Goal: Task Accomplishment & Management: Manage account settings

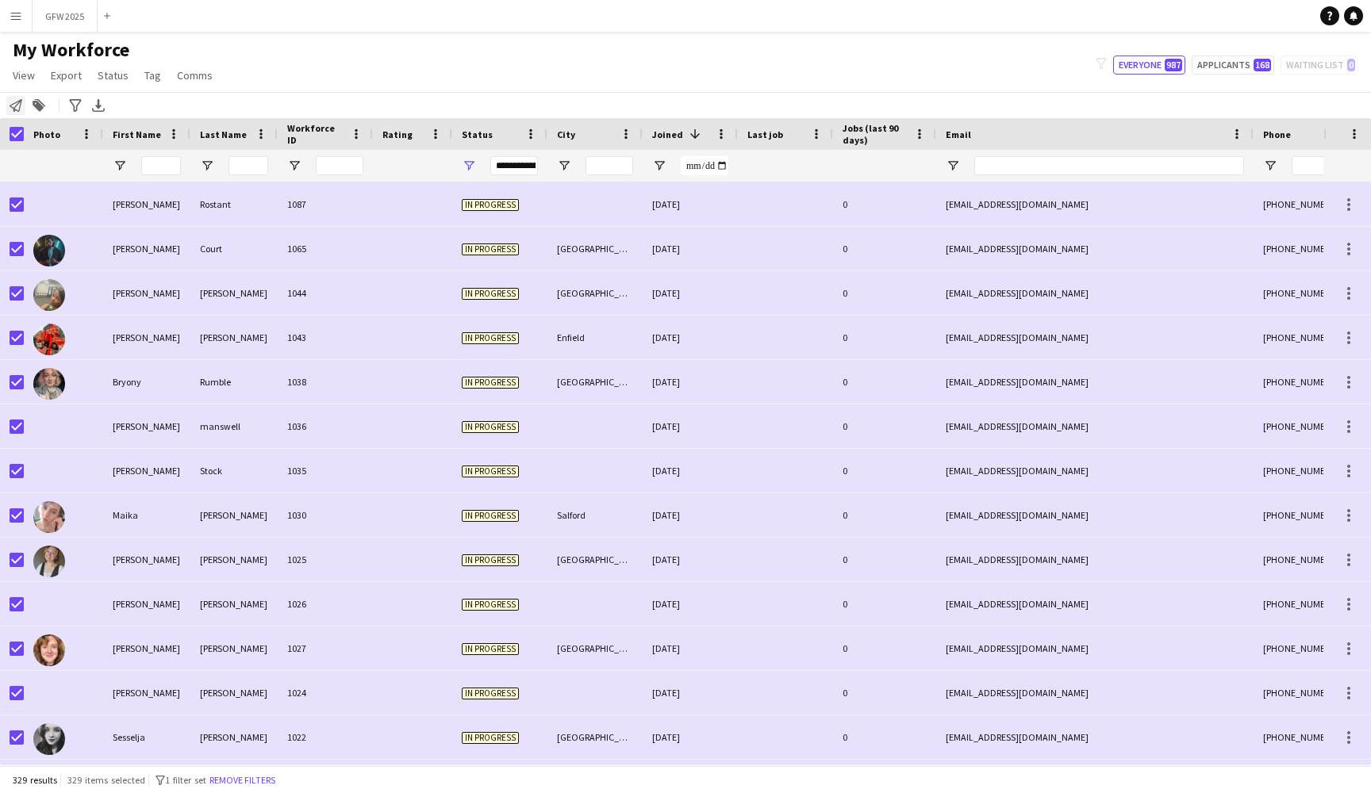
click at [12, 102] on icon "Notify workforce" at bounding box center [16, 105] width 13 height 13
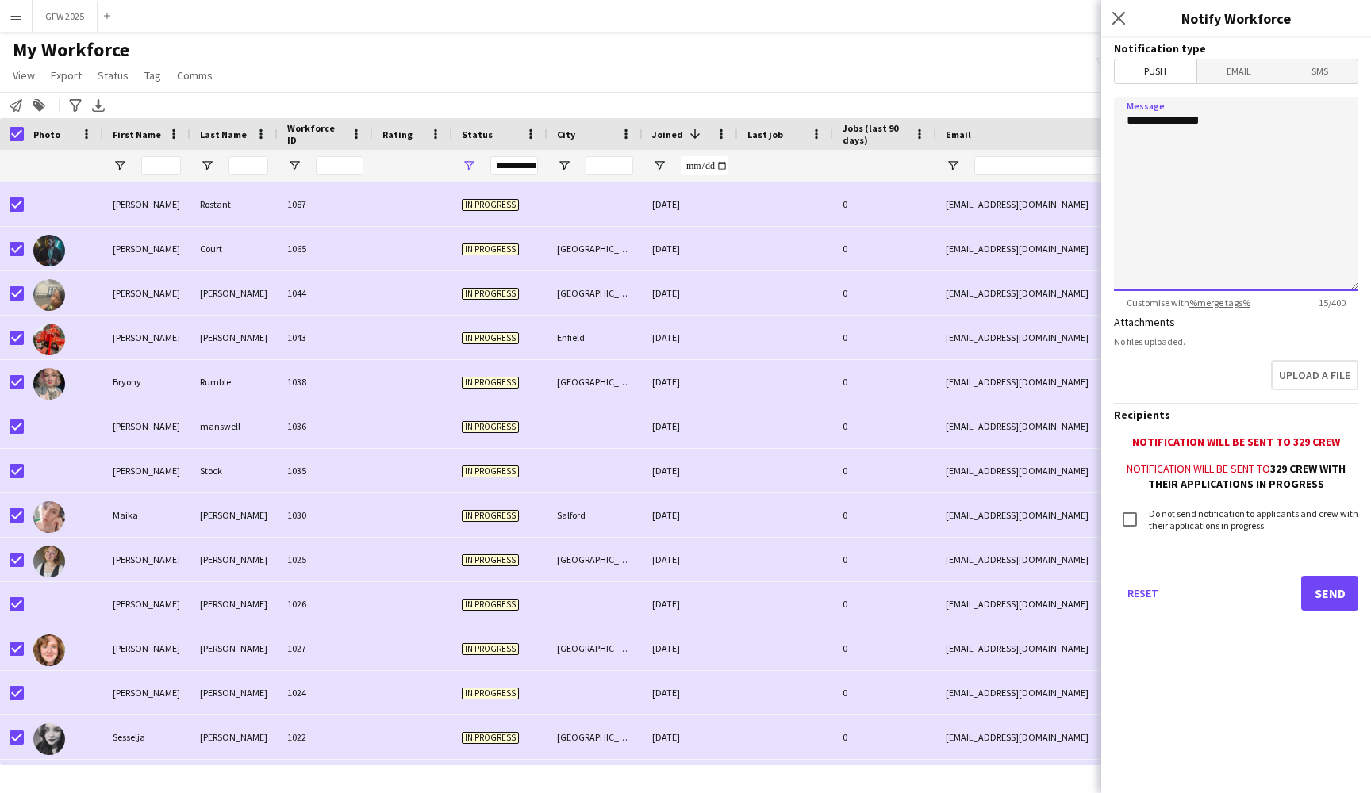
click at [1254, 117] on textarea "**********" at bounding box center [1236, 194] width 244 height 194
click at [1239, 68] on span "Email" at bounding box center [1239, 71] width 84 height 24
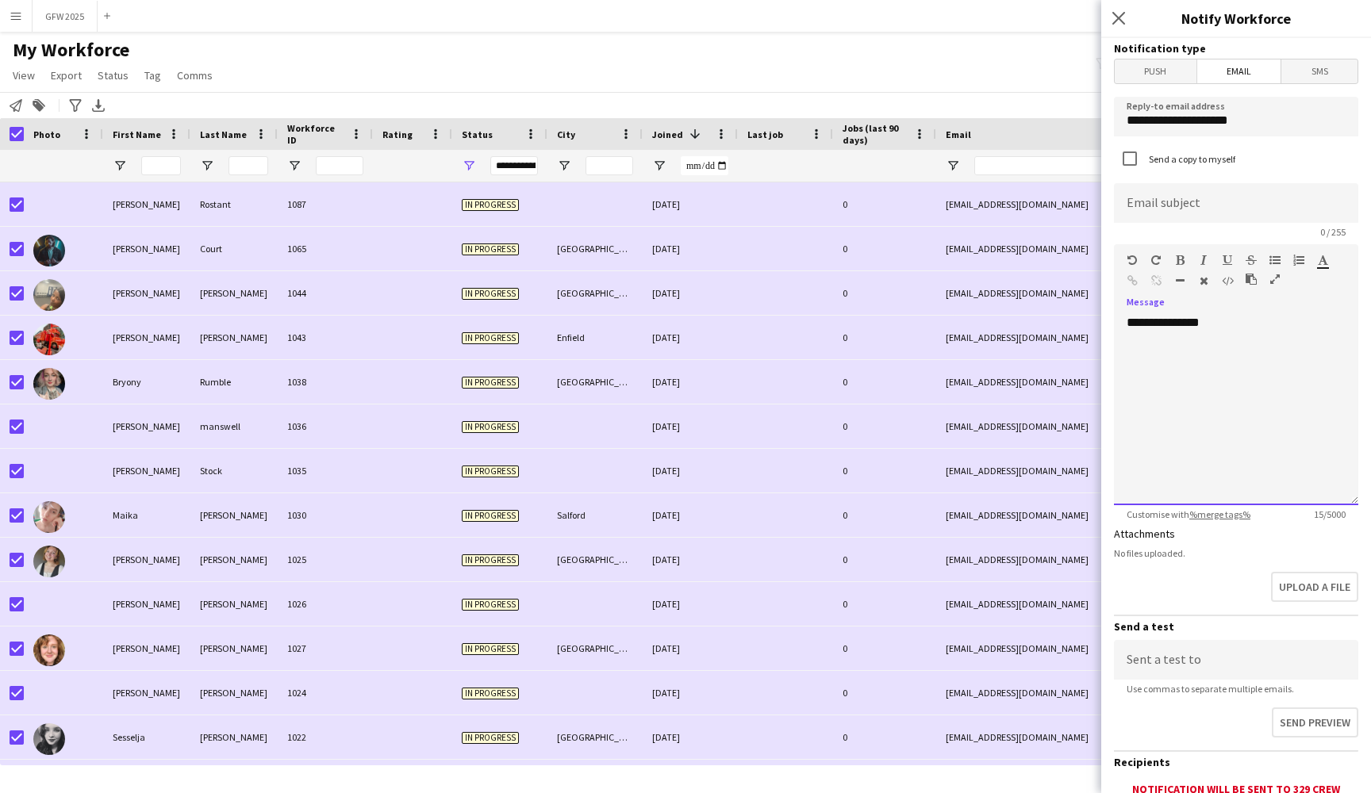
click at [1251, 326] on div "**********" at bounding box center [1236, 410] width 244 height 190
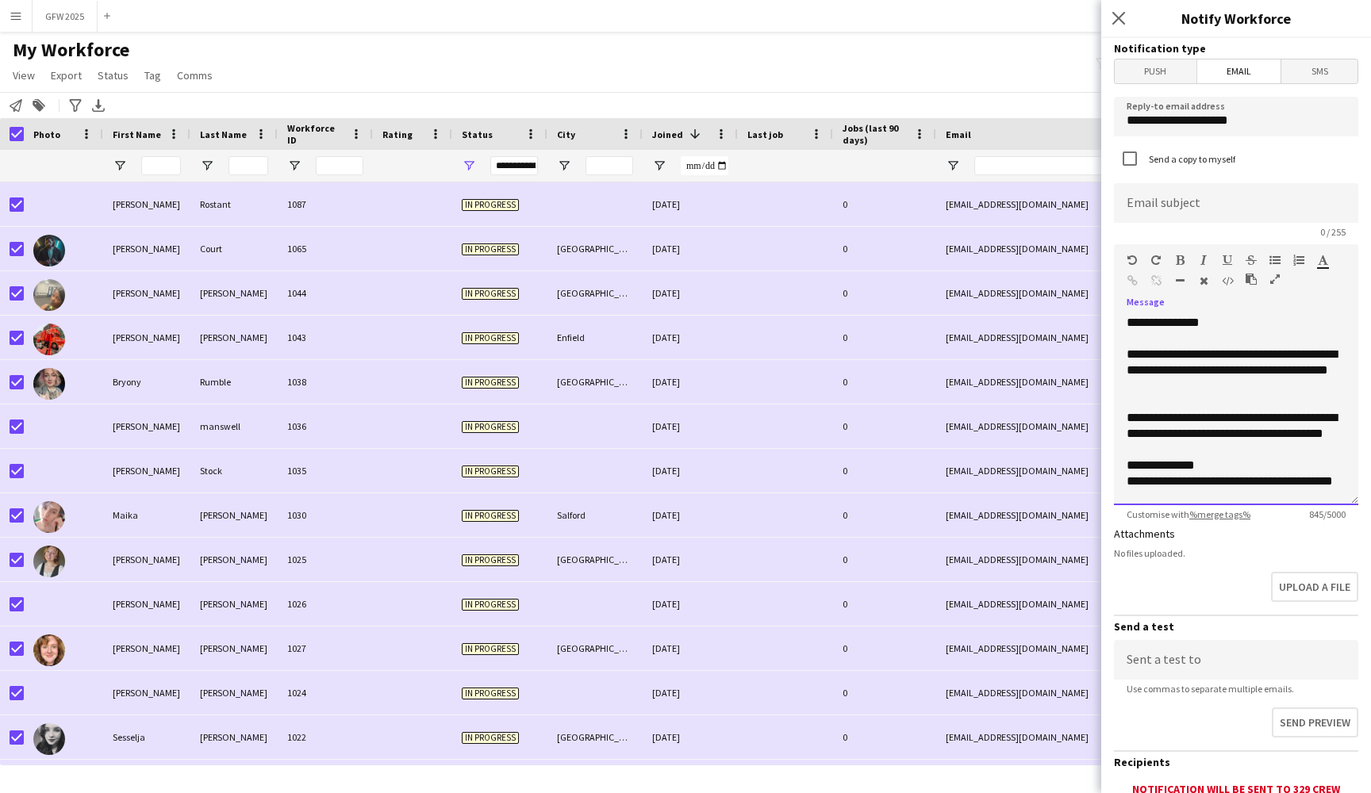
scroll to position [61, 0]
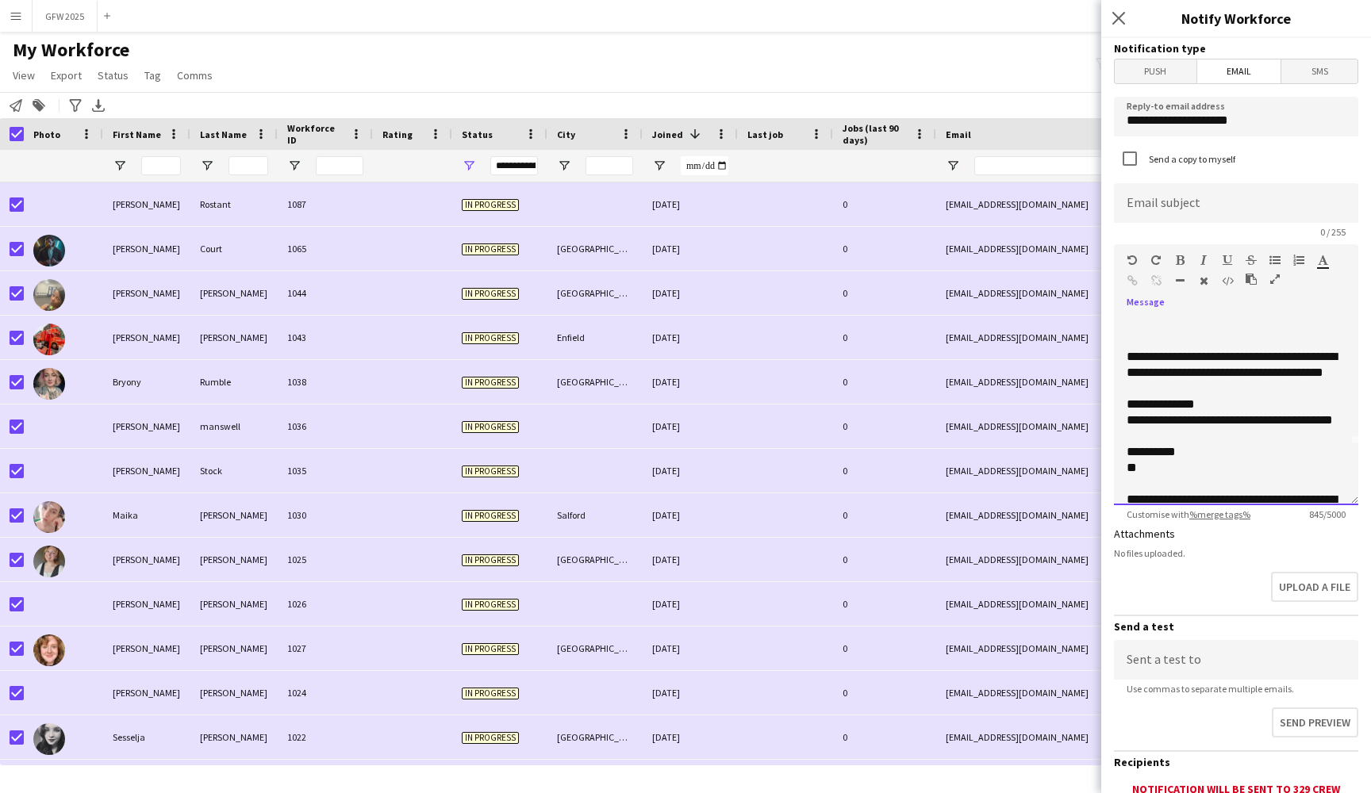
click at [1165, 389] on div "**********" at bounding box center [1235, 373] width 219 height 48
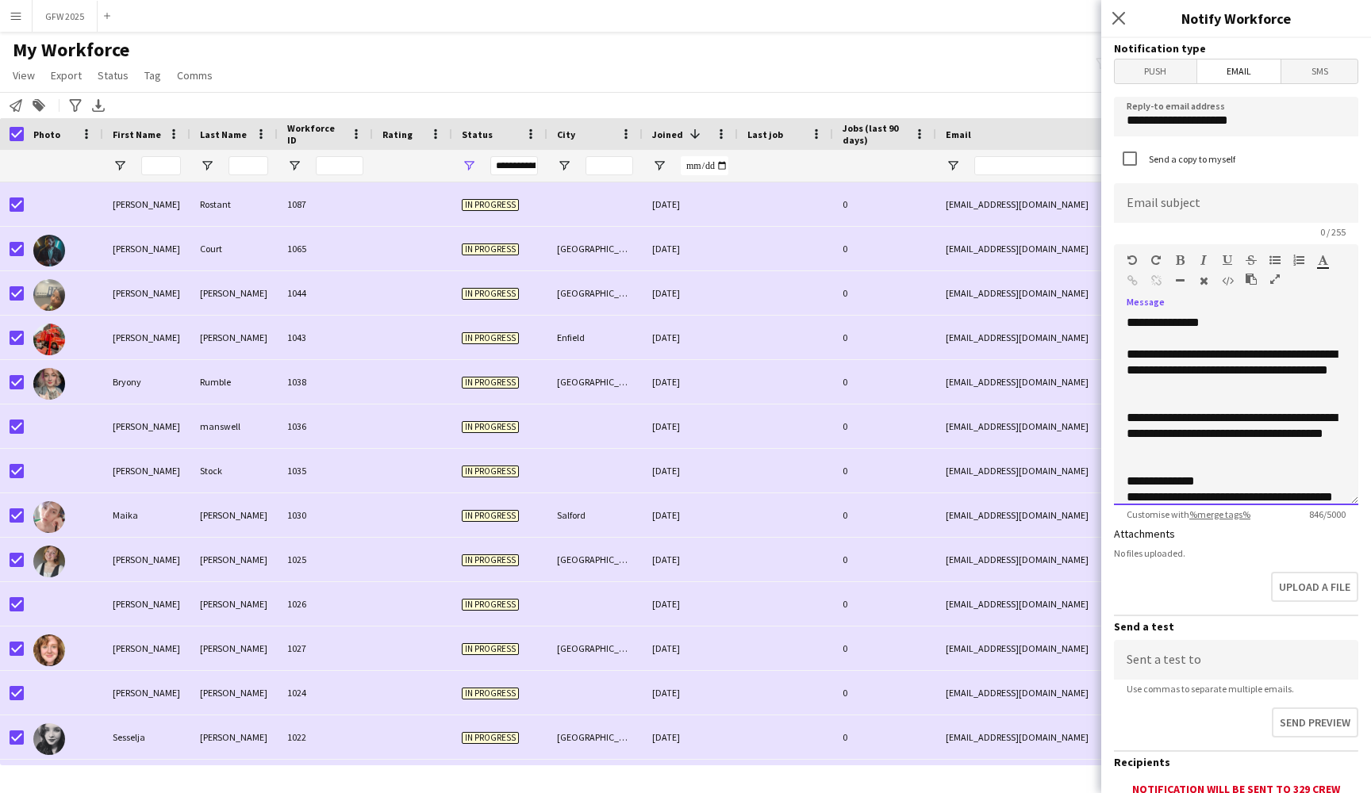
scroll to position [0, 0]
click at [1187, 417] on div "**********" at bounding box center [1235, 434] width 219 height 48
click at [1190, 418] on div "**********" at bounding box center [1235, 434] width 219 height 48
drag, startPoint x: 1125, startPoint y: 416, endPoint x: 1305, endPoint y: 420, distance: 180.1
click at [1305, 420] on div "**********" at bounding box center [1236, 410] width 244 height 190
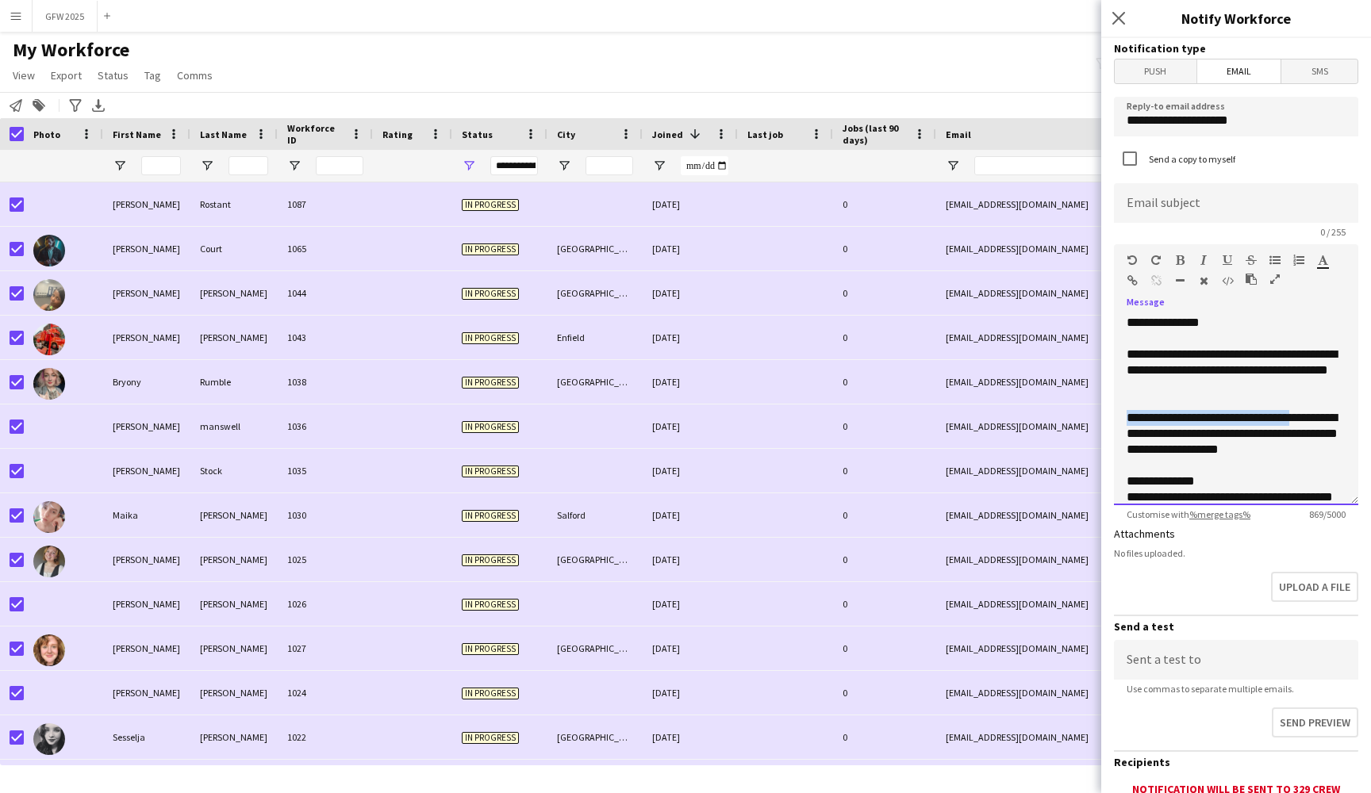
copy div "**********"
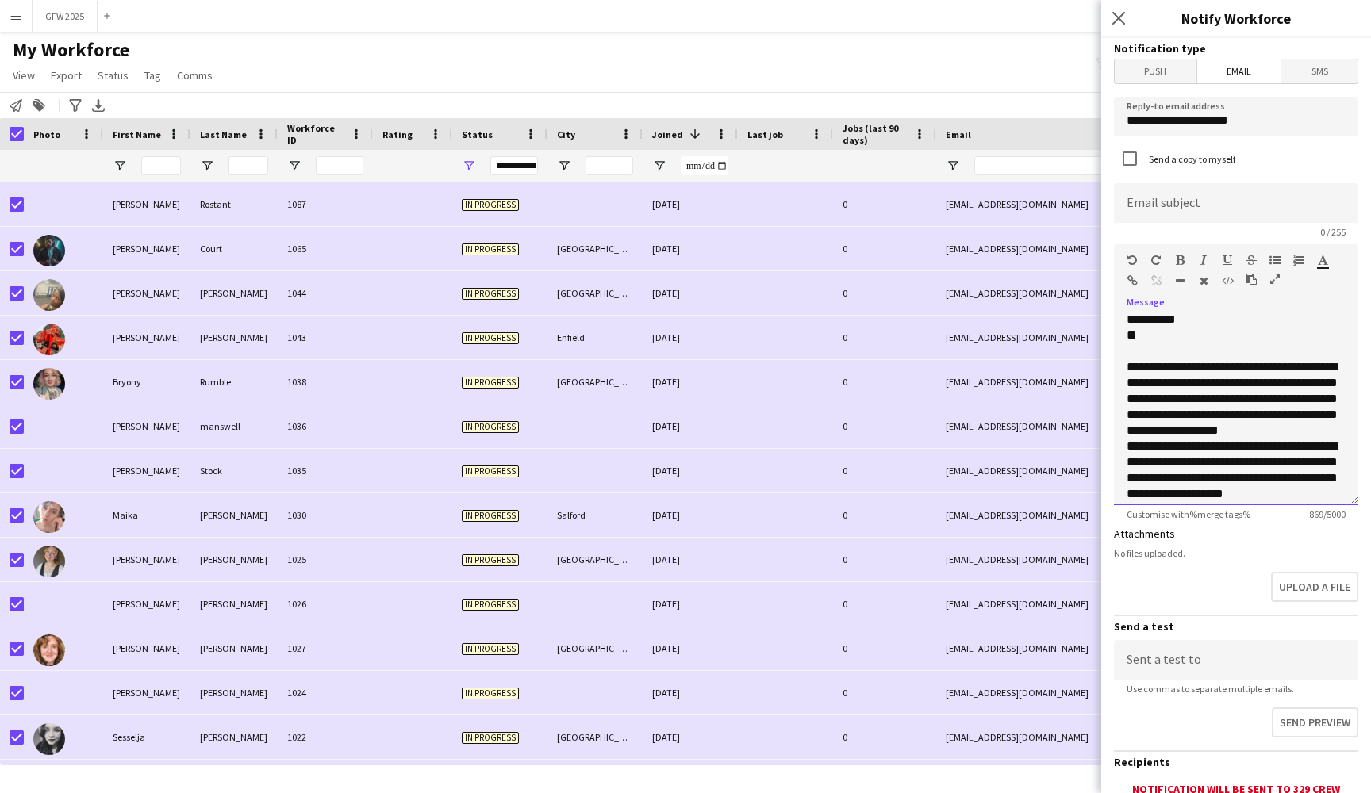
scroll to position [200, 0]
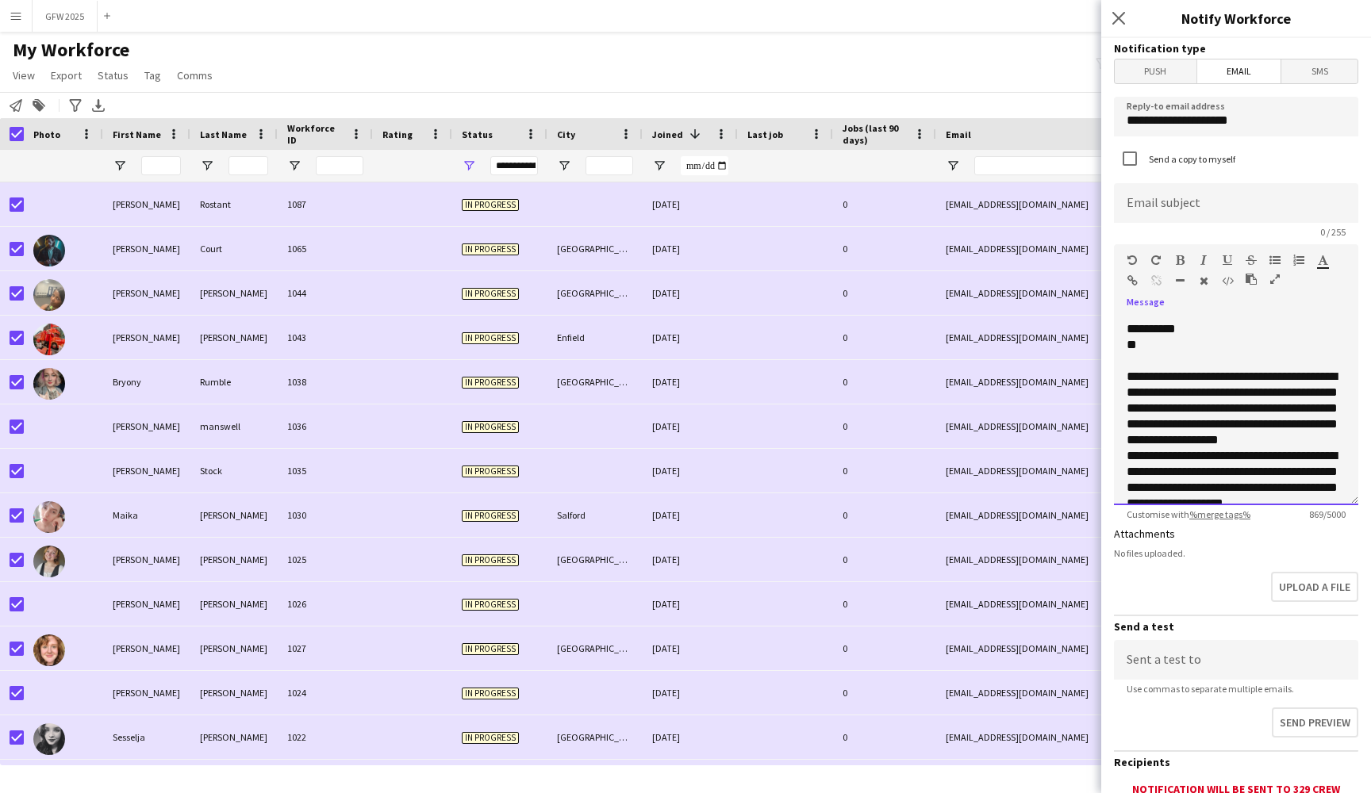
click at [1306, 443] on div "**********" at bounding box center [1235, 408] width 219 height 79
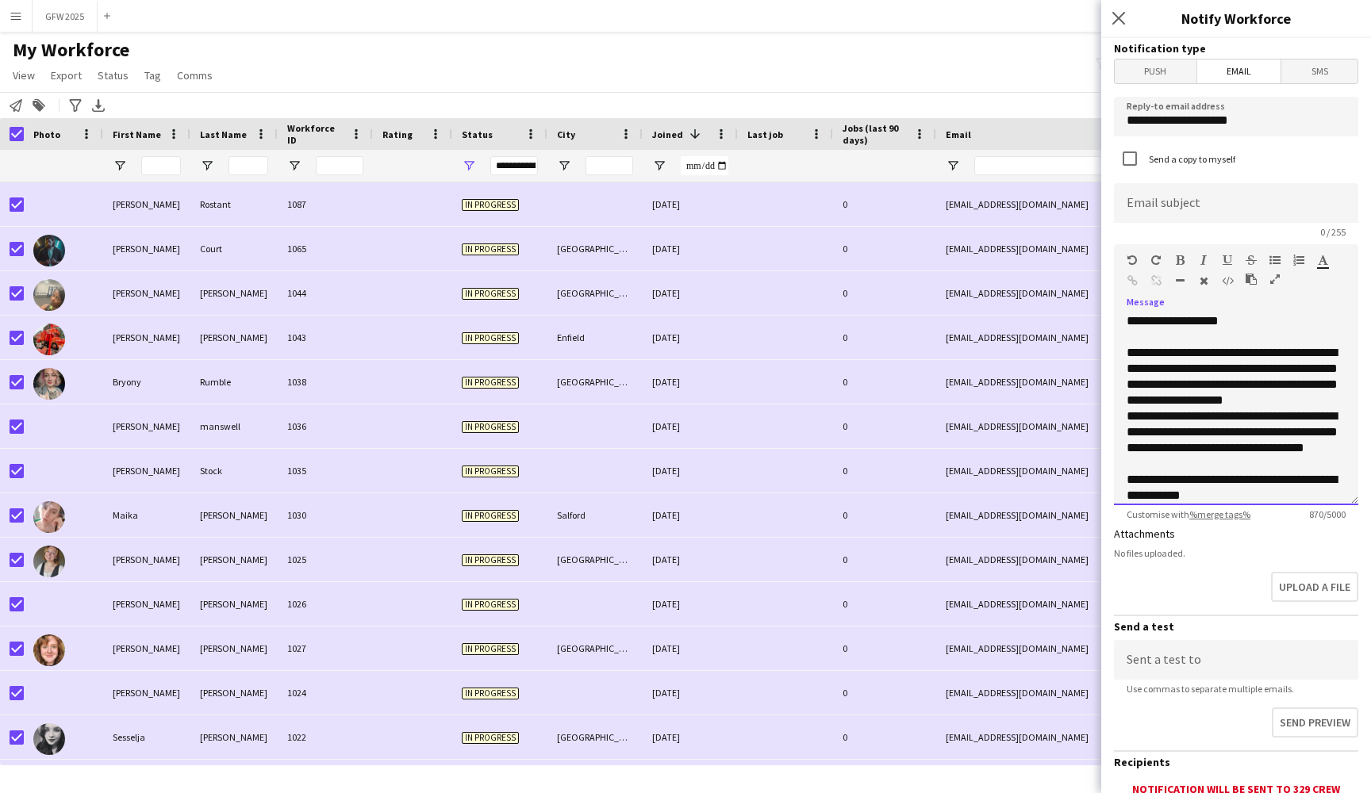
scroll to position [322, 0]
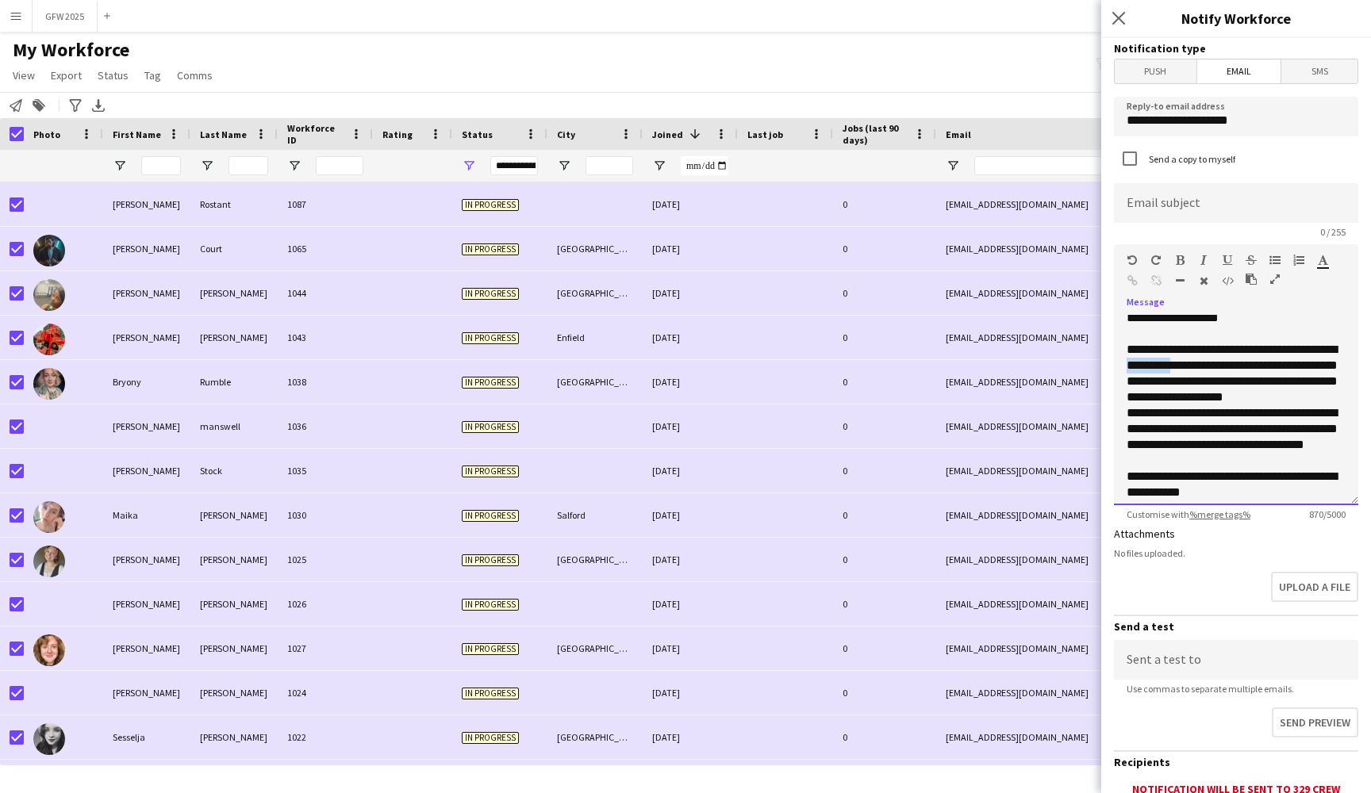
drag, startPoint x: 1186, startPoint y: 366, endPoint x: 1140, endPoint y: 366, distance: 46.0
click at [1140, 366] on div "**********" at bounding box center [1235, 373] width 219 height 63
click at [1130, 279] on icon "button" at bounding box center [1132, 280] width 10 height 11
click at [1302, 368] on div "**********" at bounding box center [1235, 373] width 219 height 63
click at [1313, 397] on div "**********" at bounding box center [1235, 373] width 219 height 63
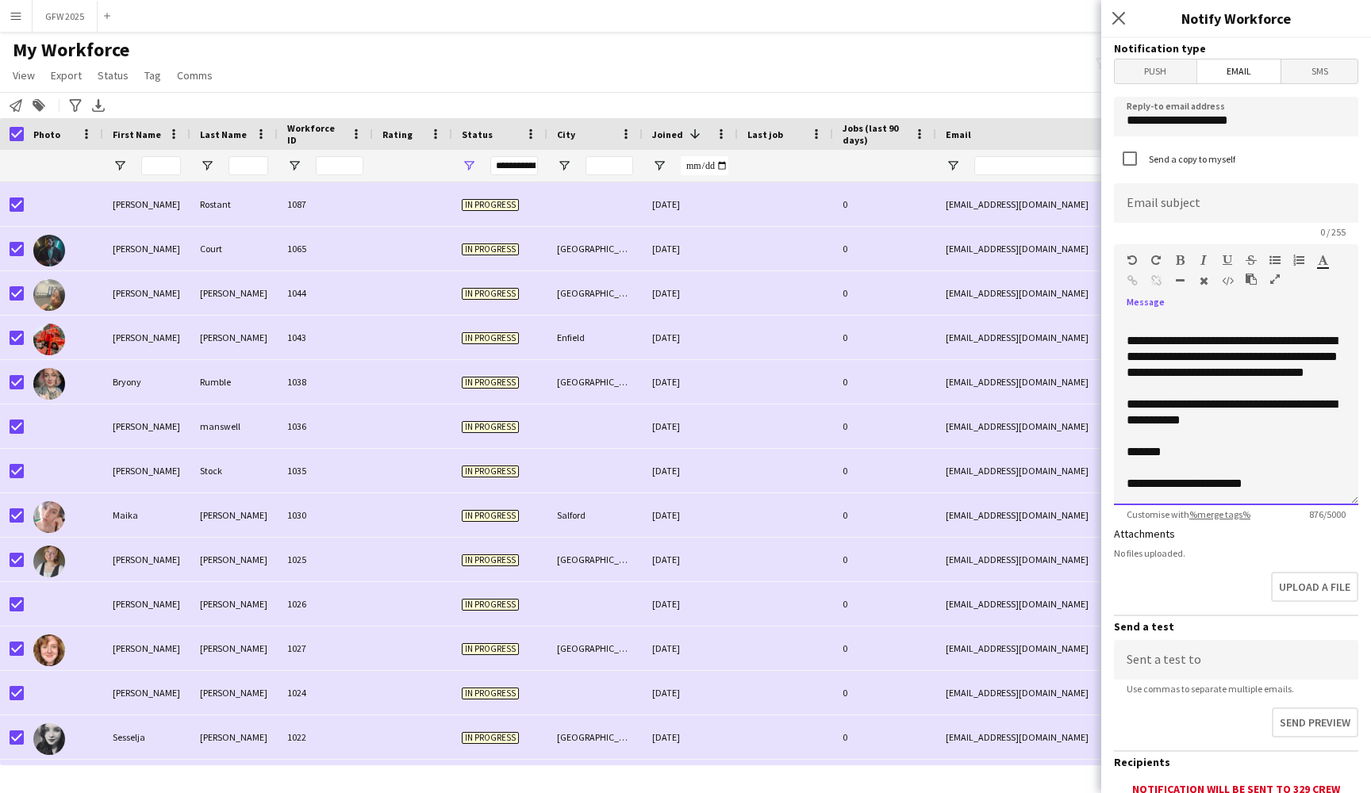
scroll to position [412, 0]
click at [1268, 388] on div "**********" at bounding box center [1235, 363] width 219 height 63
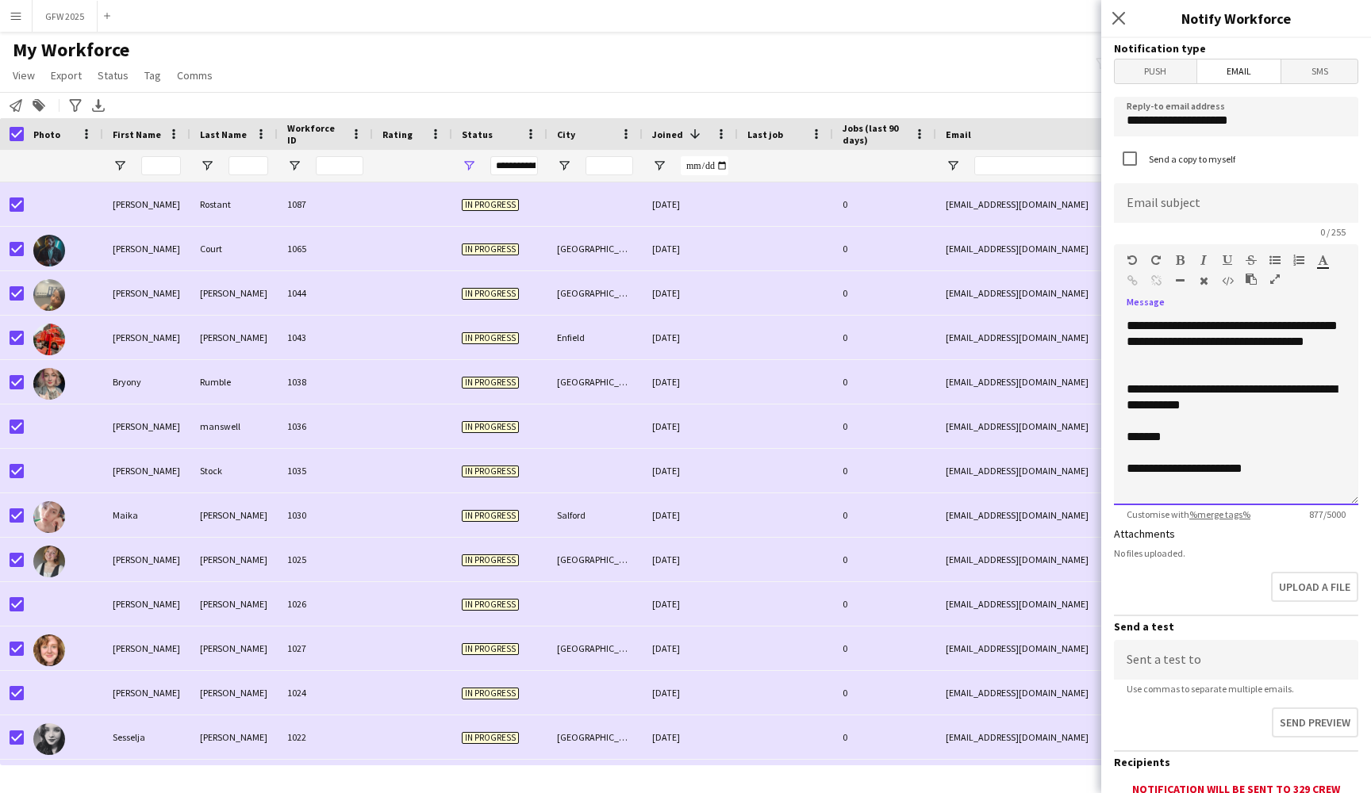
scroll to position [441, 0]
drag, startPoint x: 1281, startPoint y: 474, endPoint x: 1116, endPoint y: 471, distance: 165.0
click at [1116, 471] on div "**********" at bounding box center [1236, 410] width 244 height 190
click at [1204, 256] on icon "button" at bounding box center [1203, 260] width 6 height 11
click at [1133, 438] on div "*******" at bounding box center [1235, 437] width 219 height 16
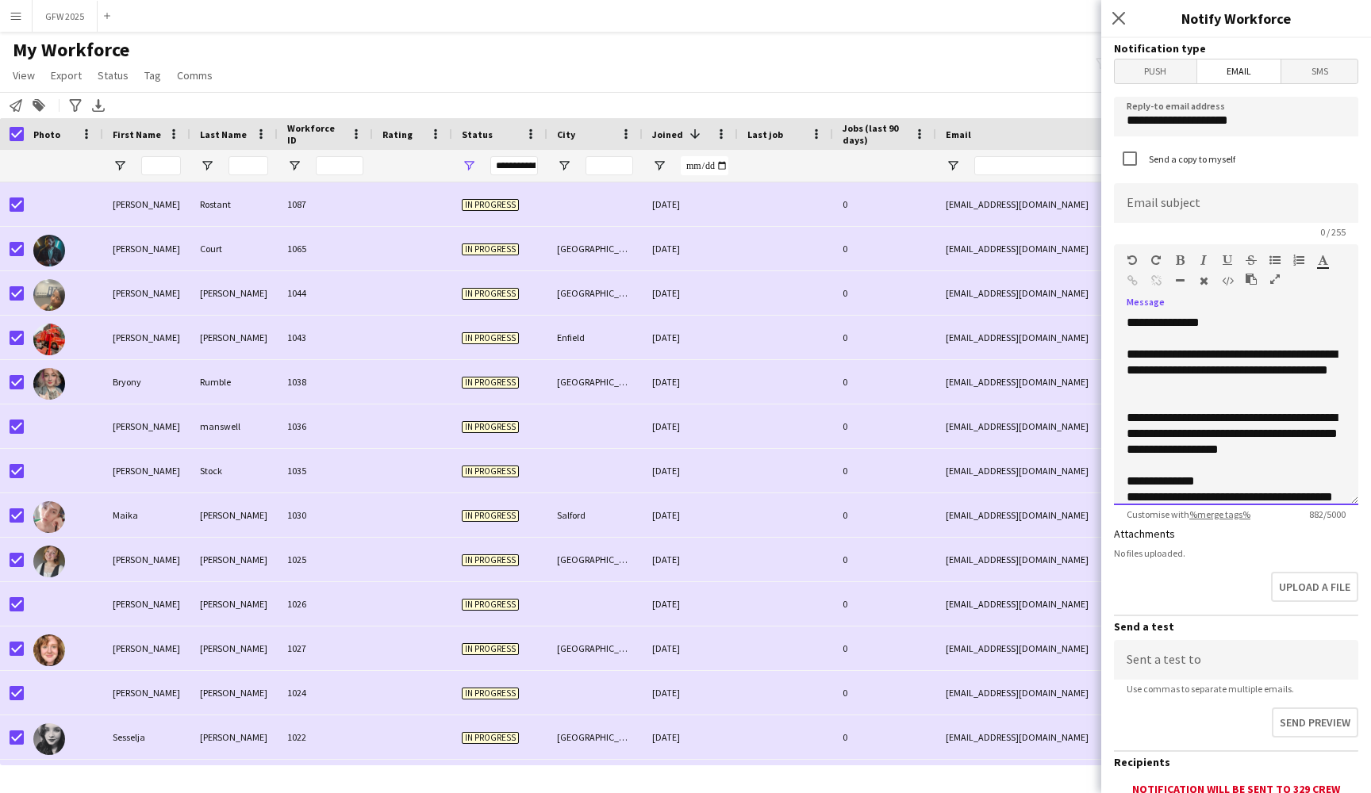
scroll to position [0, 0]
click at [1186, 389] on div "**********" at bounding box center [1235, 371] width 219 height 48
click at [1310, 370] on div "**********" at bounding box center [1235, 371] width 219 height 48
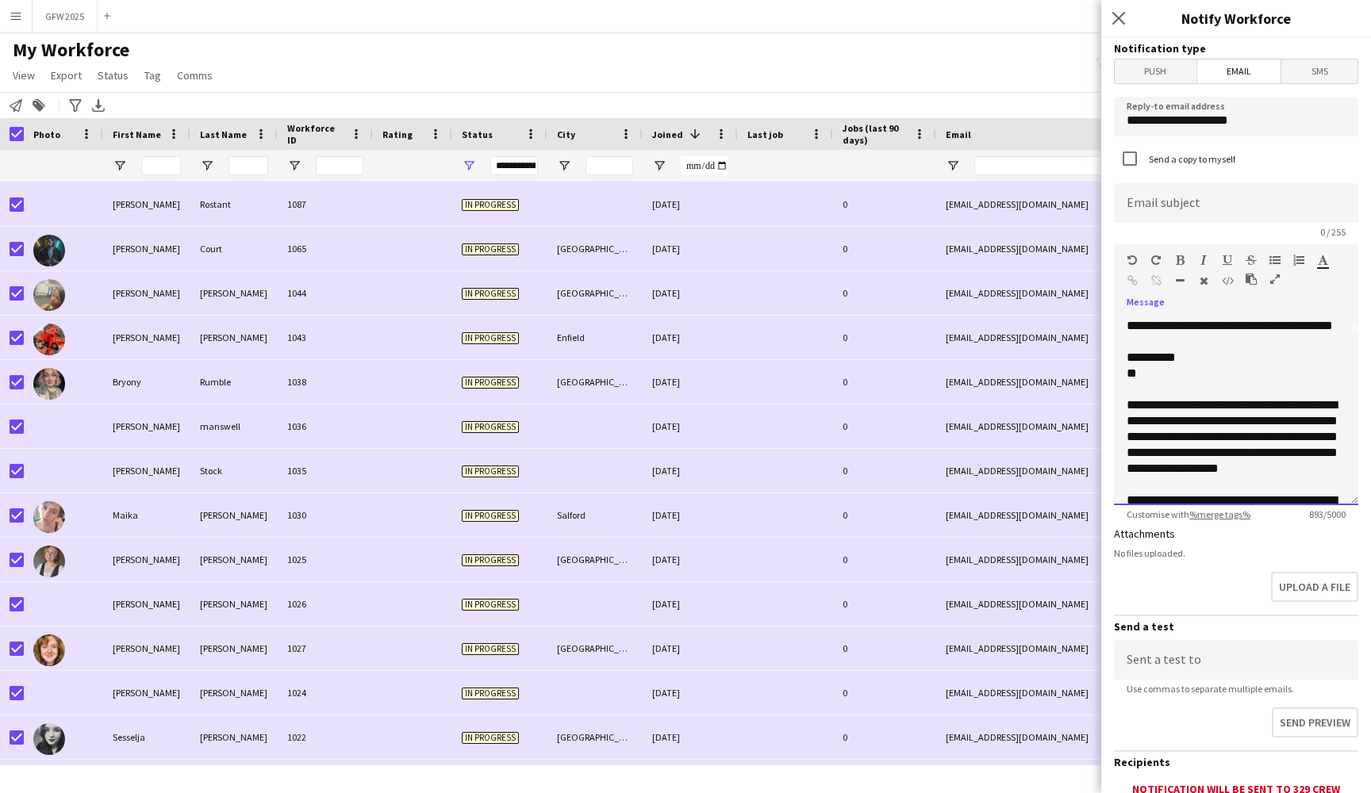
scroll to position [174, 0]
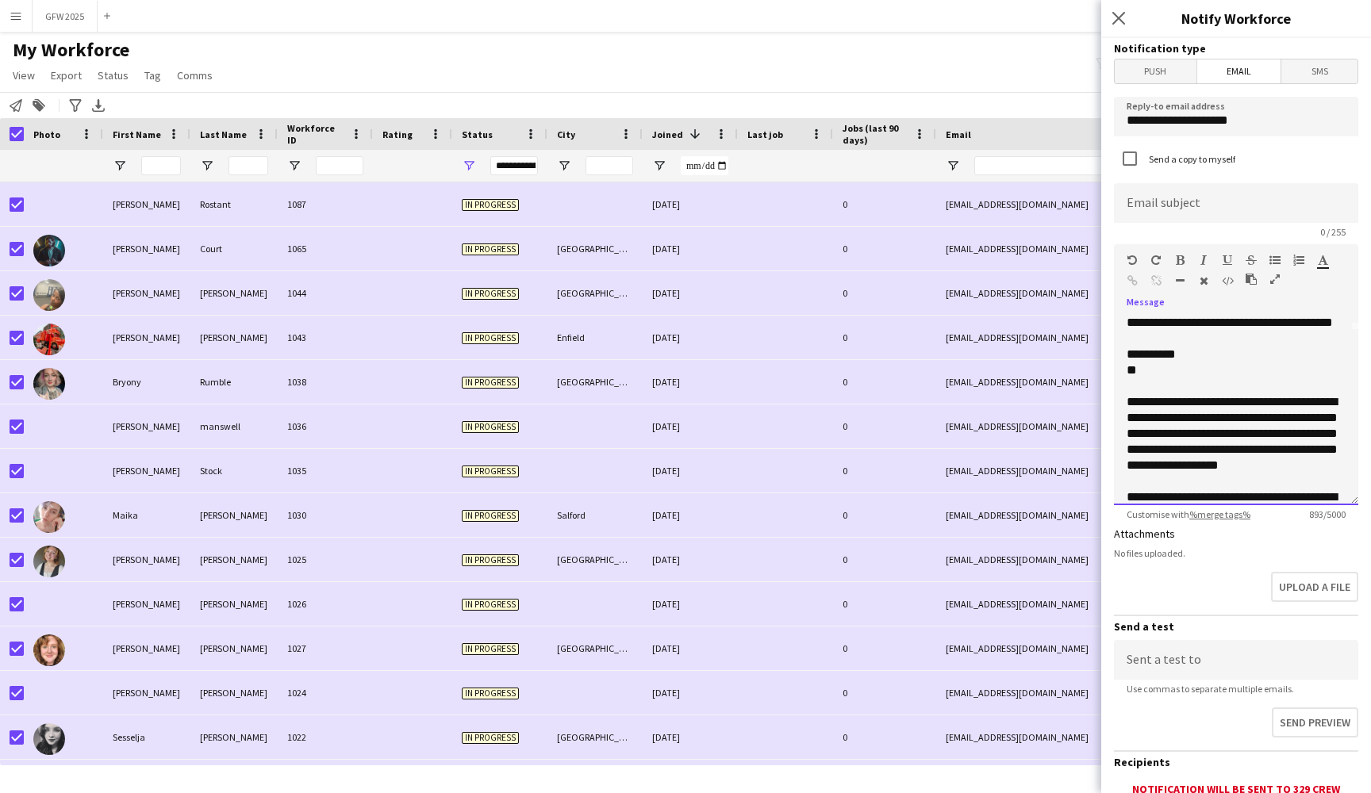
click at [1153, 374] on div "**" at bounding box center [1235, 370] width 219 height 16
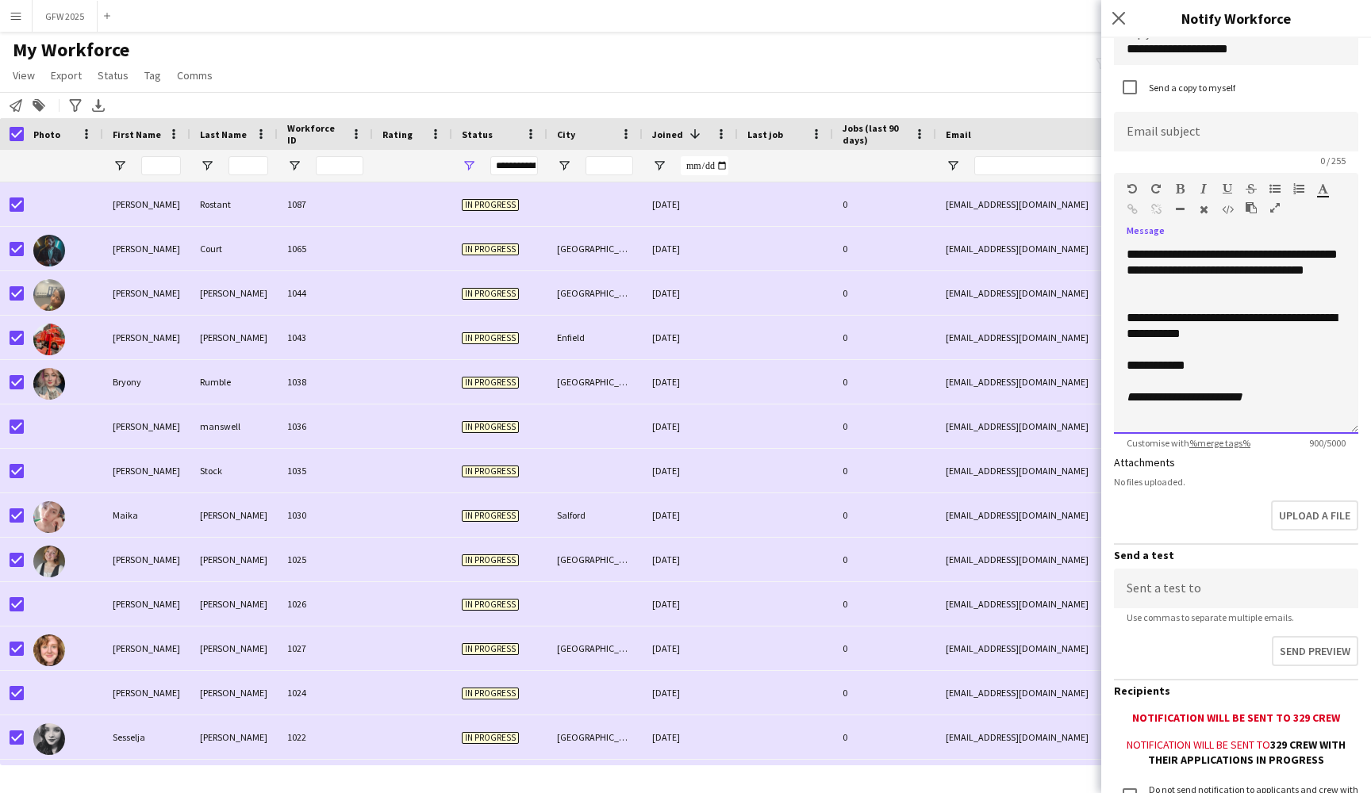
scroll to position [82, 0]
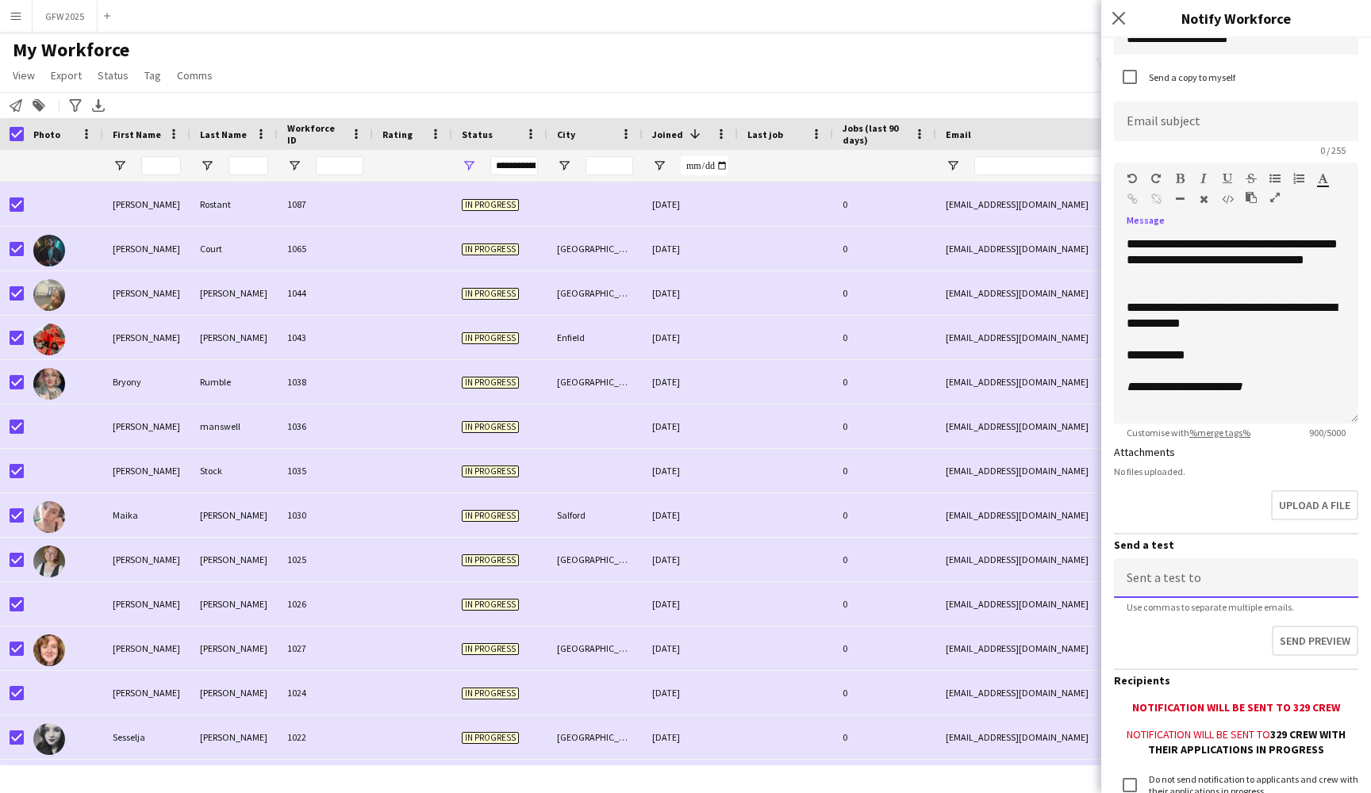
click at [1225, 566] on input at bounding box center [1236, 578] width 244 height 40
type input "**********"
click at [1331, 642] on button "Send preview" at bounding box center [1314, 641] width 86 height 30
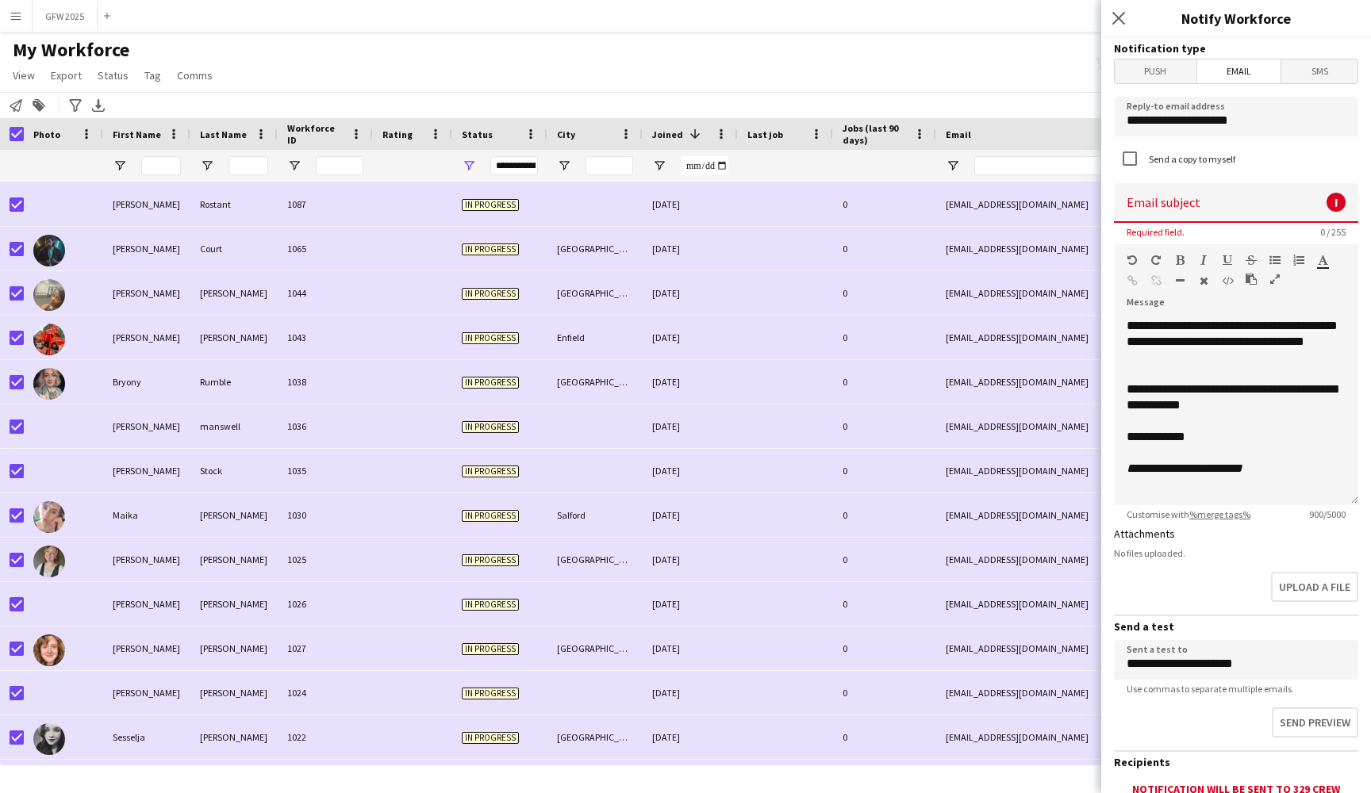
scroll to position [0, 0]
click at [1225, 316] on div "**********" at bounding box center [1235, 333] width 219 height 63
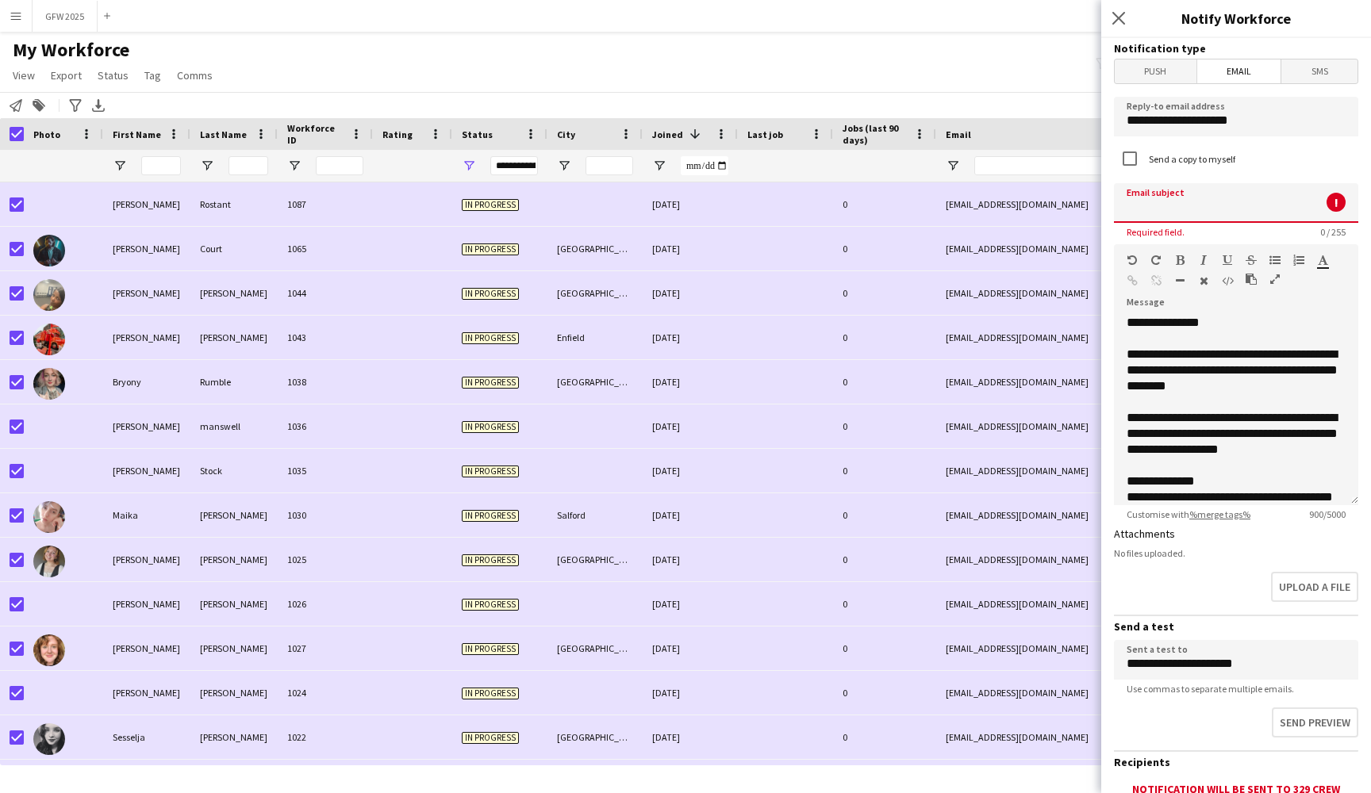
click at [1198, 208] on input at bounding box center [1236, 203] width 244 height 40
click at [1180, 403] on div at bounding box center [1235, 402] width 219 height 16
click at [1200, 200] on input at bounding box center [1236, 203] width 244 height 40
paste input "**********"
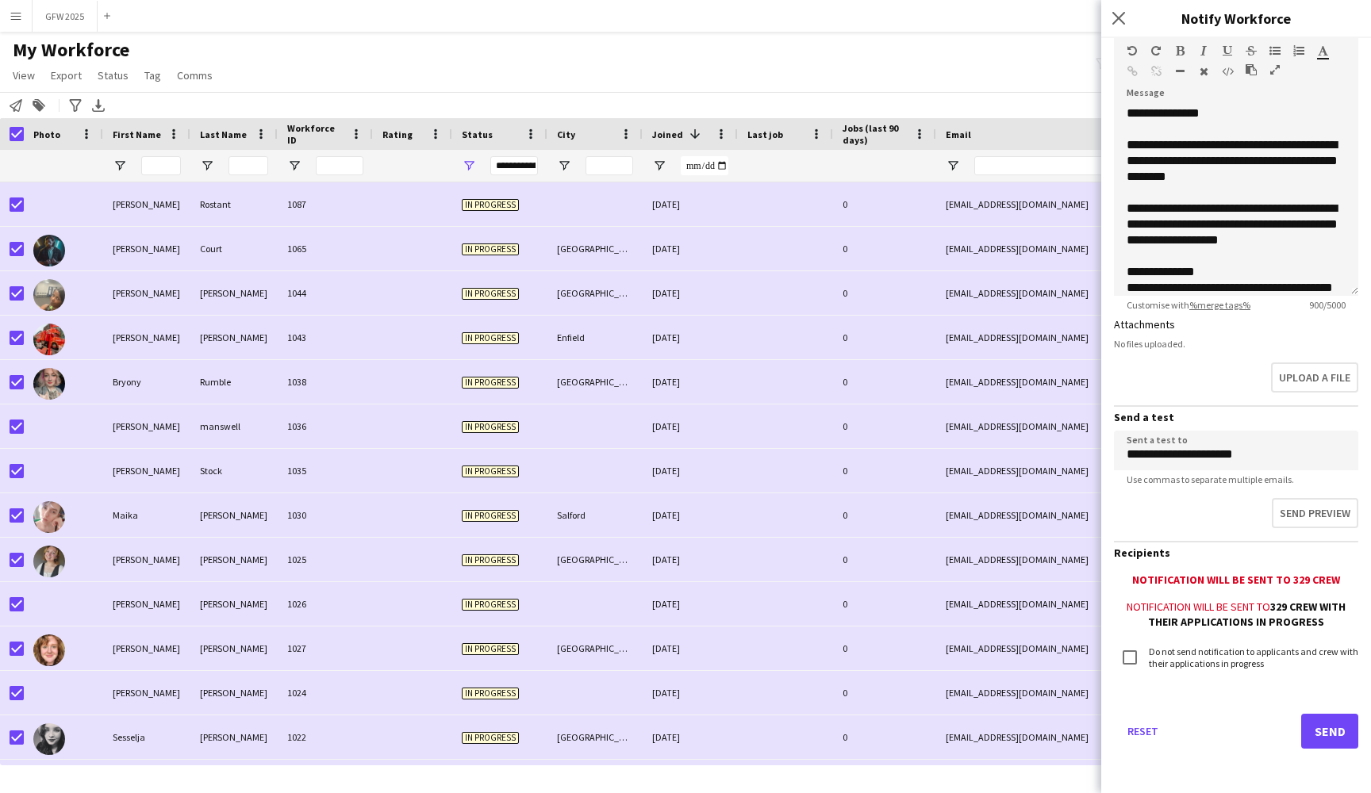
scroll to position [209, 0]
type input "**********"
click at [1331, 520] on button "Send preview" at bounding box center [1314, 514] width 86 height 30
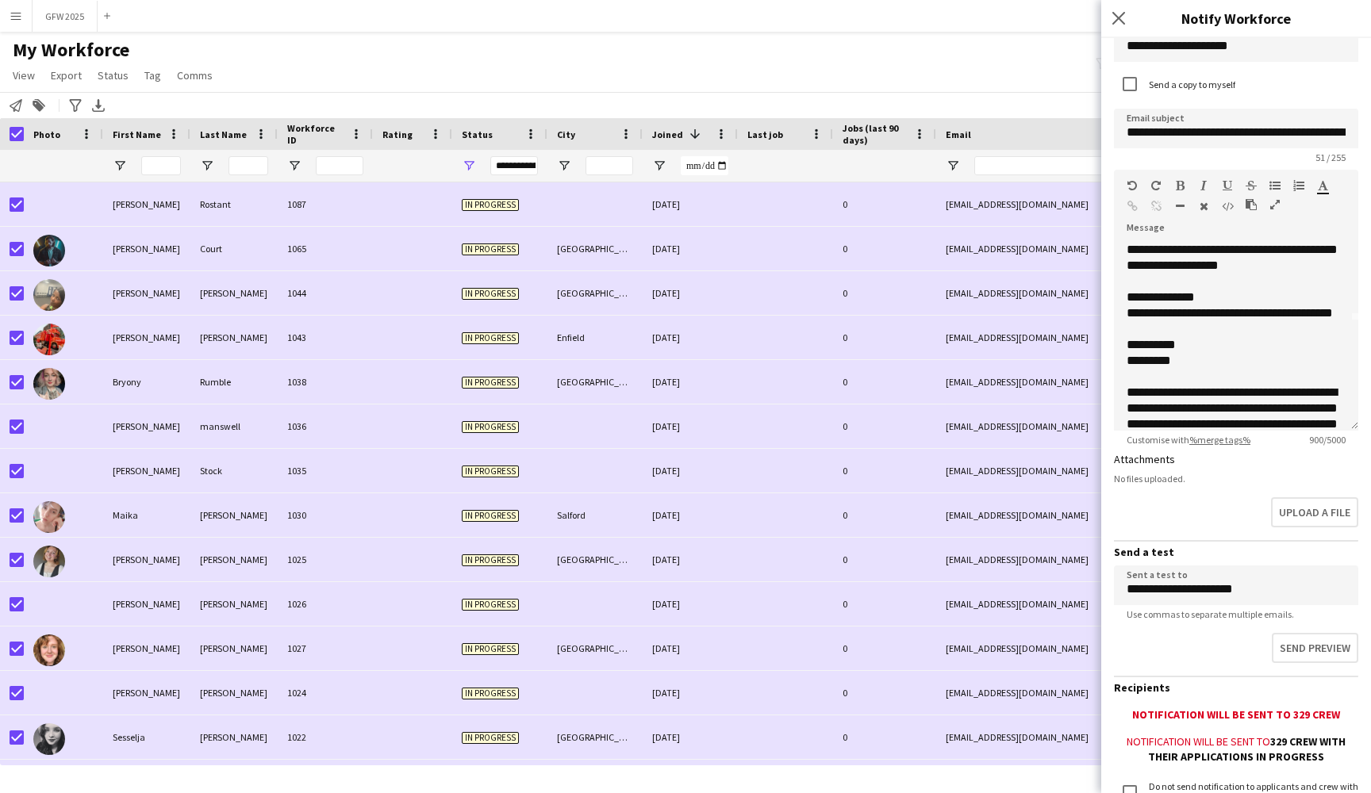
scroll to position [111, 0]
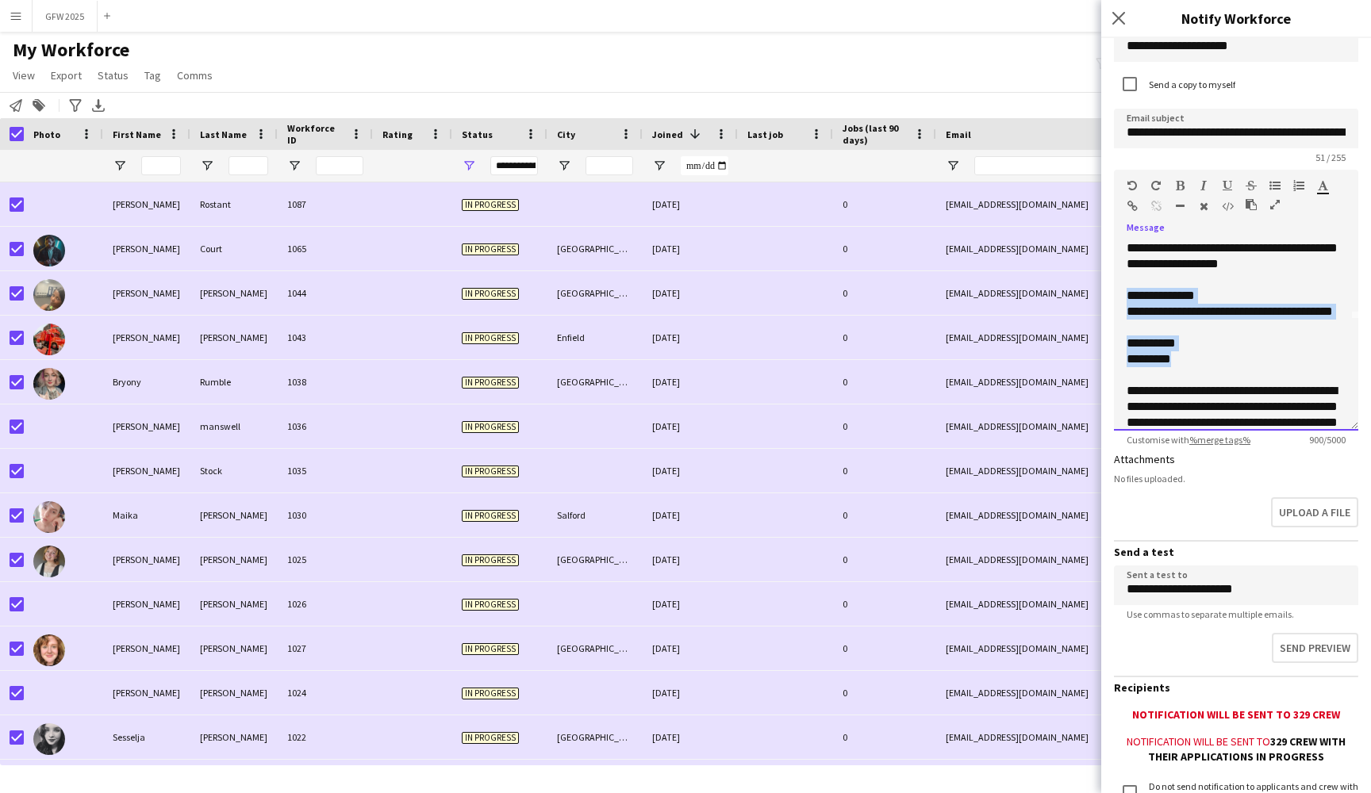
drag, startPoint x: 1193, startPoint y: 362, endPoint x: 1118, endPoint y: 299, distance: 97.4
click at [1118, 299] on div "**********" at bounding box center [1236, 335] width 244 height 190
click at [1273, 186] on icon "button" at bounding box center [1274, 185] width 11 height 11
click at [1249, 362] on li "*********" at bounding box center [1243, 359] width 203 height 16
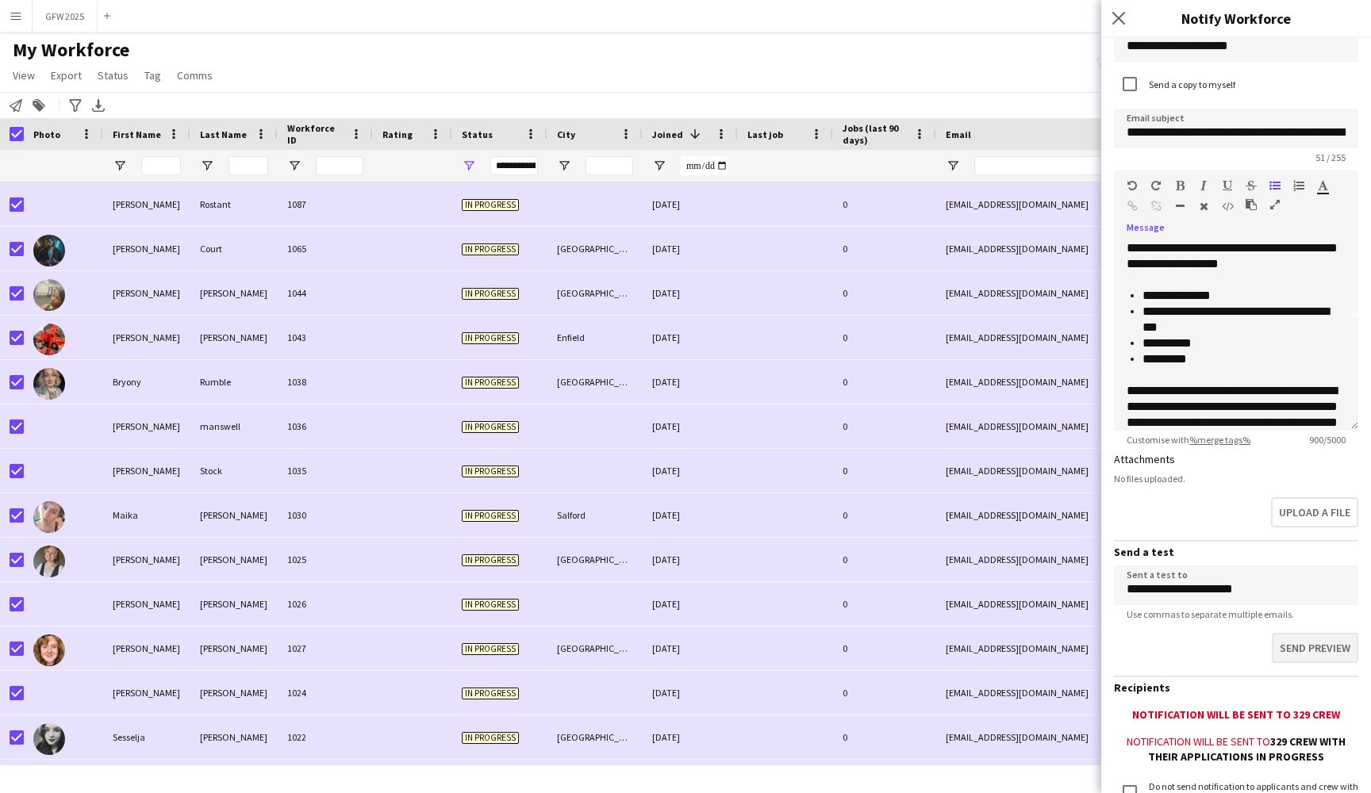
click at [1329, 645] on button "Send preview" at bounding box center [1314, 648] width 86 height 30
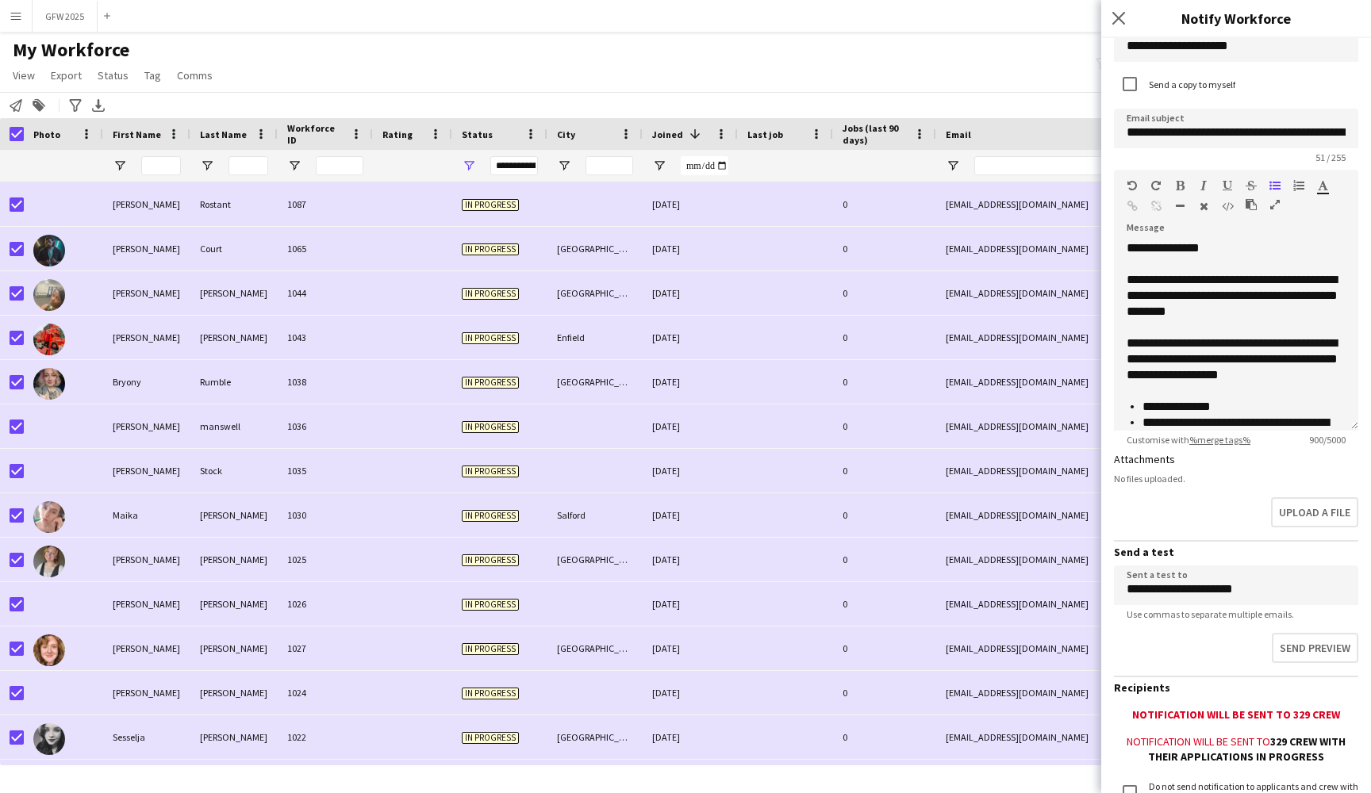
scroll to position [0, 0]
click at [1221, 347] on div "**********" at bounding box center [1235, 360] width 219 height 48
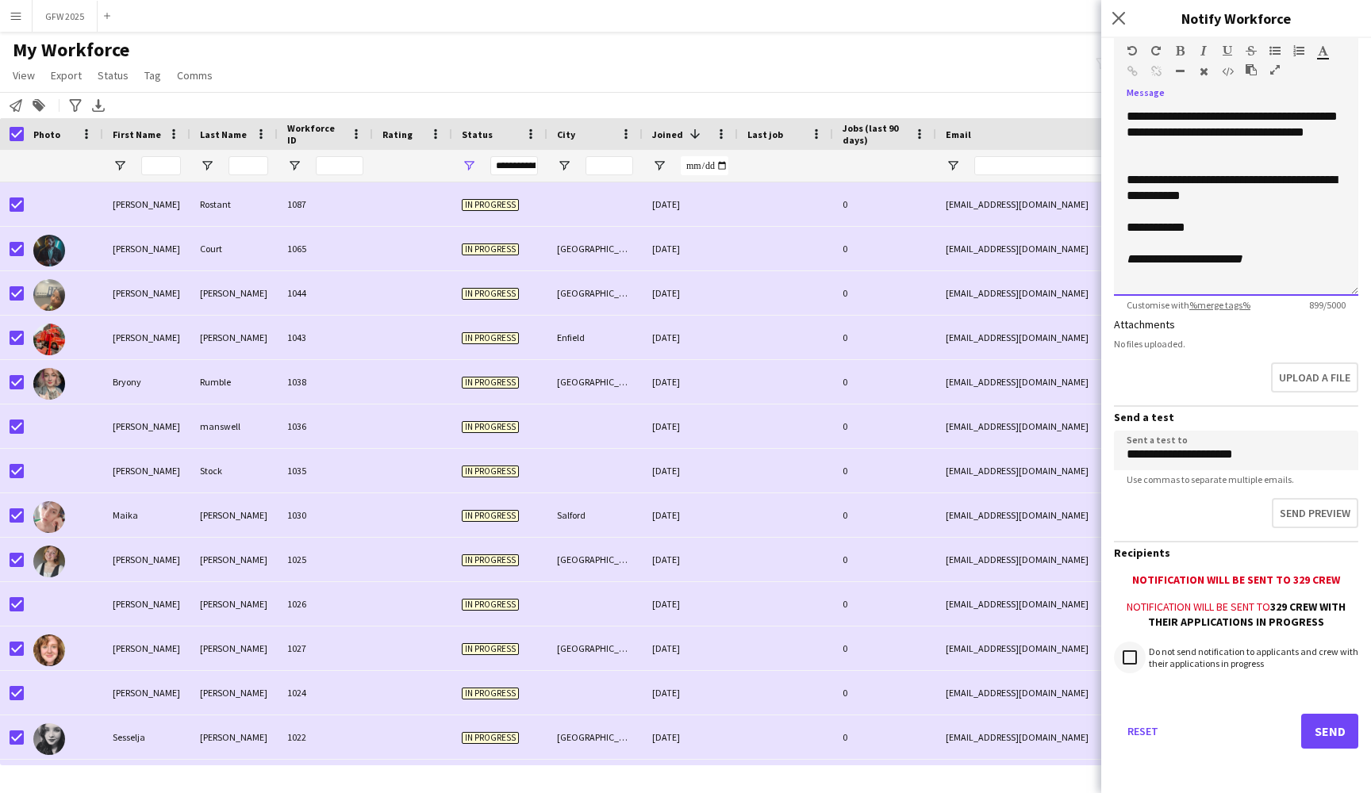
scroll to position [209, 0]
click at [1321, 727] on button "Send" at bounding box center [1329, 732] width 57 height 35
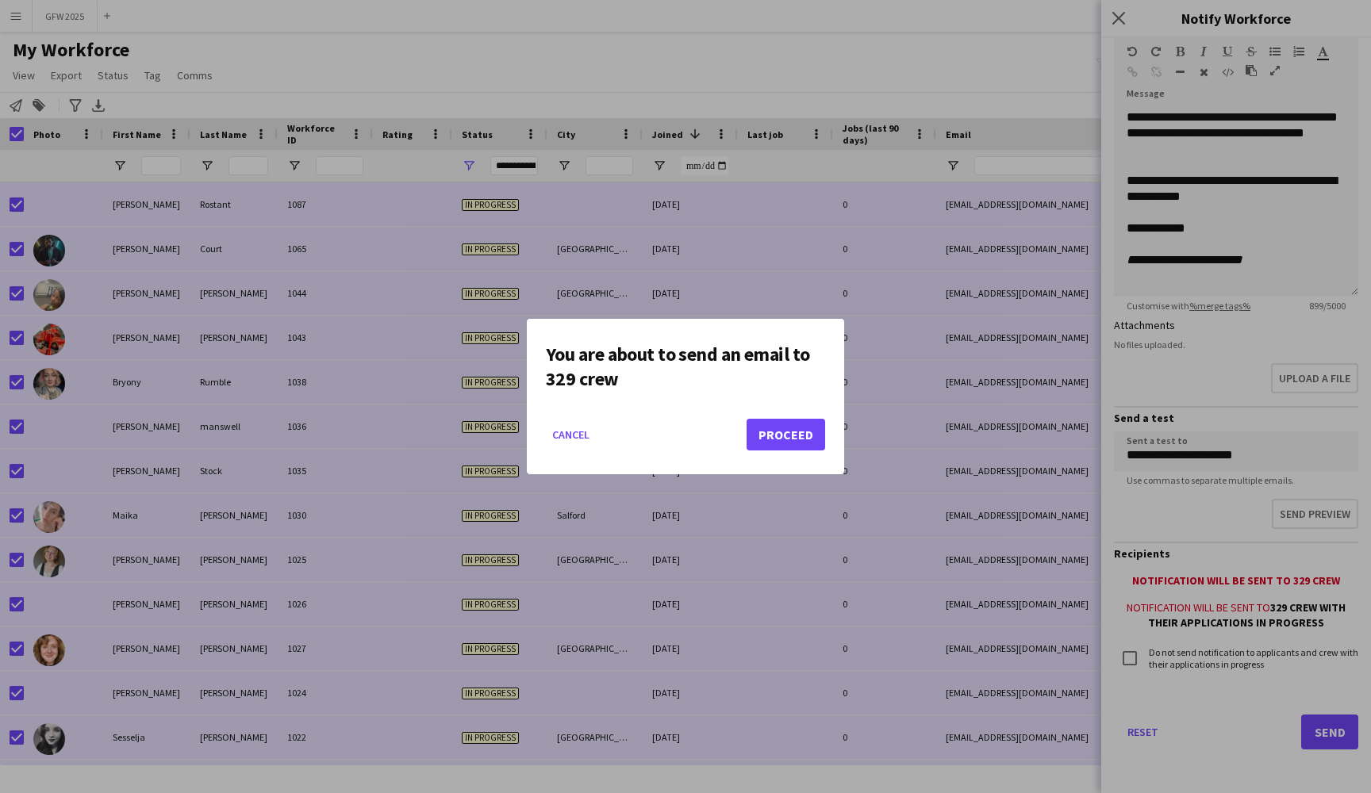
click at [795, 435] on button "Proceed" at bounding box center [785, 435] width 79 height 32
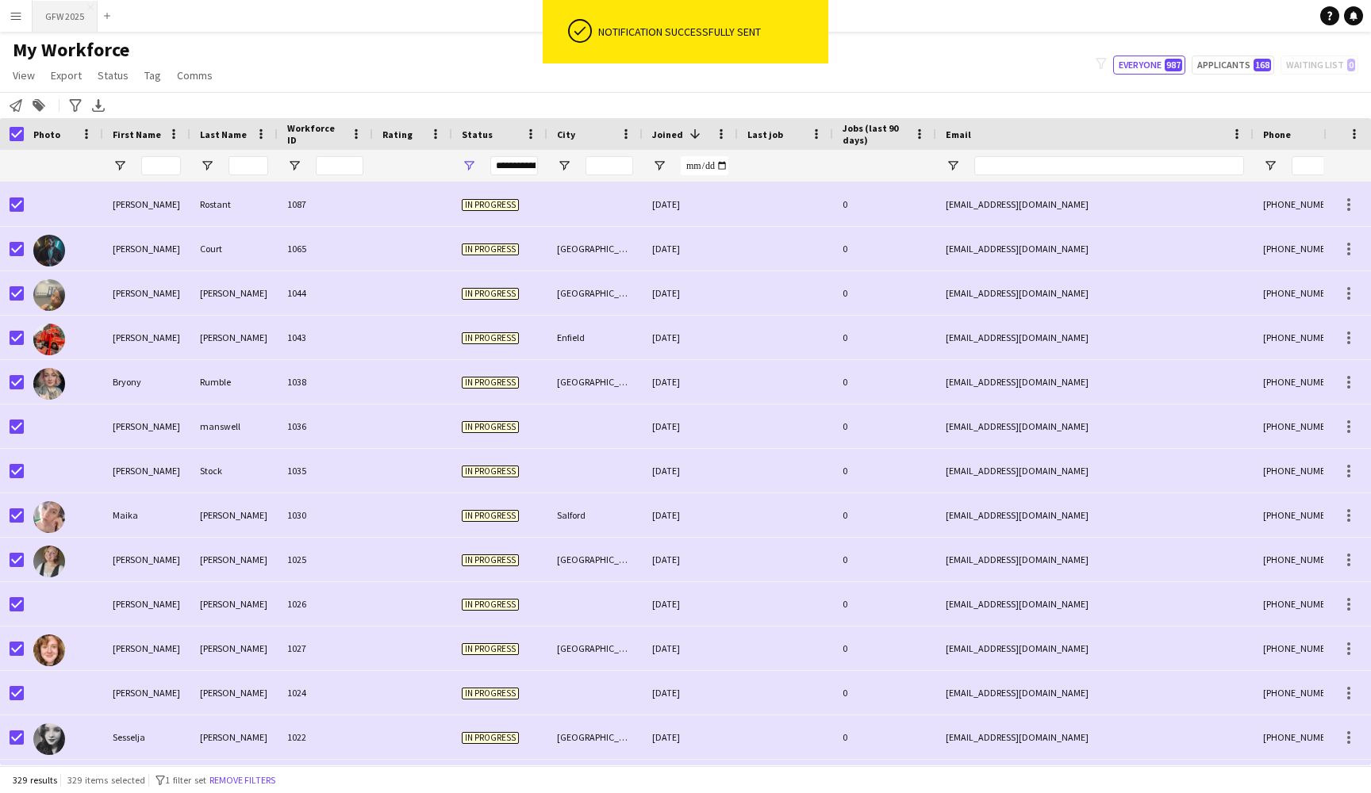
click at [58, 23] on button "GFW 2025 Close" at bounding box center [65, 16] width 65 height 31
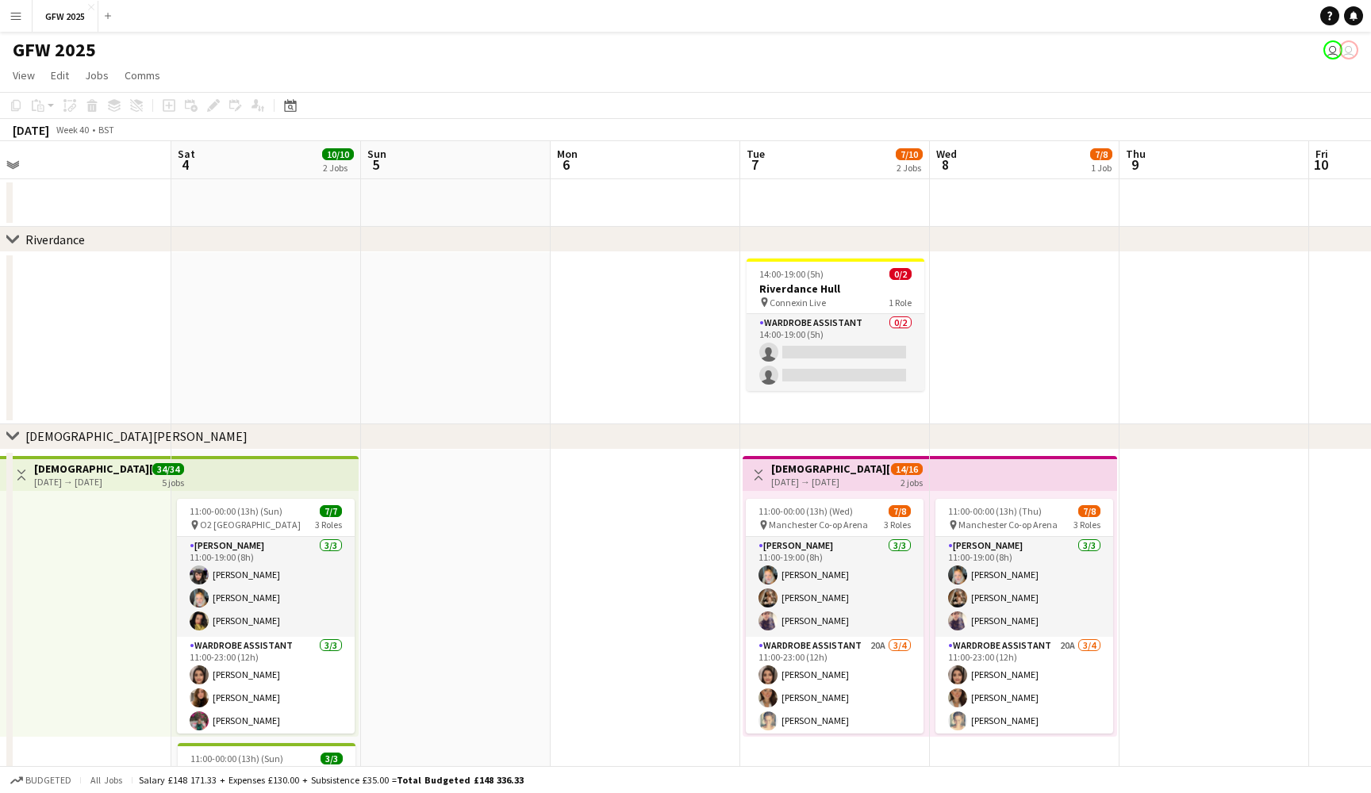
scroll to position [0, 588]
click at [847, 344] on app-card-role "Wardrobe Assistant 0/2 14:00-19:00 (5h) single-neutral-actions single-neutral-a…" at bounding box center [835, 352] width 178 height 77
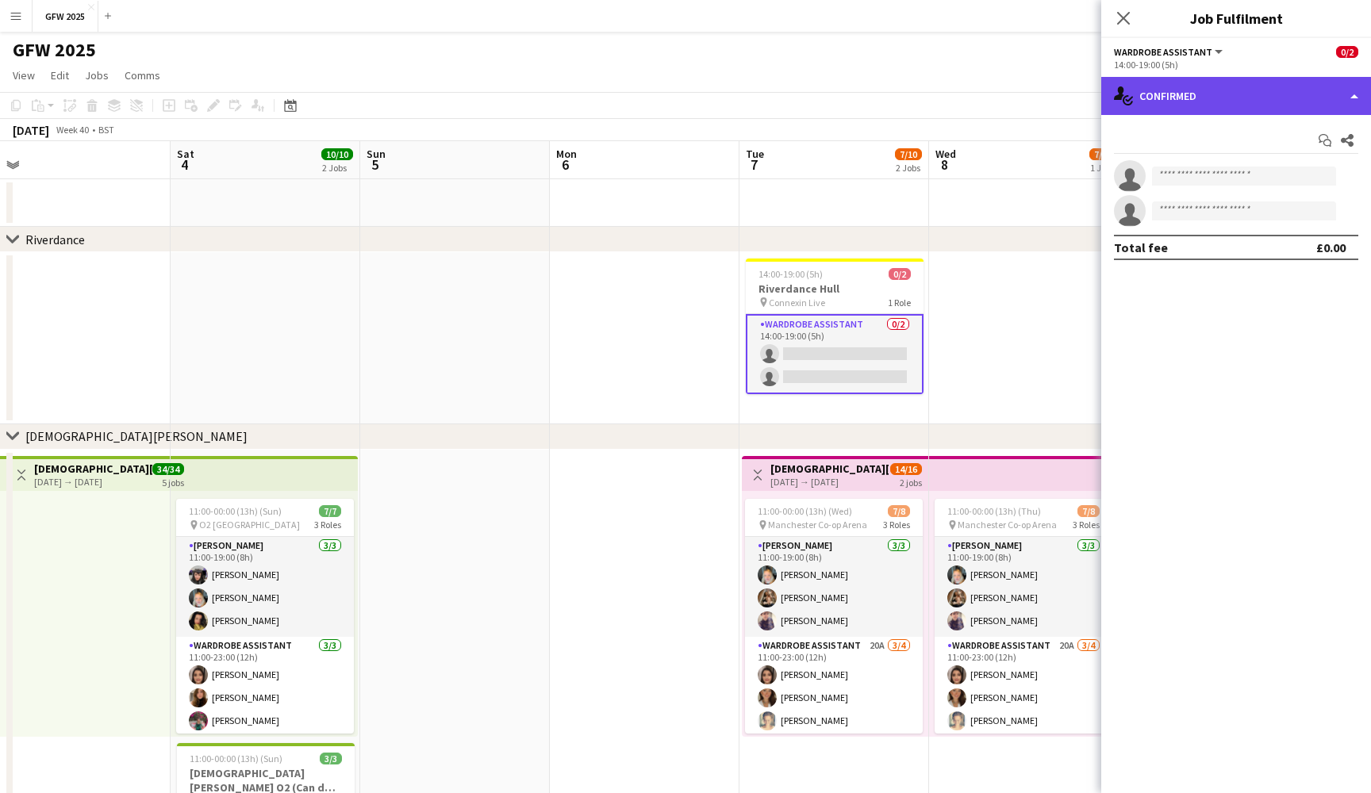
click at [1240, 102] on div "single-neutral-actions-check-2 Confirmed" at bounding box center [1236, 96] width 270 height 38
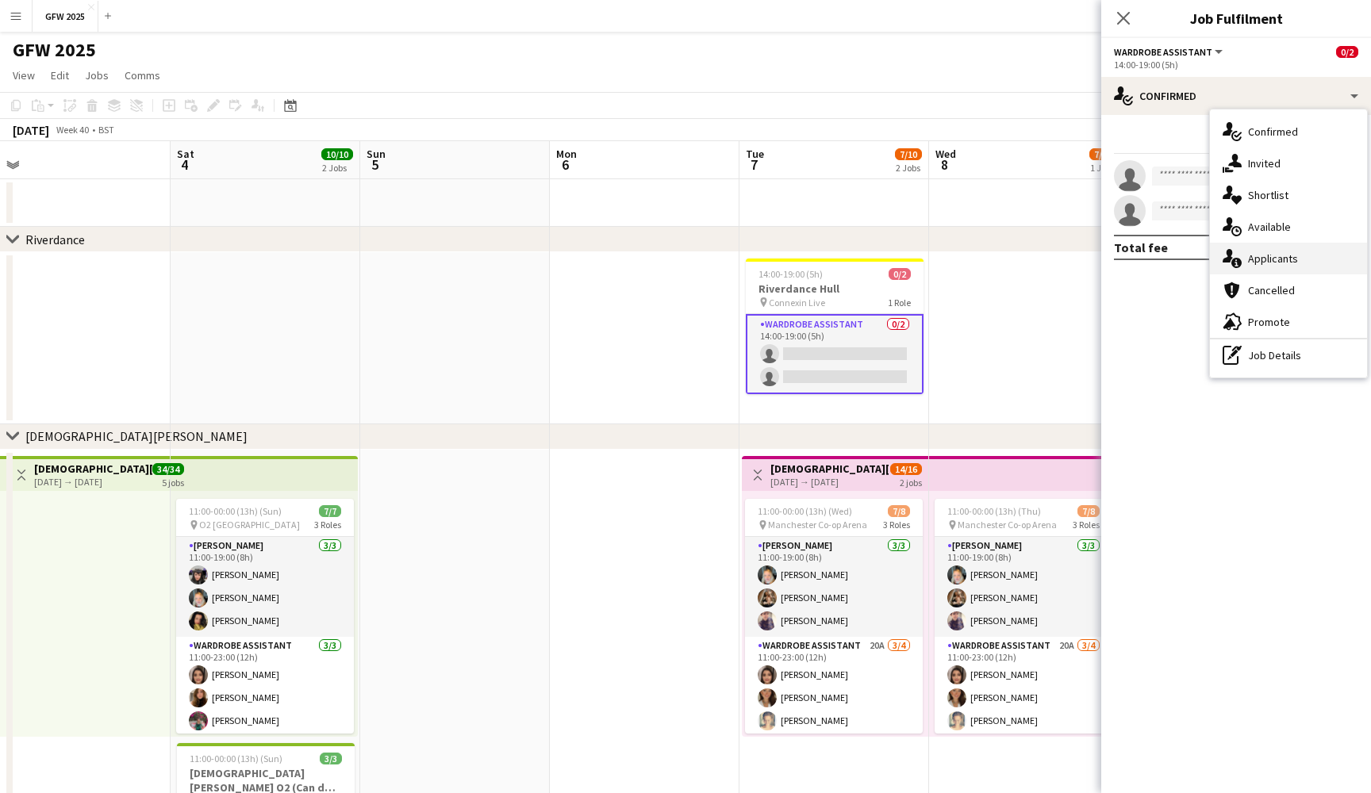
click at [1283, 255] on span "Applicants" at bounding box center [1273, 258] width 50 height 14
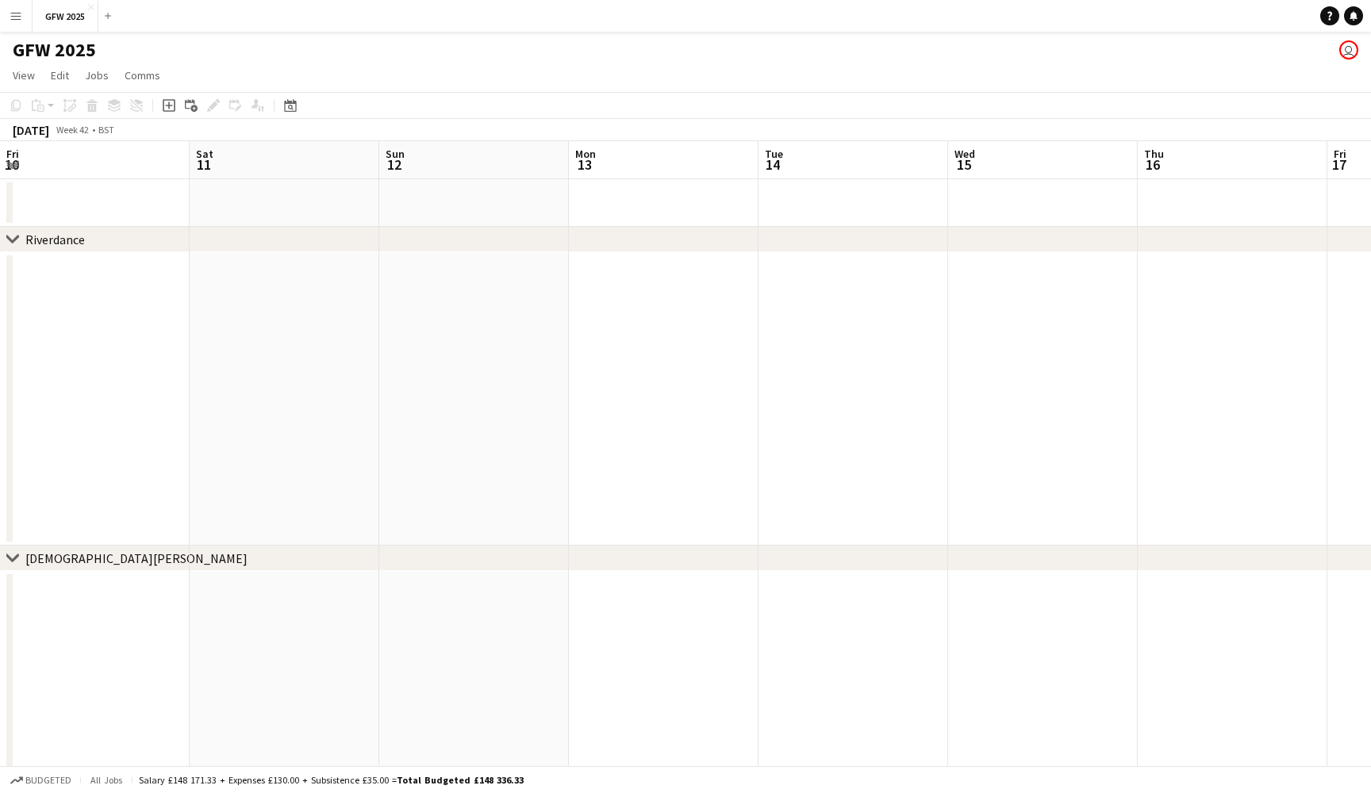
scroll to position [0, 627]
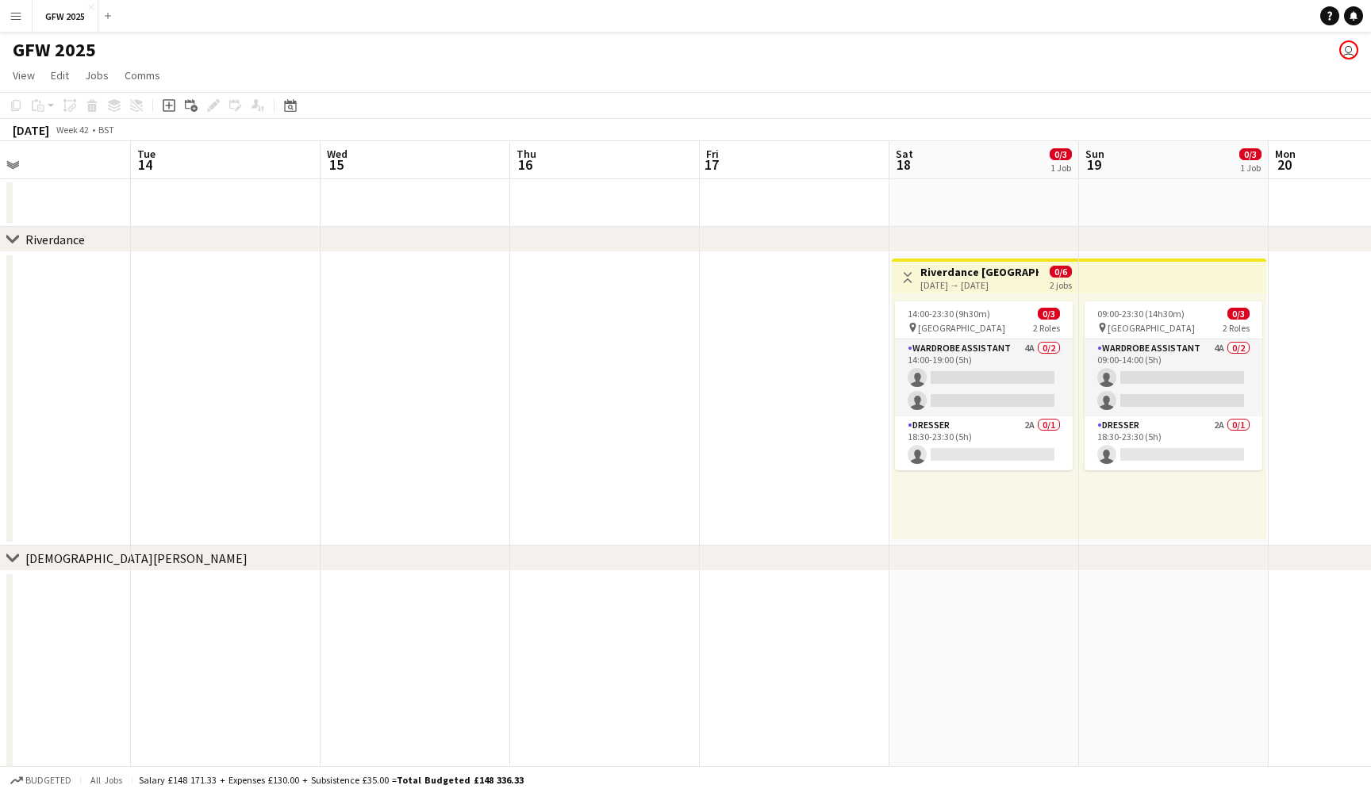
click at [25, 13] on button "Menu" at bounding box center [16, 16] width 32 height 32
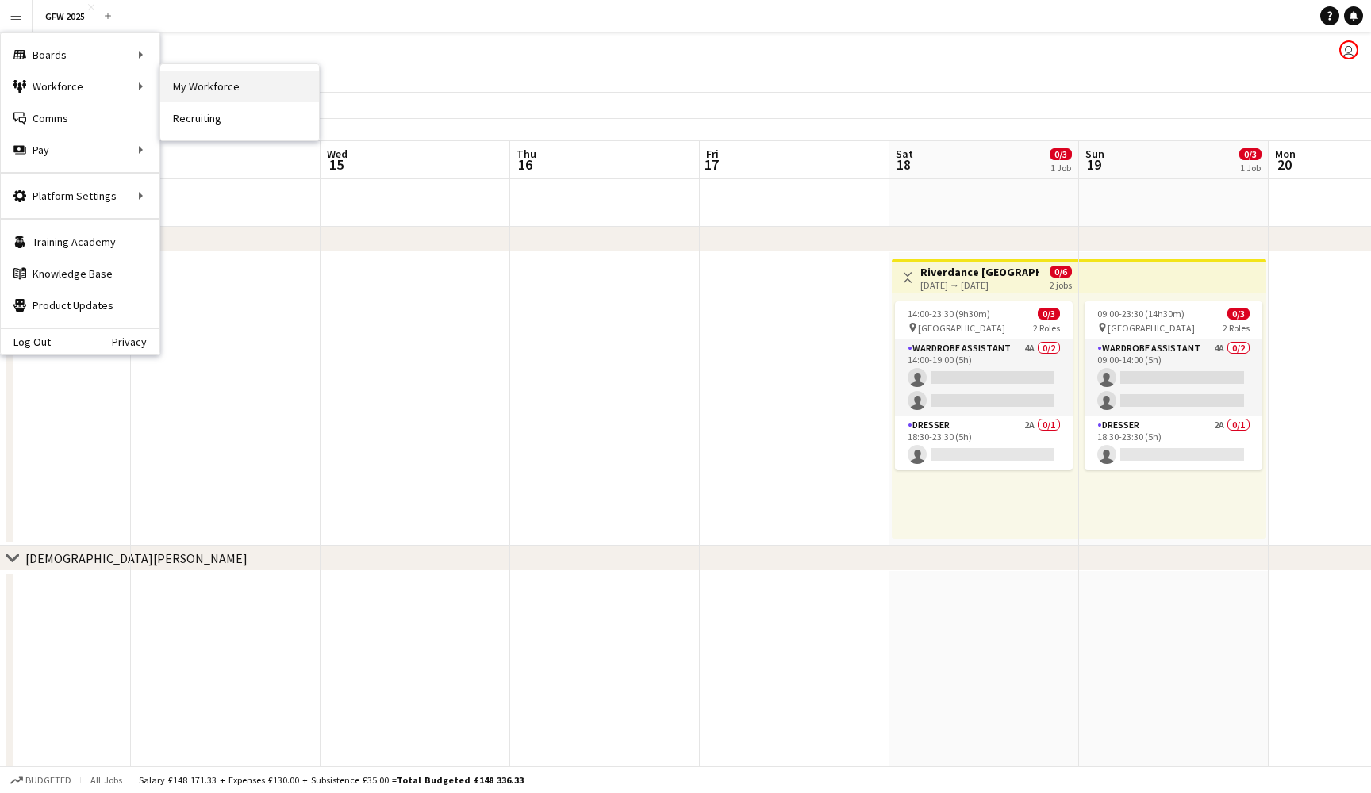
click at [230, 79] on link "My Workforce" at bounding box center [239, 87] width 159 height 32
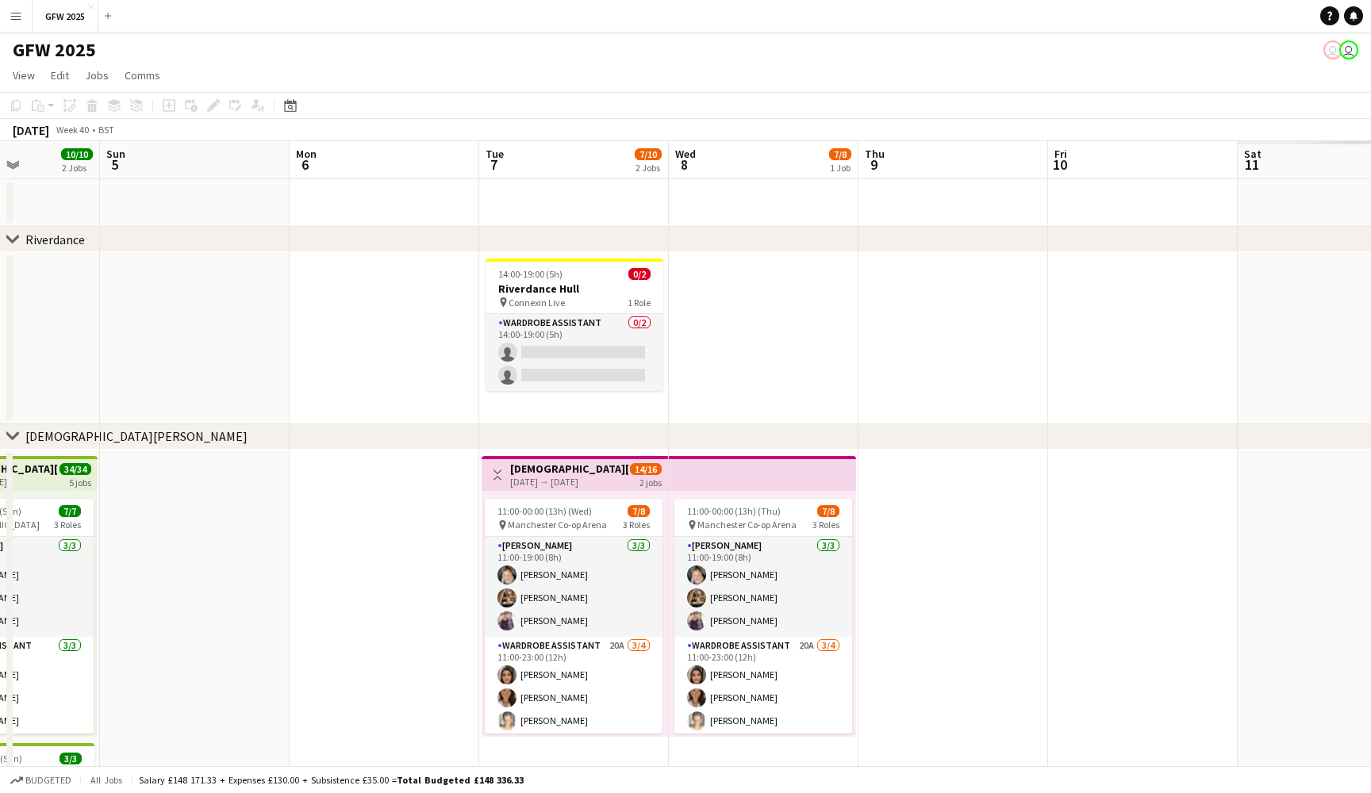
scroll to position [0, 504]
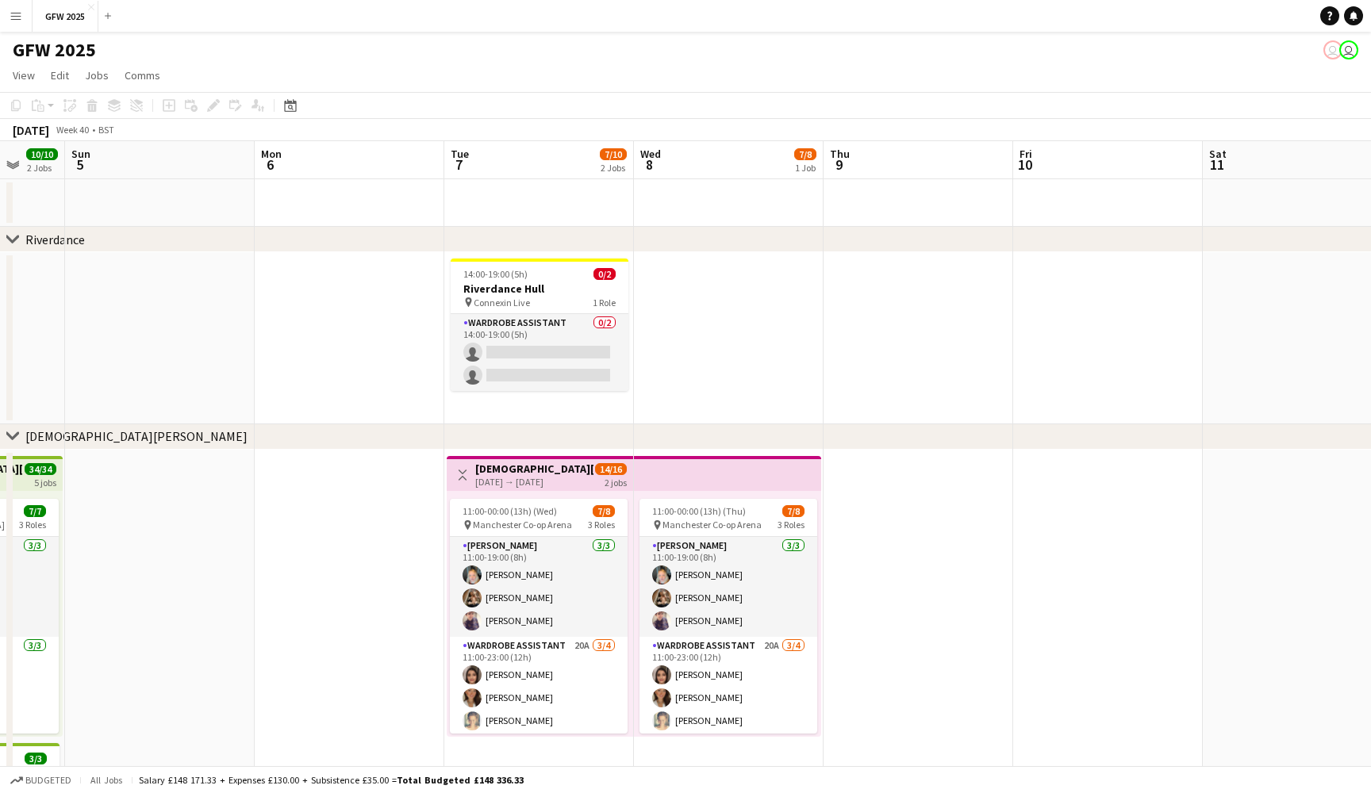
click at [379, 317] on app-date-cell at bounding box center [350, 338] width 190 height 172
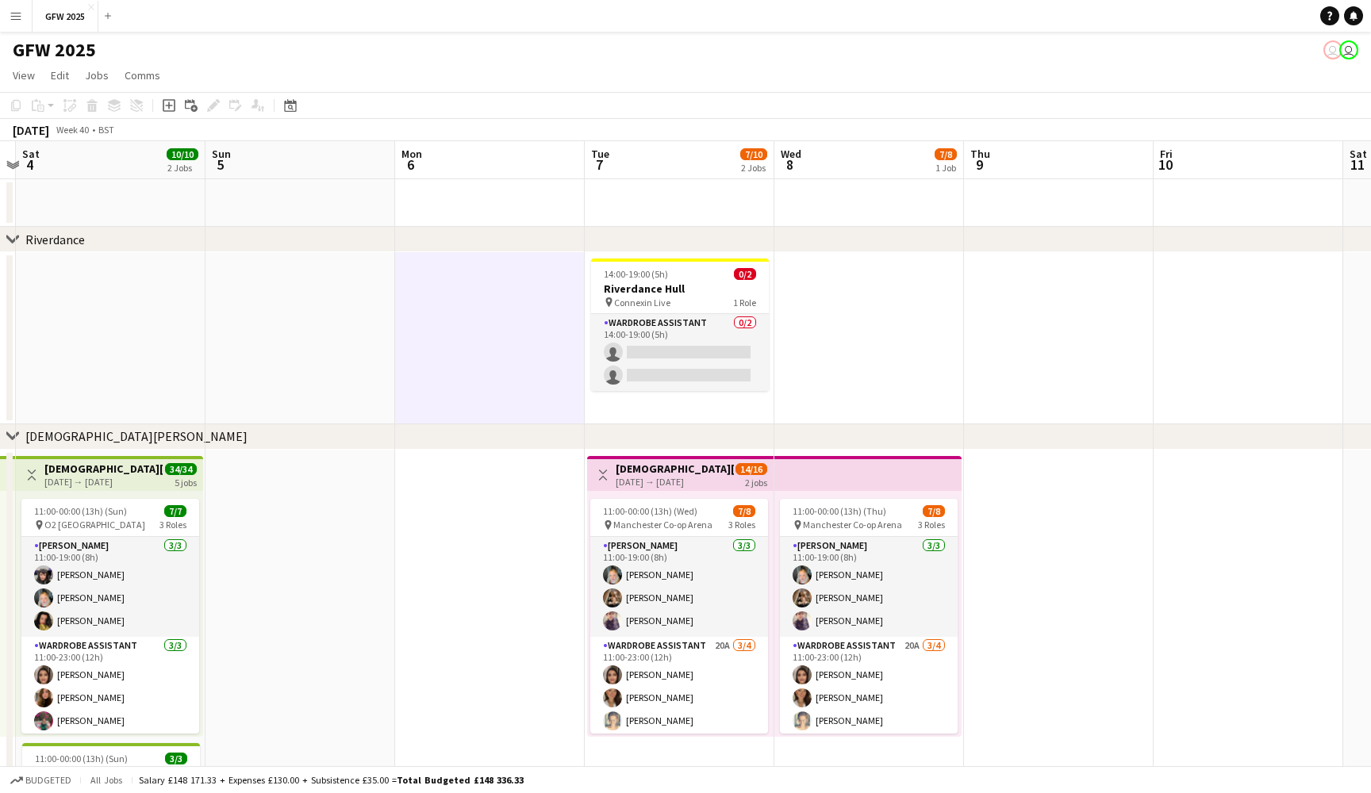
scroll to position [0, 355]
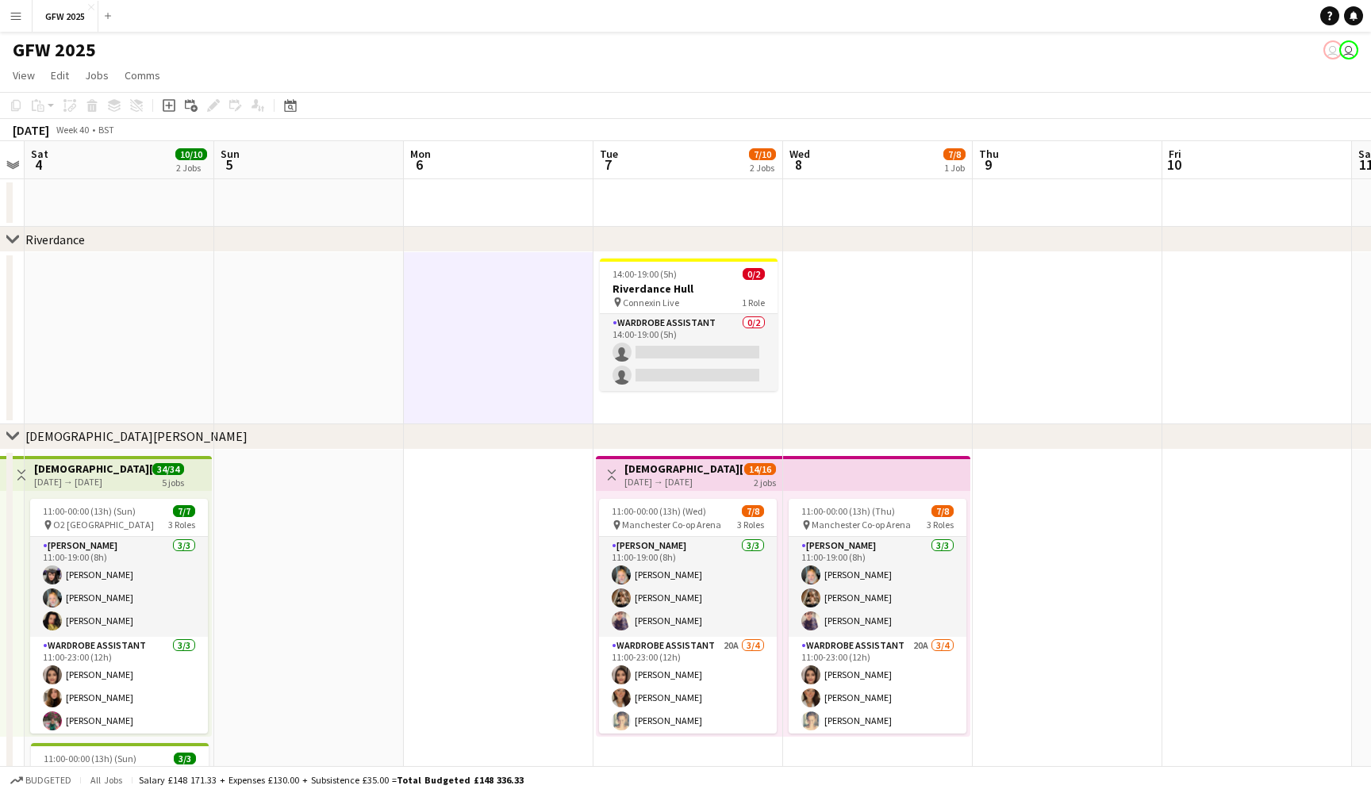
click at [13, 21] on app-icon "Menu" at bounding box center [16, 16] width 13 height 13
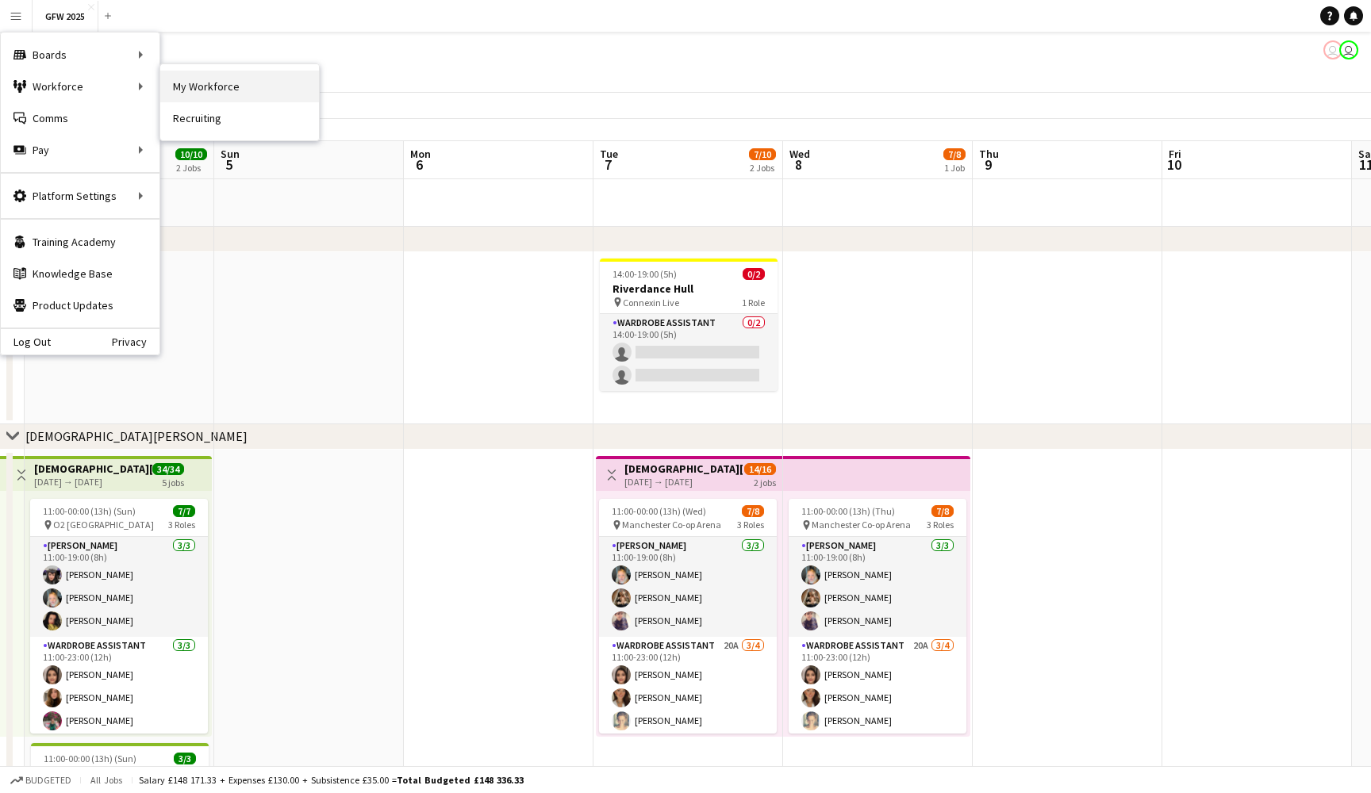
click at [270, 100] on link "My Workforce" at bounding box center [239, 87] width 159 height 32
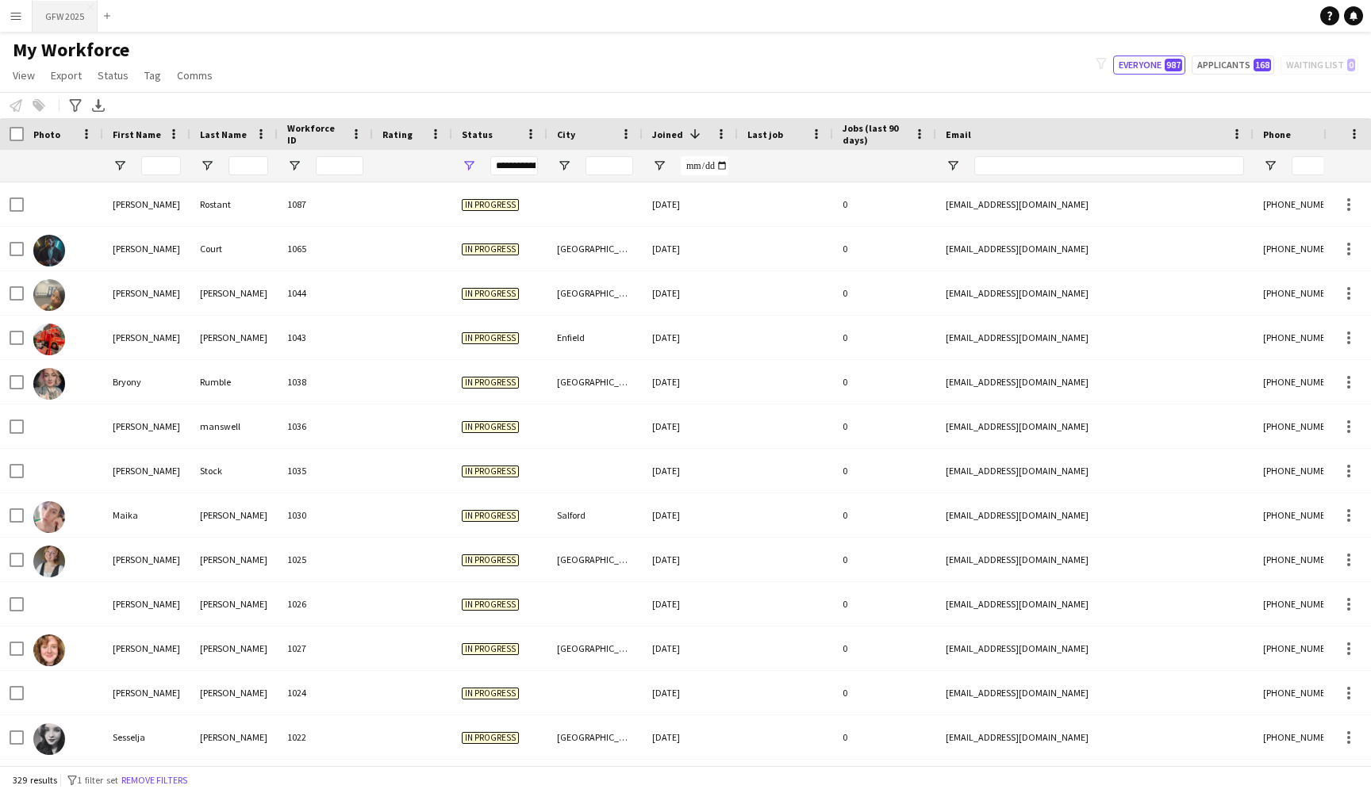
click at [62, 19] on button "GFW 2025 Close" at bounding box center [65, 16] width 65 height 31
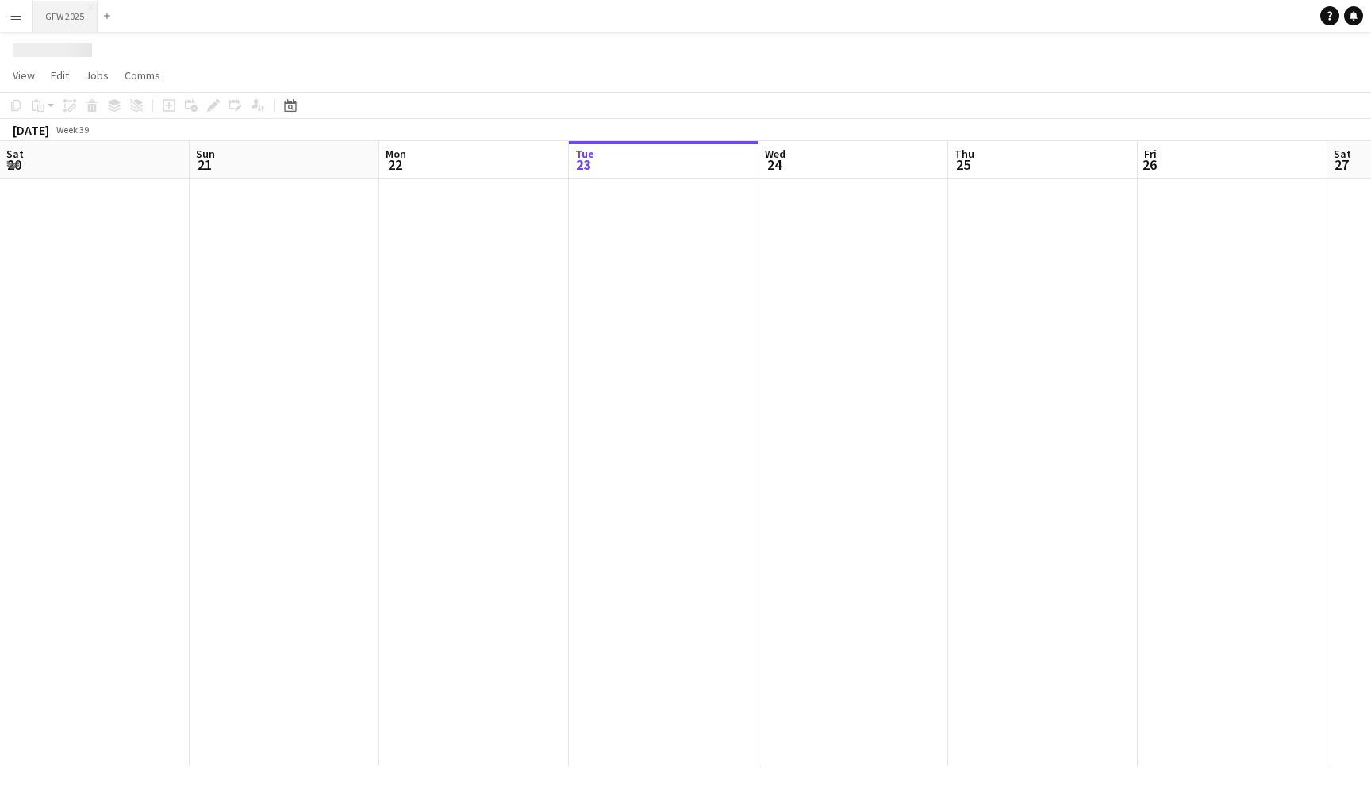
scroll to position [0, 379]
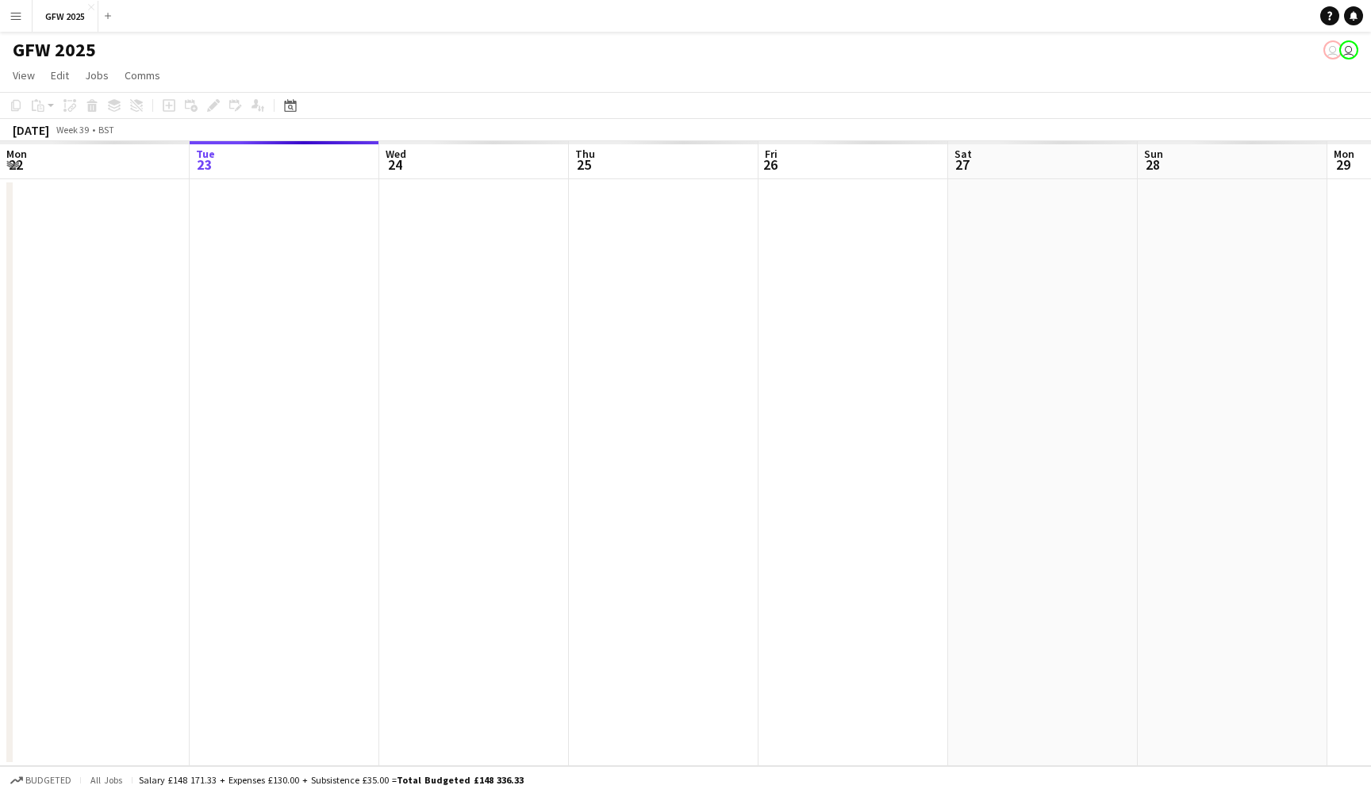
click at [456, 232] on app-date-cell at bounding box center [474, 472] width 190 height 587
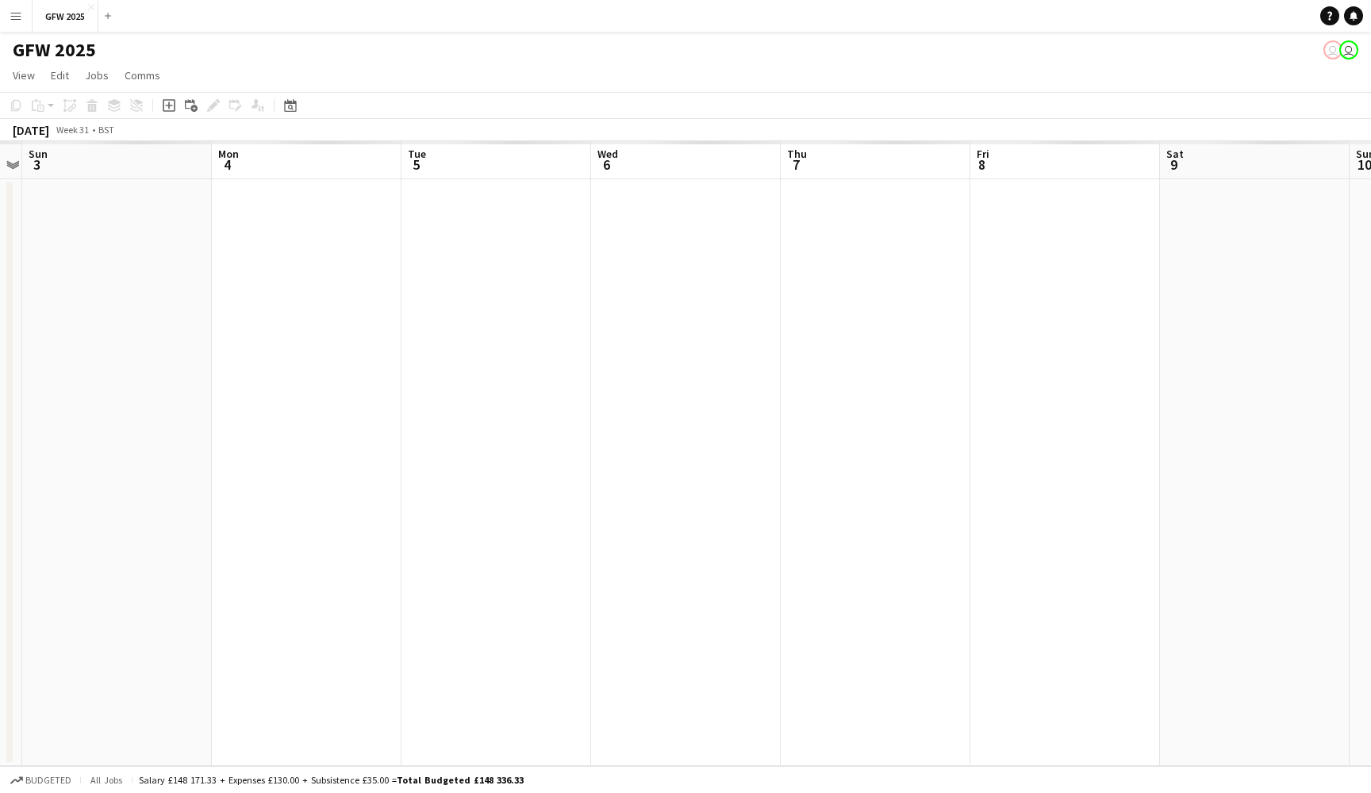
scroll to position [0, 0]
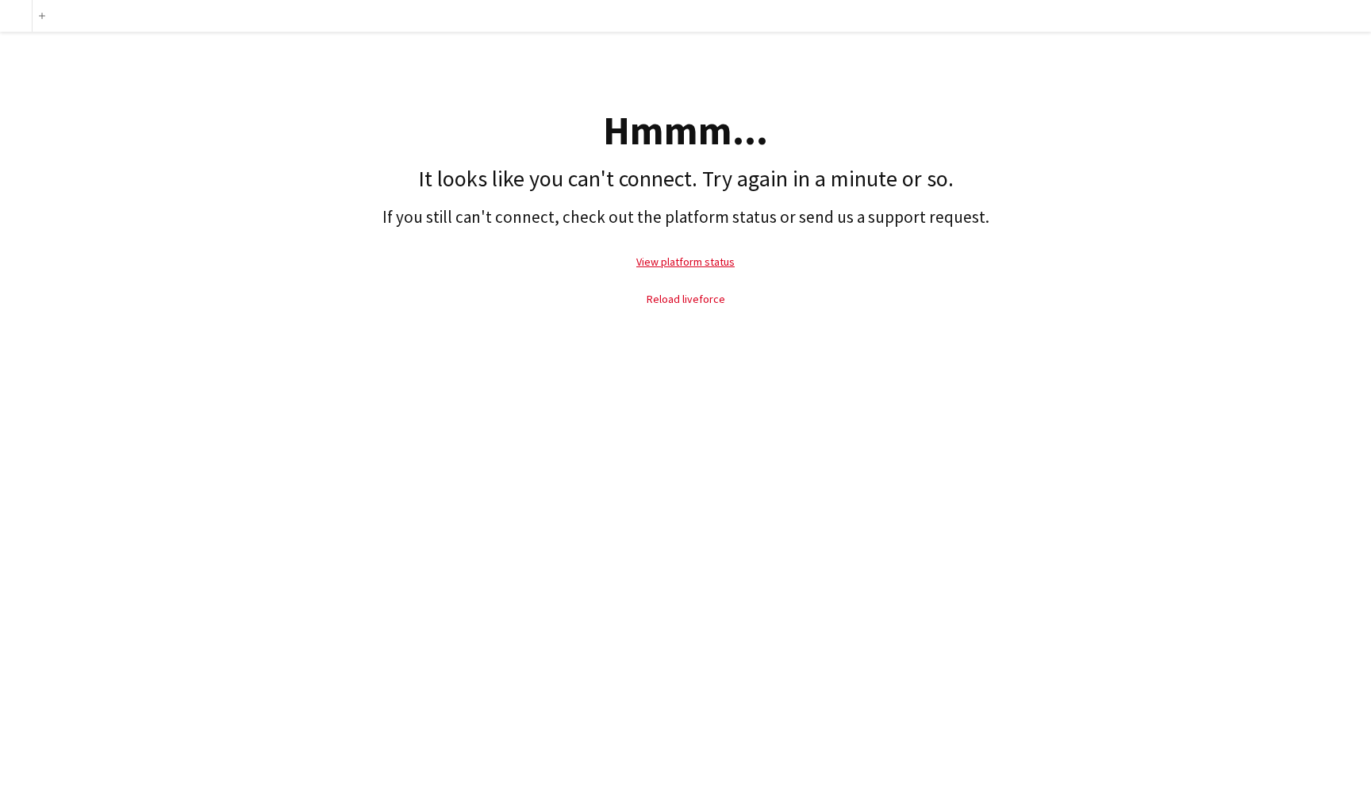
click at [694, 301] on link "Reload liveforce" at bounding box center [685, 299] width 79 height 14
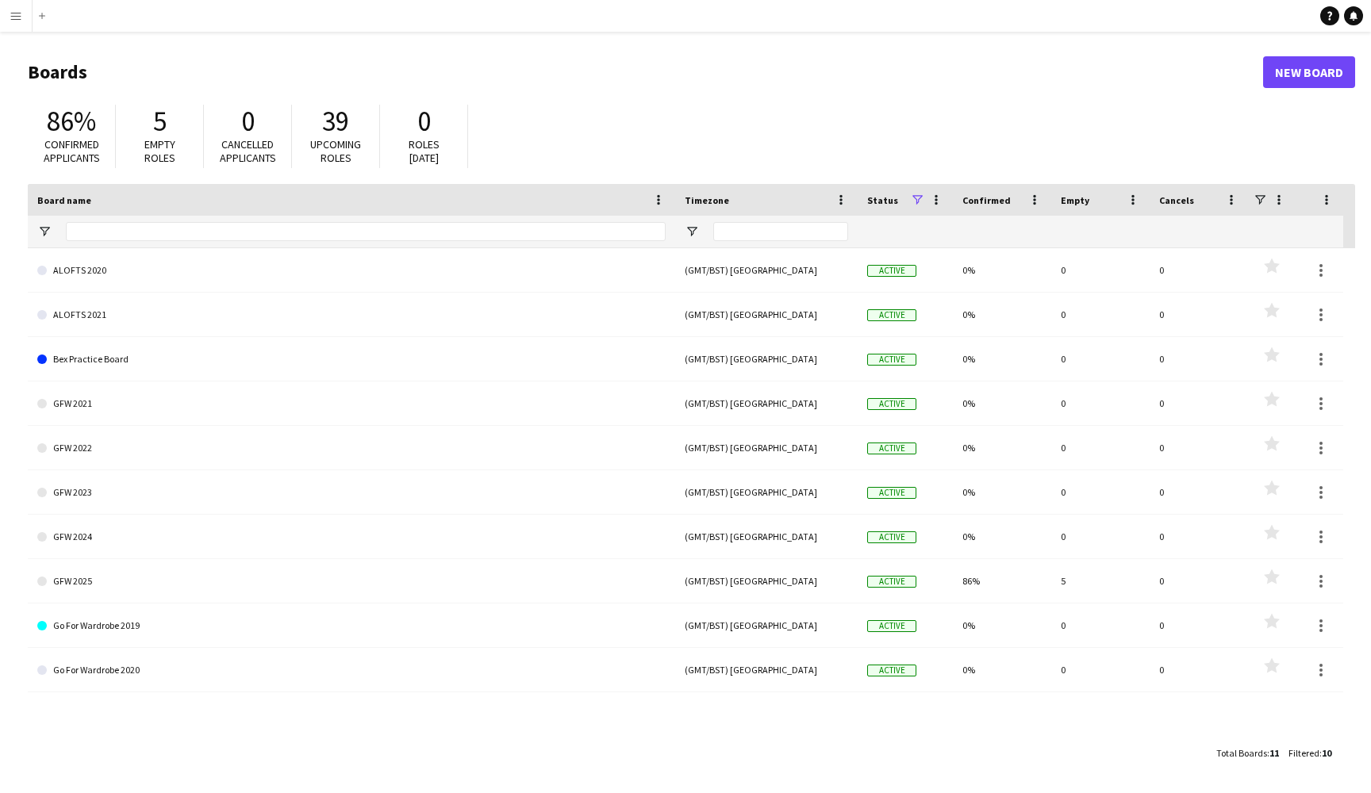
click at [5, 17] on button "Menu" at bounding box center [16, 16] width 32 height 32
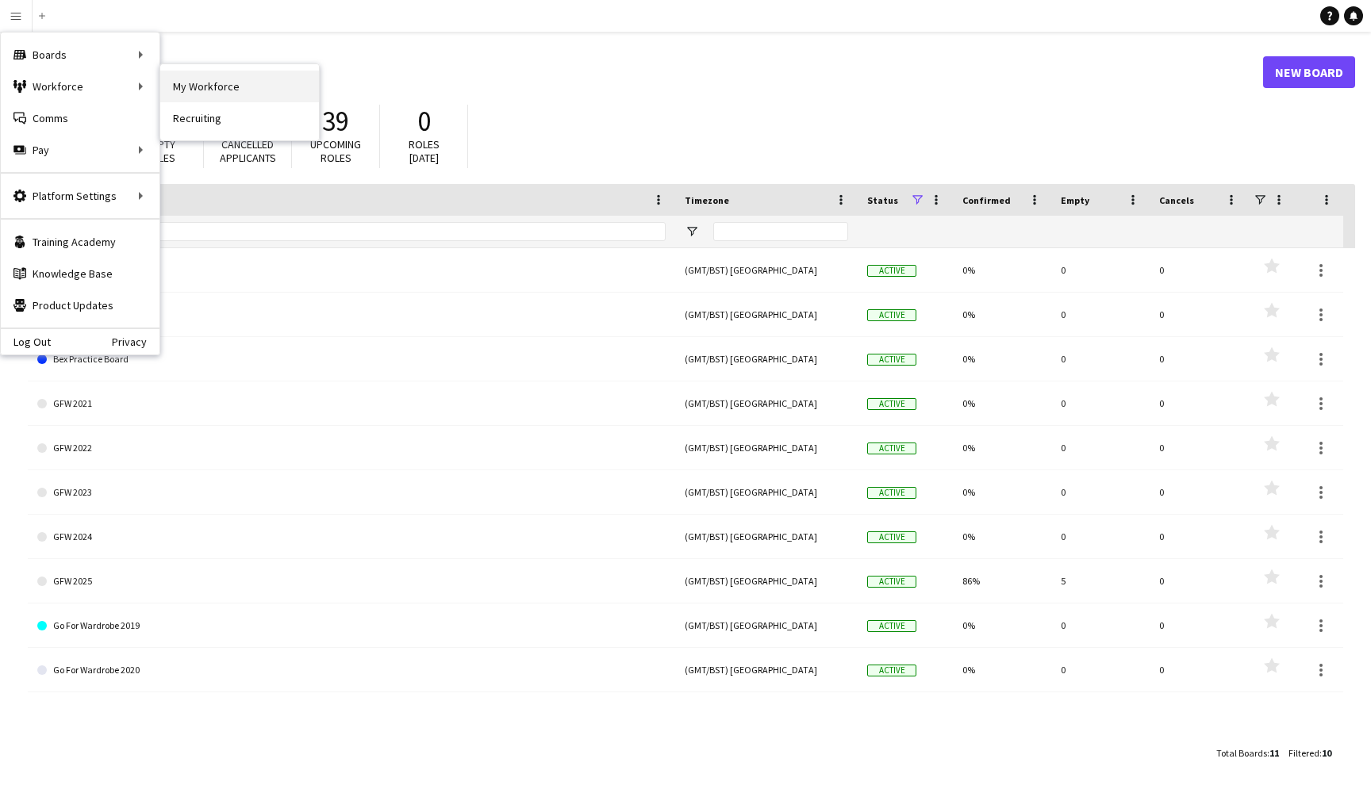
click at [228, 88] on link "My Workforce" at bounding box center [239, 87] width 159 height 32
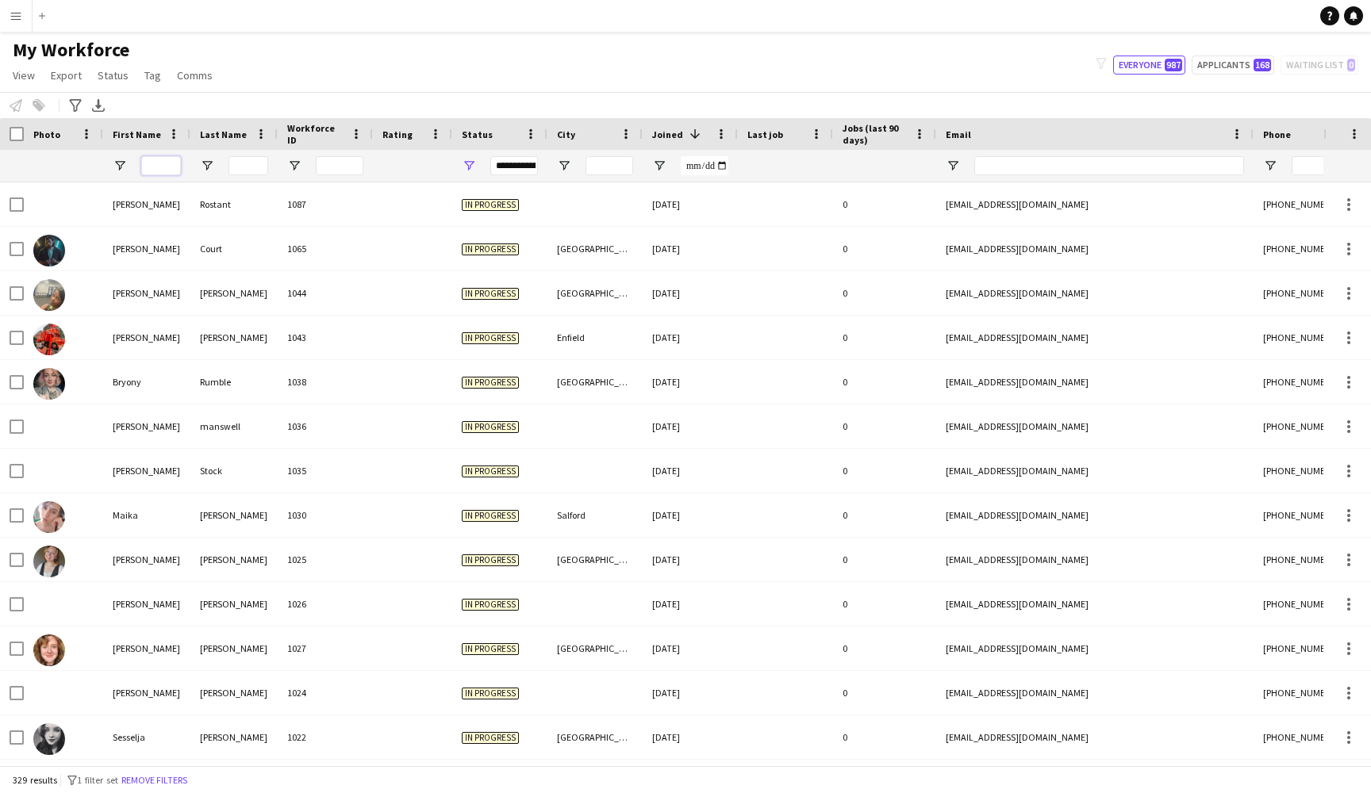
click at [170, 164] on input "First Name Filter Input" at bounding box center [161, 165] width 40 height 19
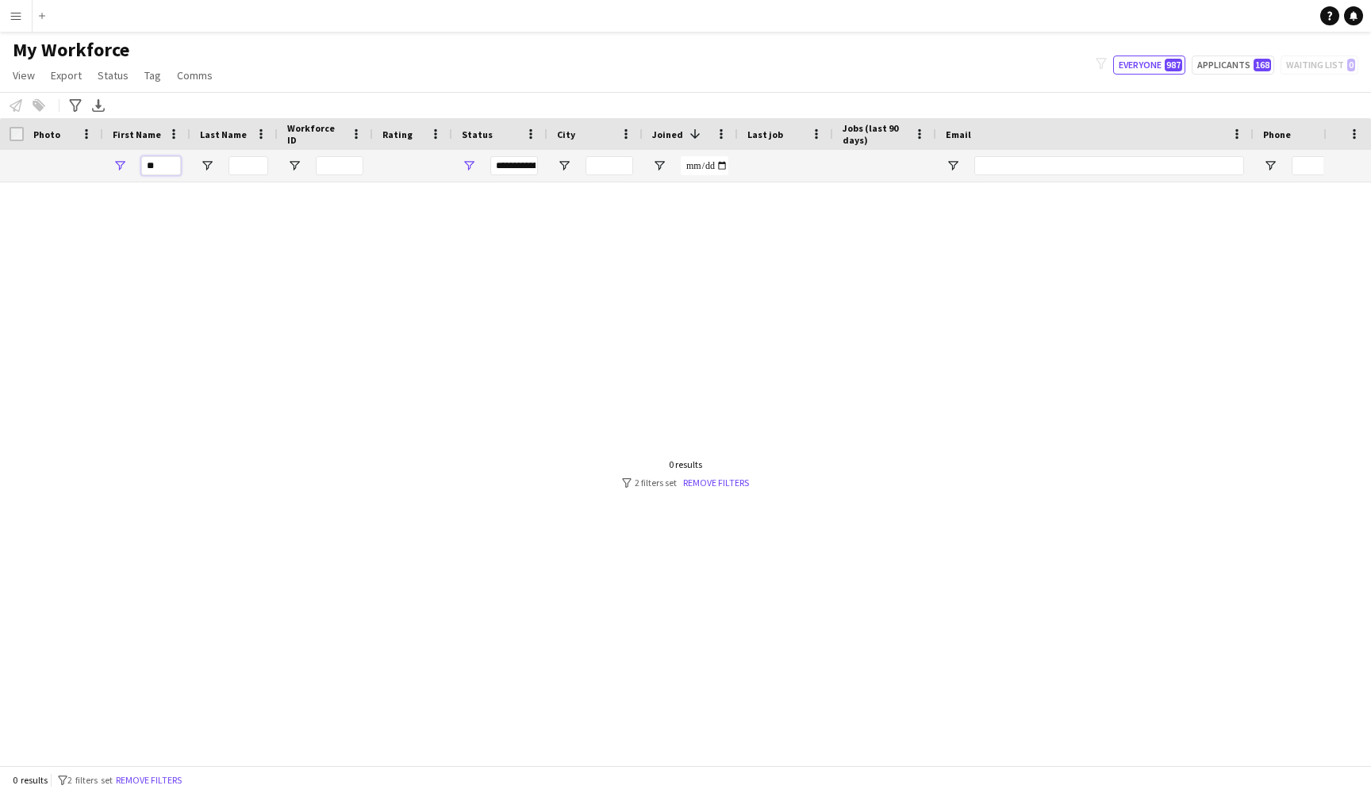
type input "**"
click at [520, 171] on div "**********" at bounding box center [514, 165] width 48 height 19
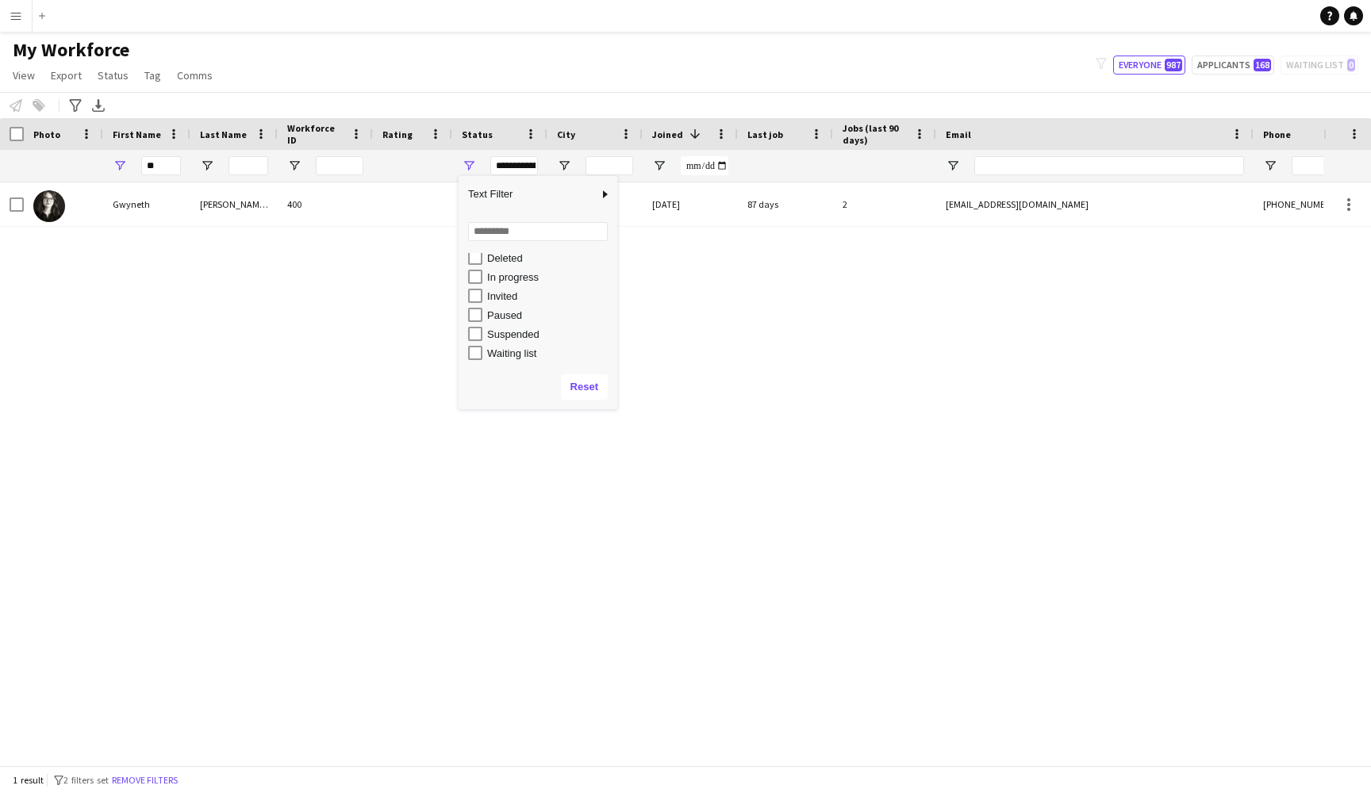
scroll to position [100, 0]
type input "**********"
click at [401, 286] on div "Gwyneth Atkinson Lynch 400 Active Frome 03-04-2022 87 days 2 gwynethalcostume@g…" at bounding box center [661, 473] width 1323 height 583
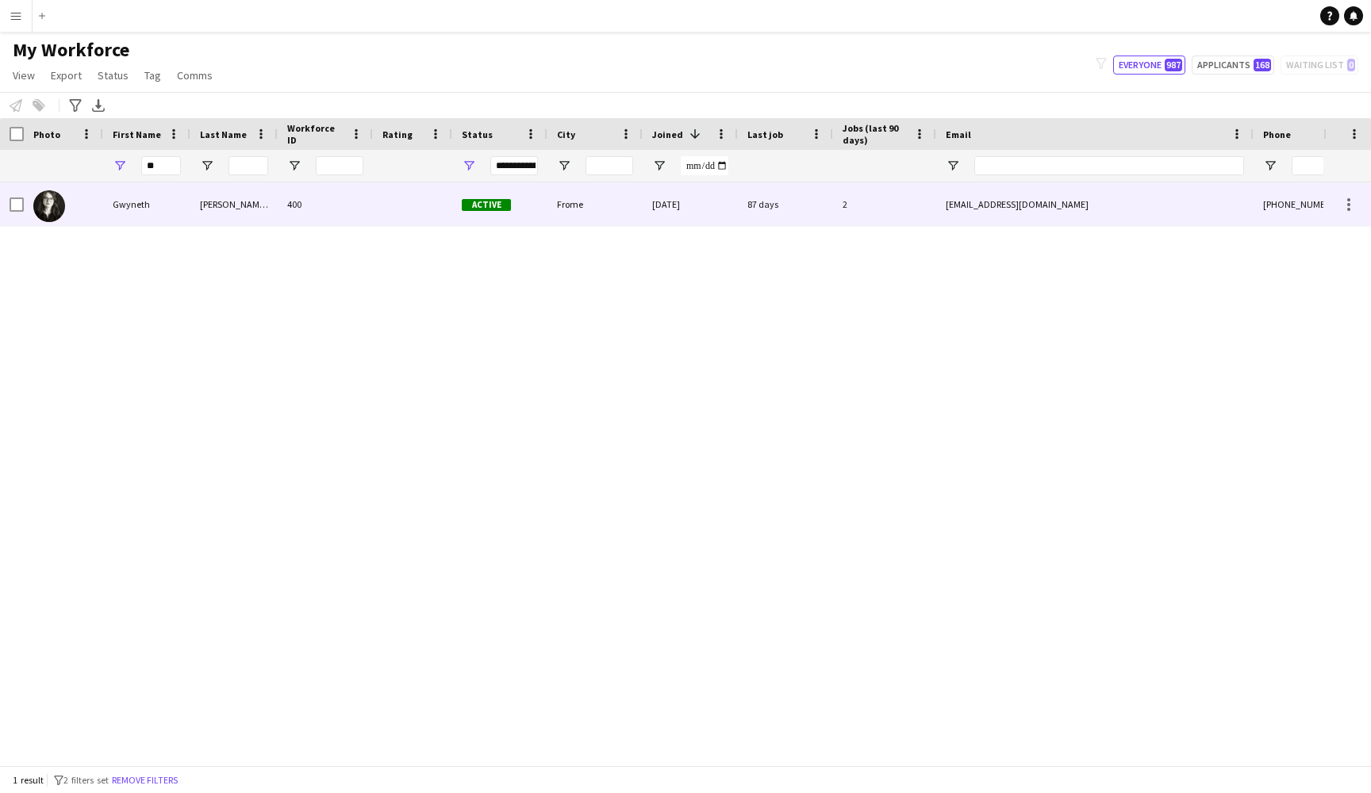
click at [405, 205] on div at bounding box center [412, 204] width 79 height 44
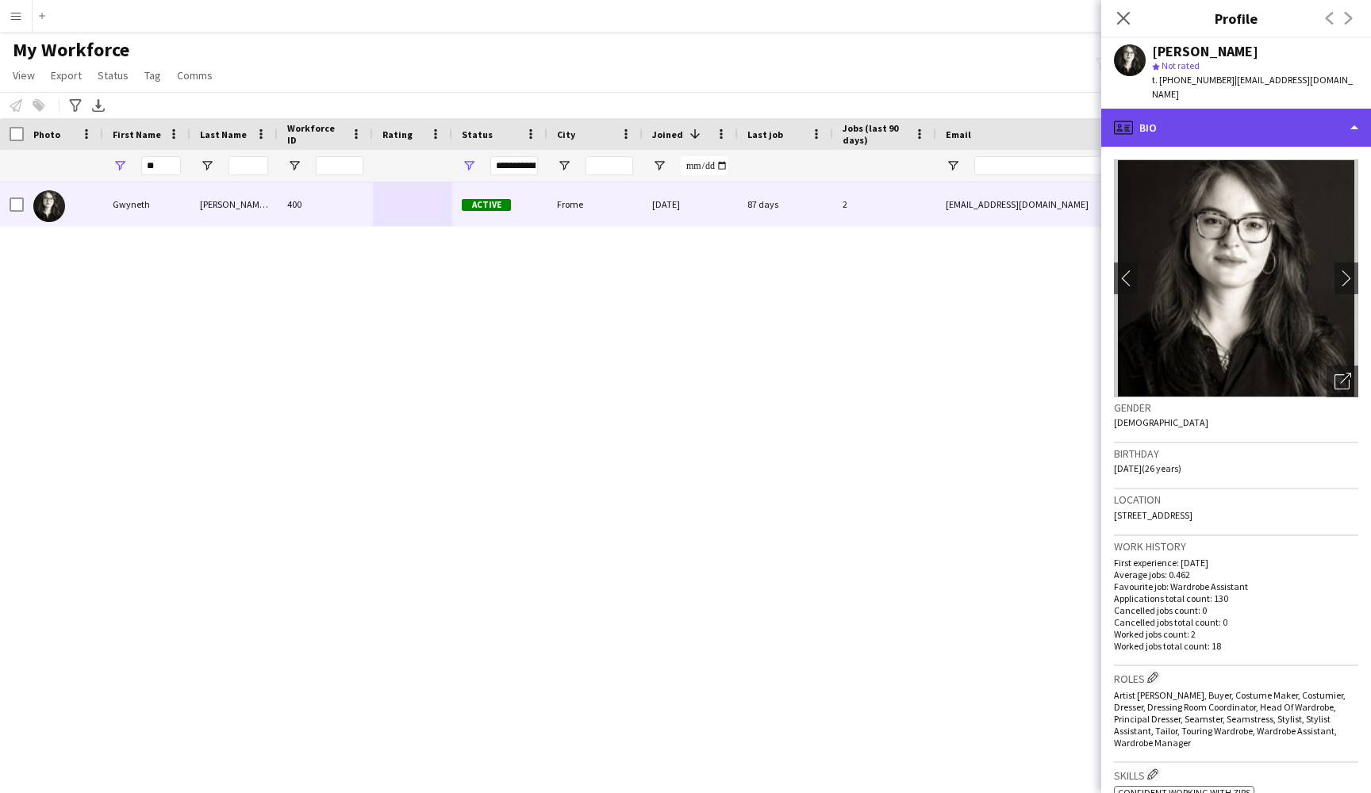
click at [1292, 109] on div "profile Bio" at bounding box center [1236, 128] width 270 height 38
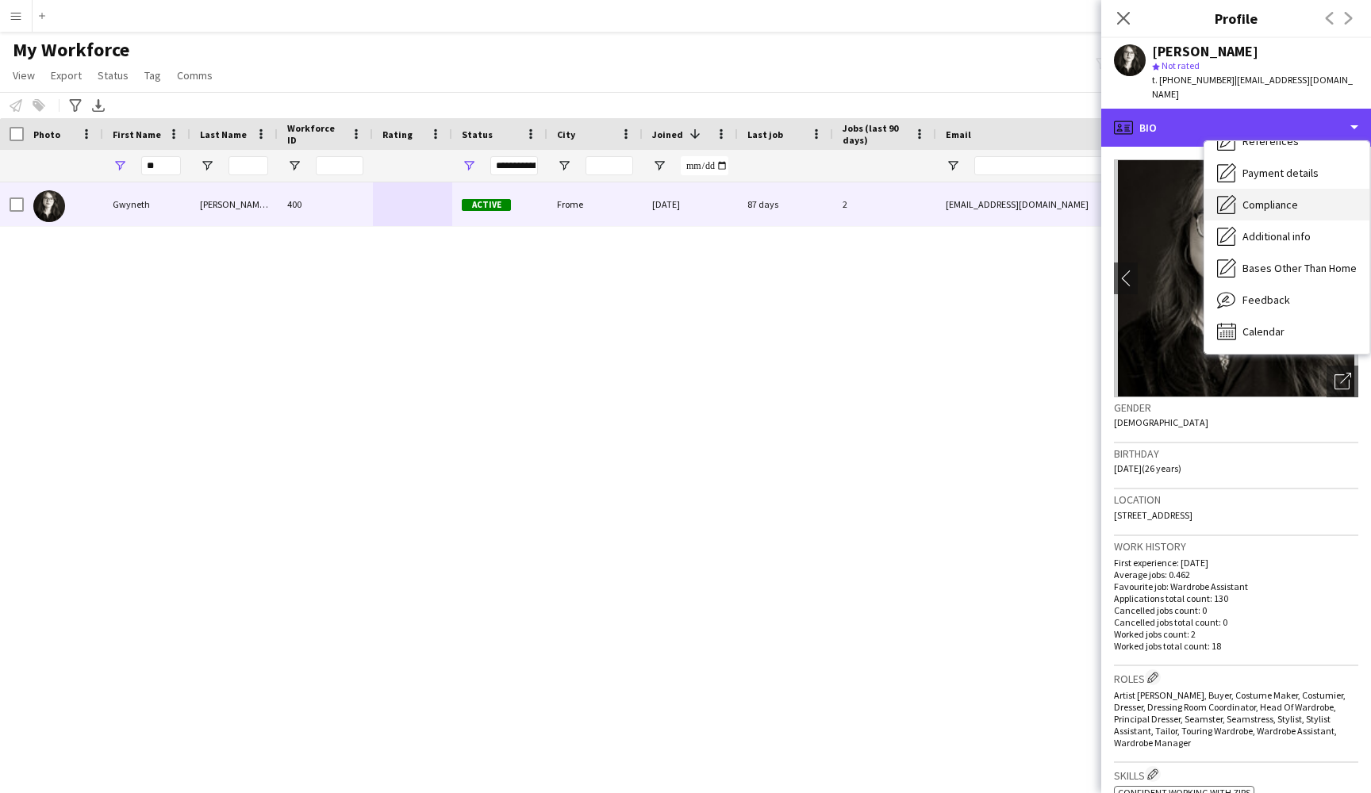
scroll to position [181, 0]
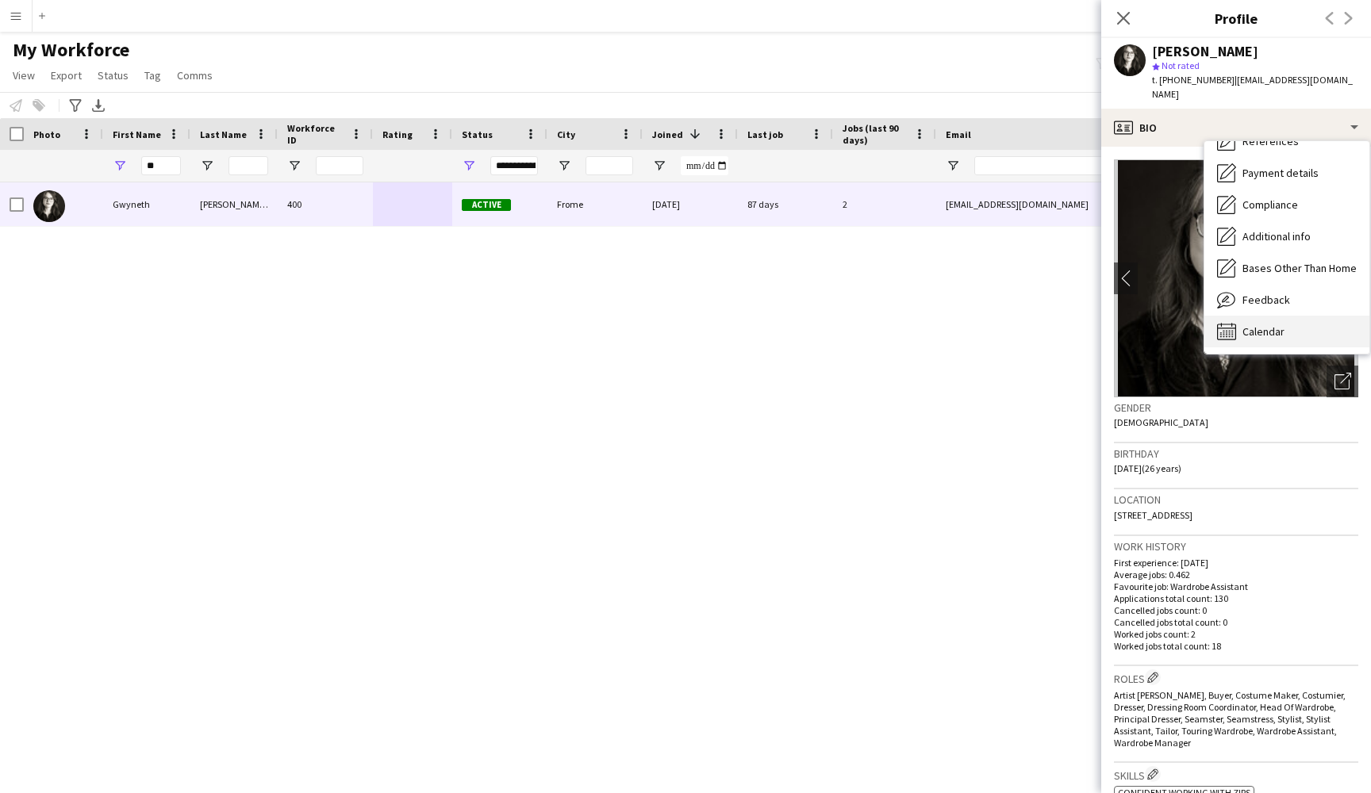
click at [1272, 328] on div "Calendar Calendar" at bounding box center [1286, 332] width 165 height 32
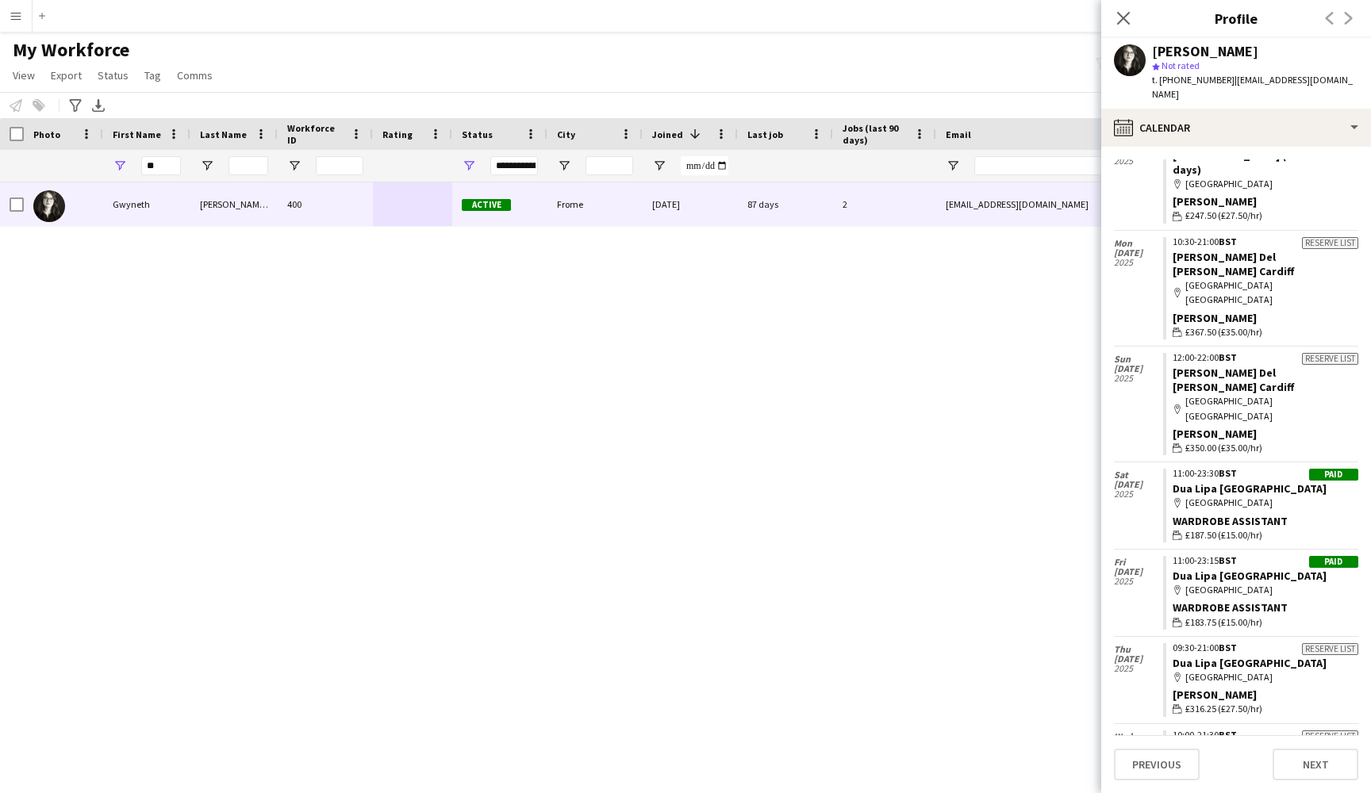
scroll to position [2971, 0]
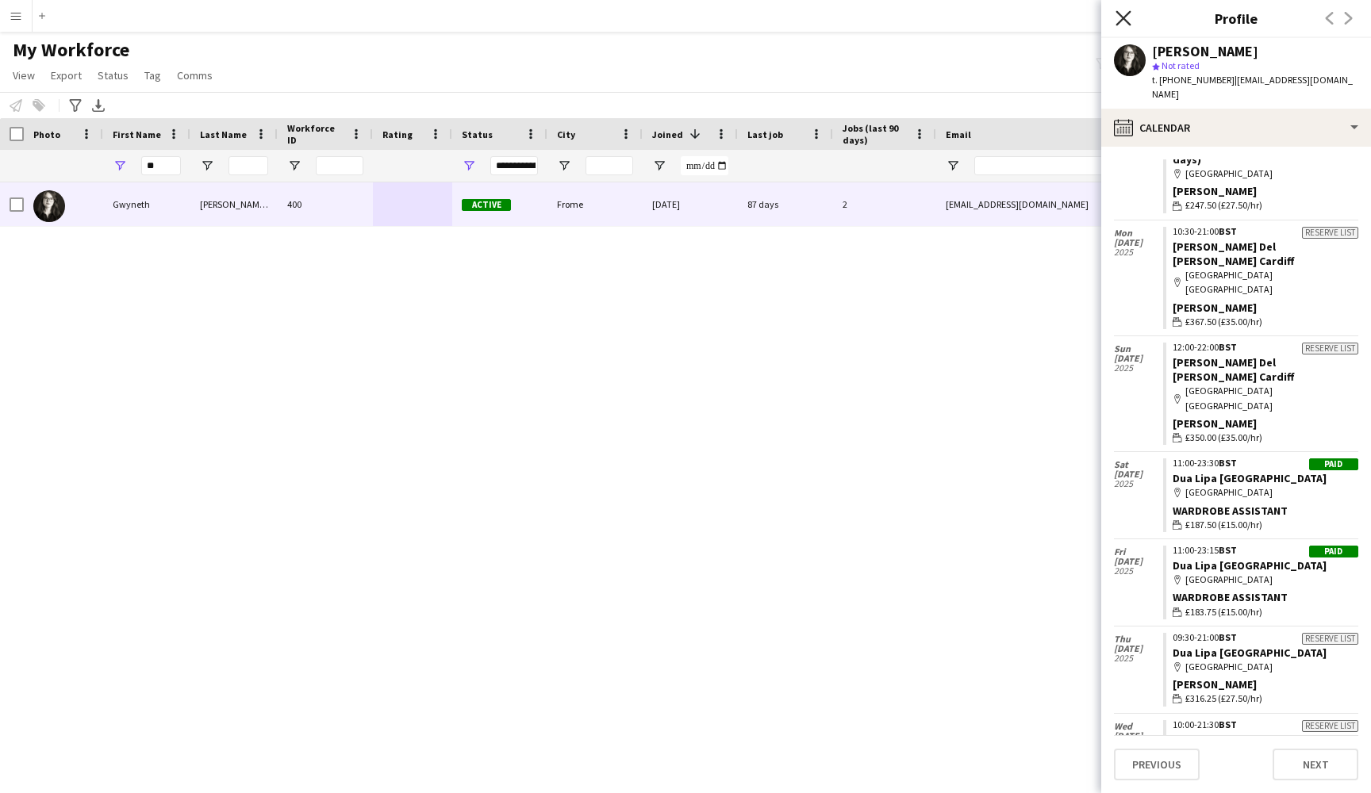
click at [1116, 19] on icon "Close pop-in" at bounding box center [1122, 17] width 15 height 15
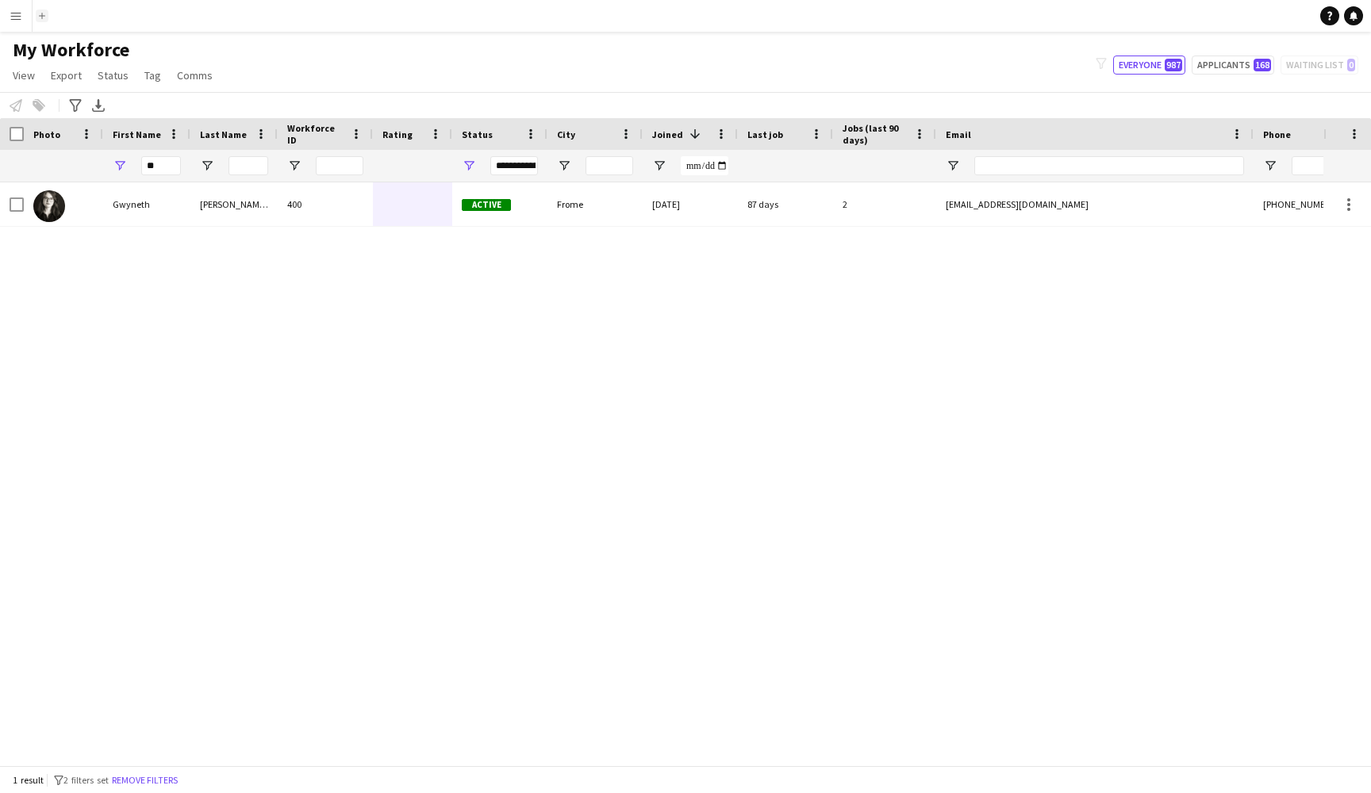
click at [44, 16] on app-icon "add" at bounding box center [42, 16] width 6 height 6
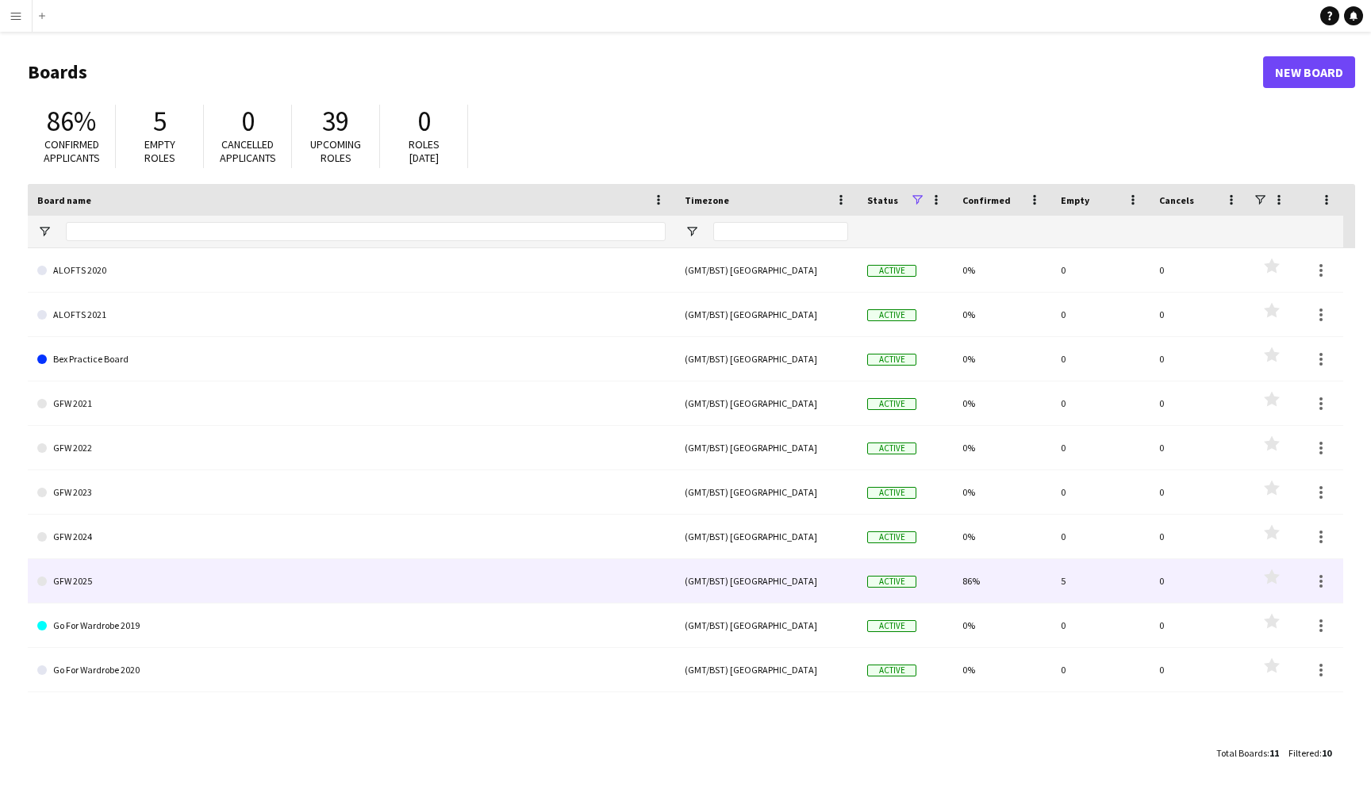
click at [506, 577] on link "GFW 2025" at bounding box center [351, 581] width 628 height 44
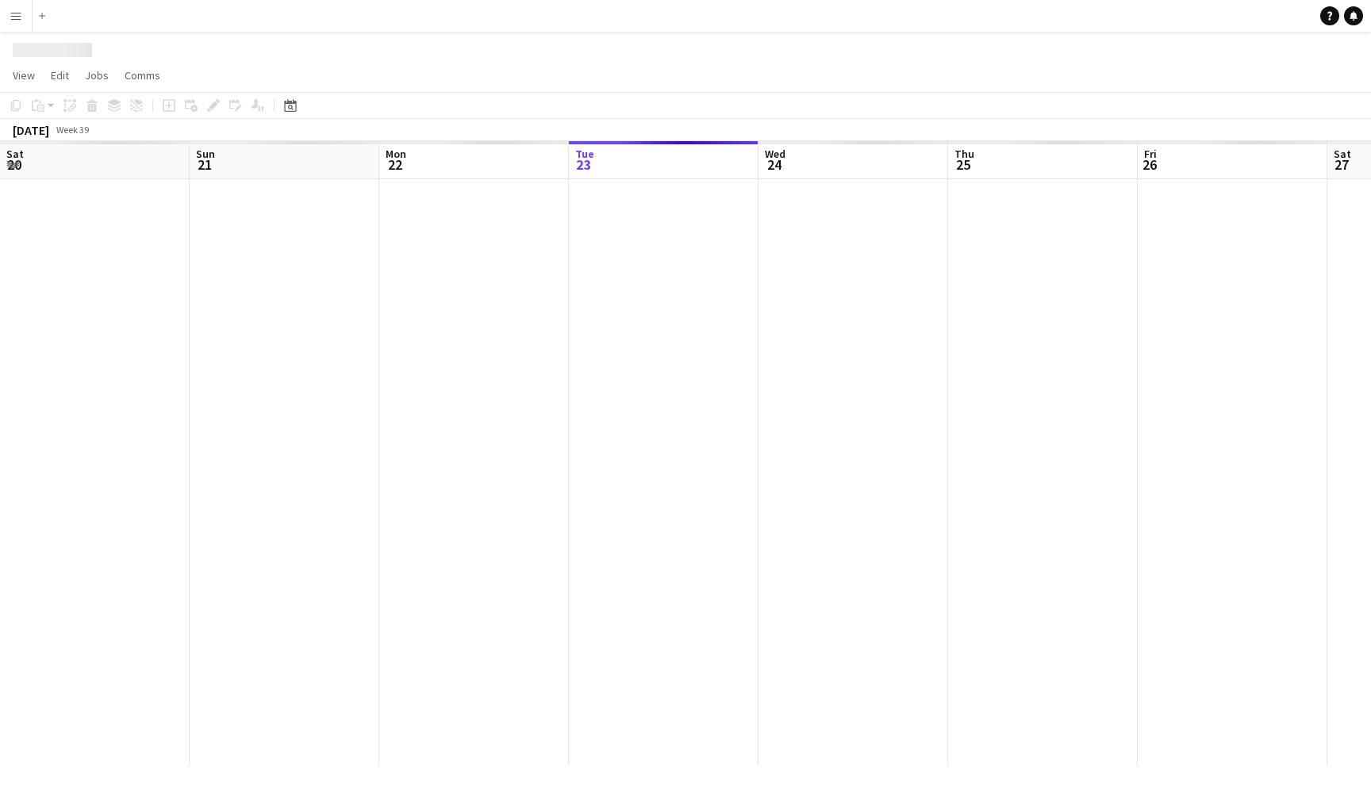
scroll to position [0, 379]
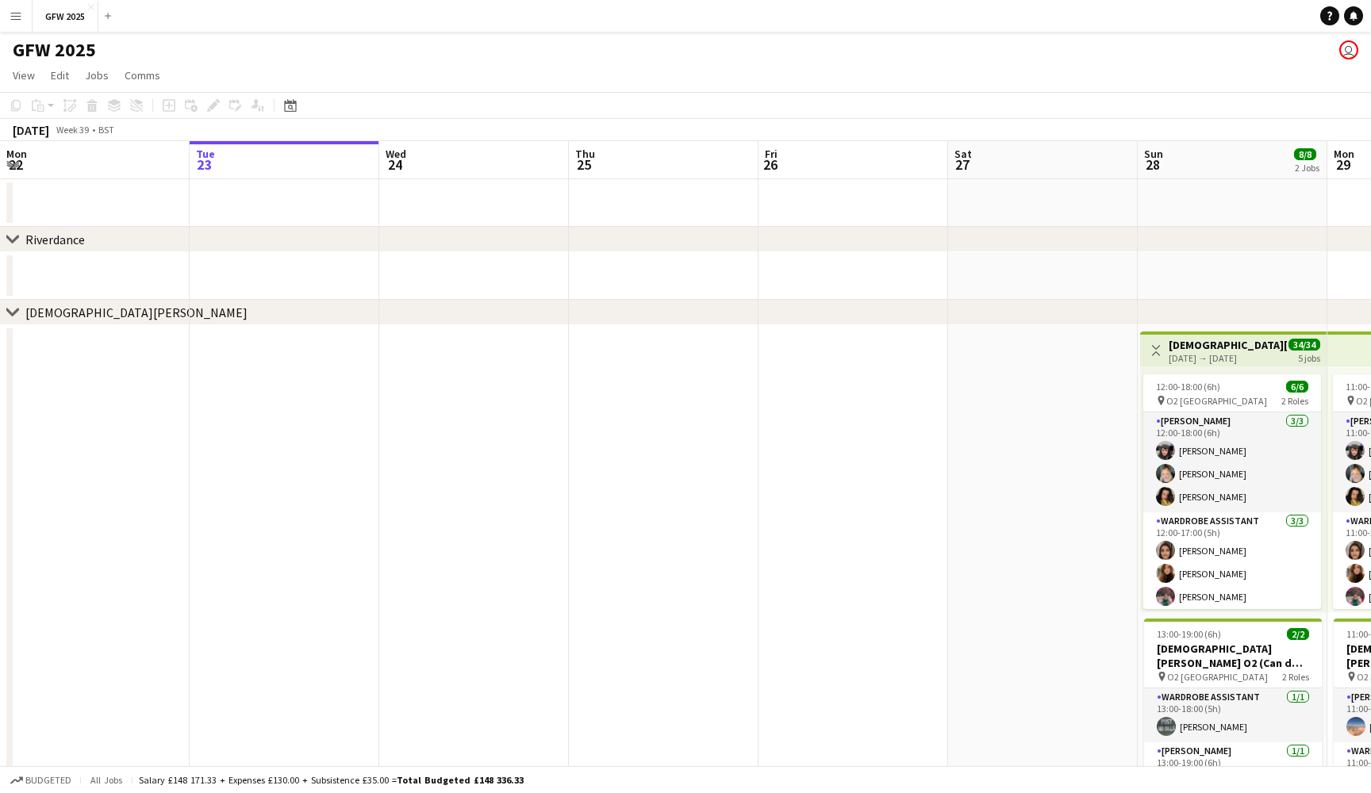
click at [824, 409] on app-date-cell at bounding box center [853, 604] width 190 height 558
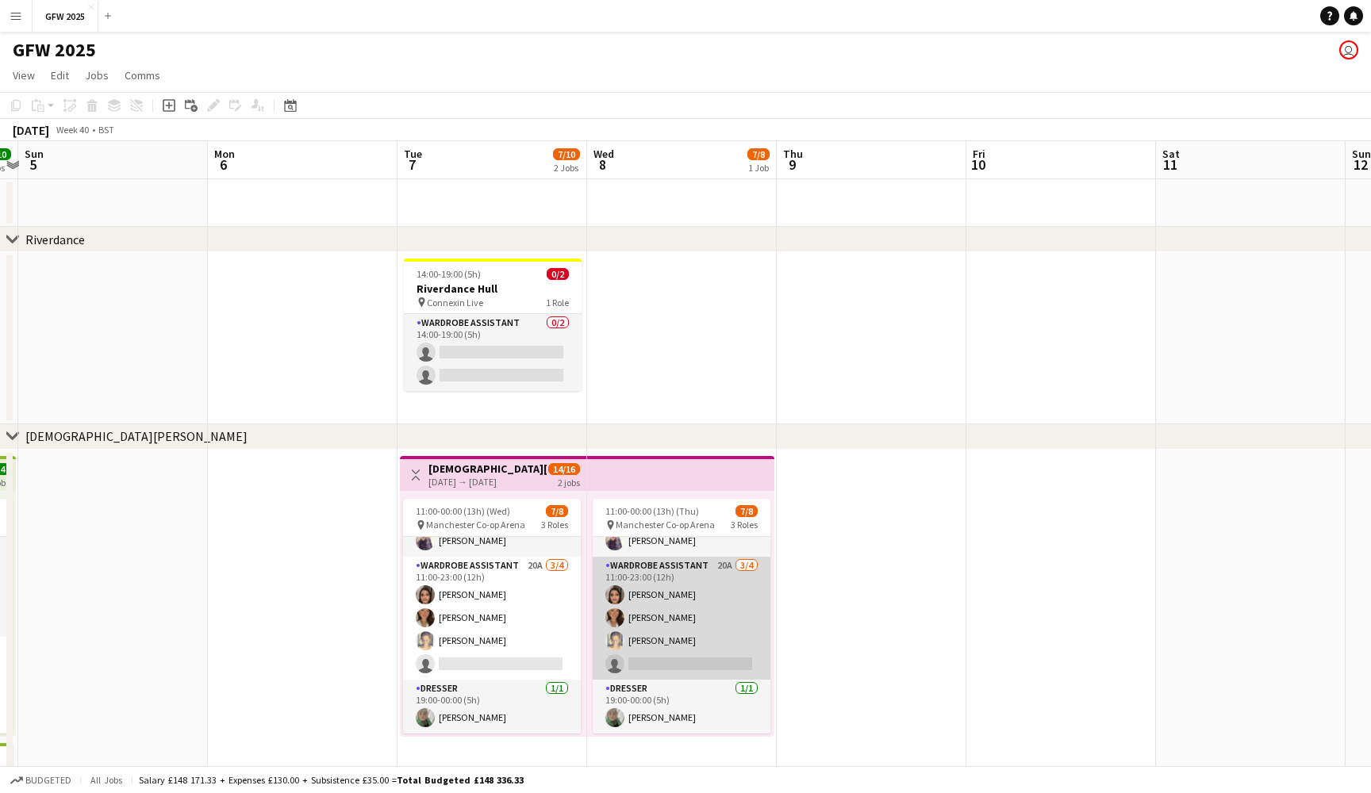
scroll to position [80, 0]
click at [682, 630] on app-card-role "Wardrobe Assistant 20A 3/4 11:00-23:00 (12h) Shannon Pye Francesca Wilkinson Em…" at bounding box center [682, 618] width 178 height 123
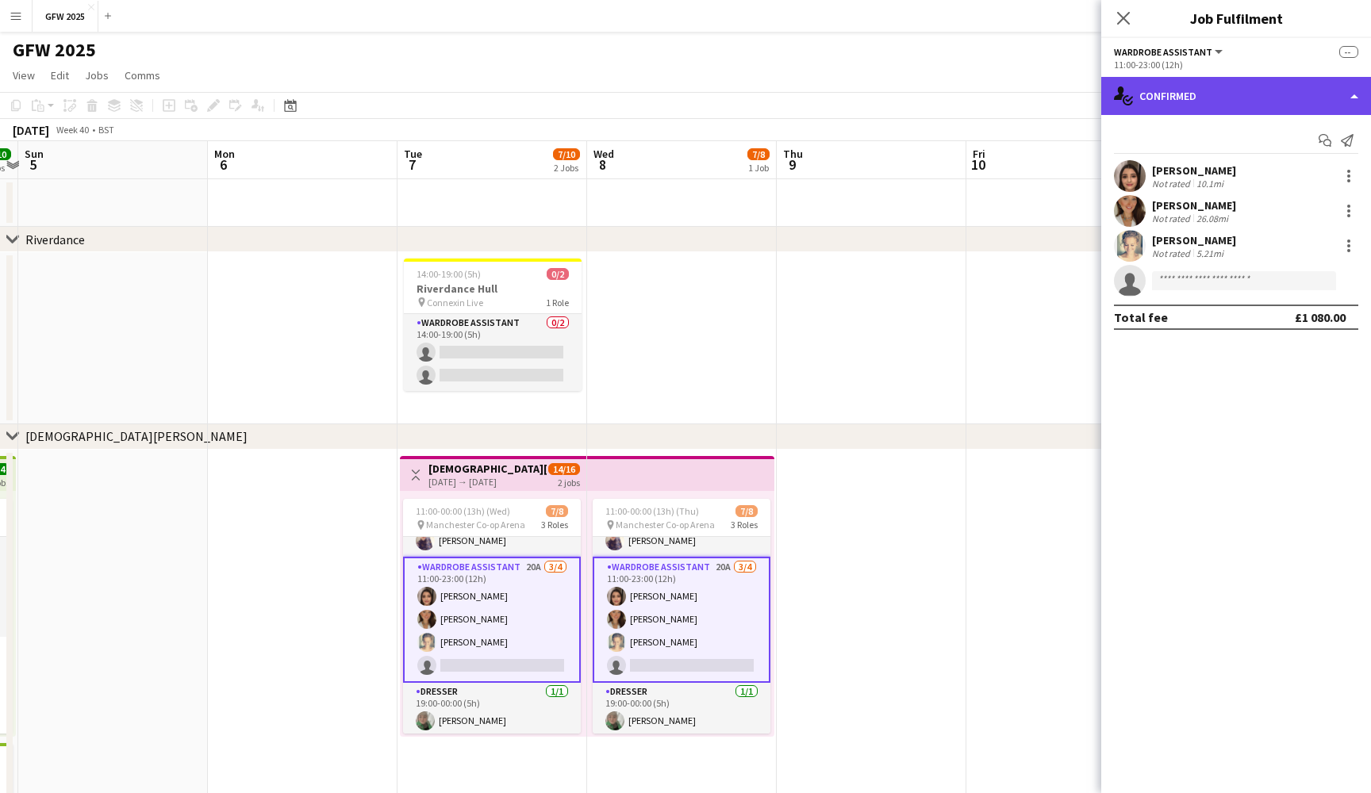
click at [1298, 90] on div "single-neutral-actions-check-2 Confirmed" at bounding box center [1236, 96] width 270 height 38
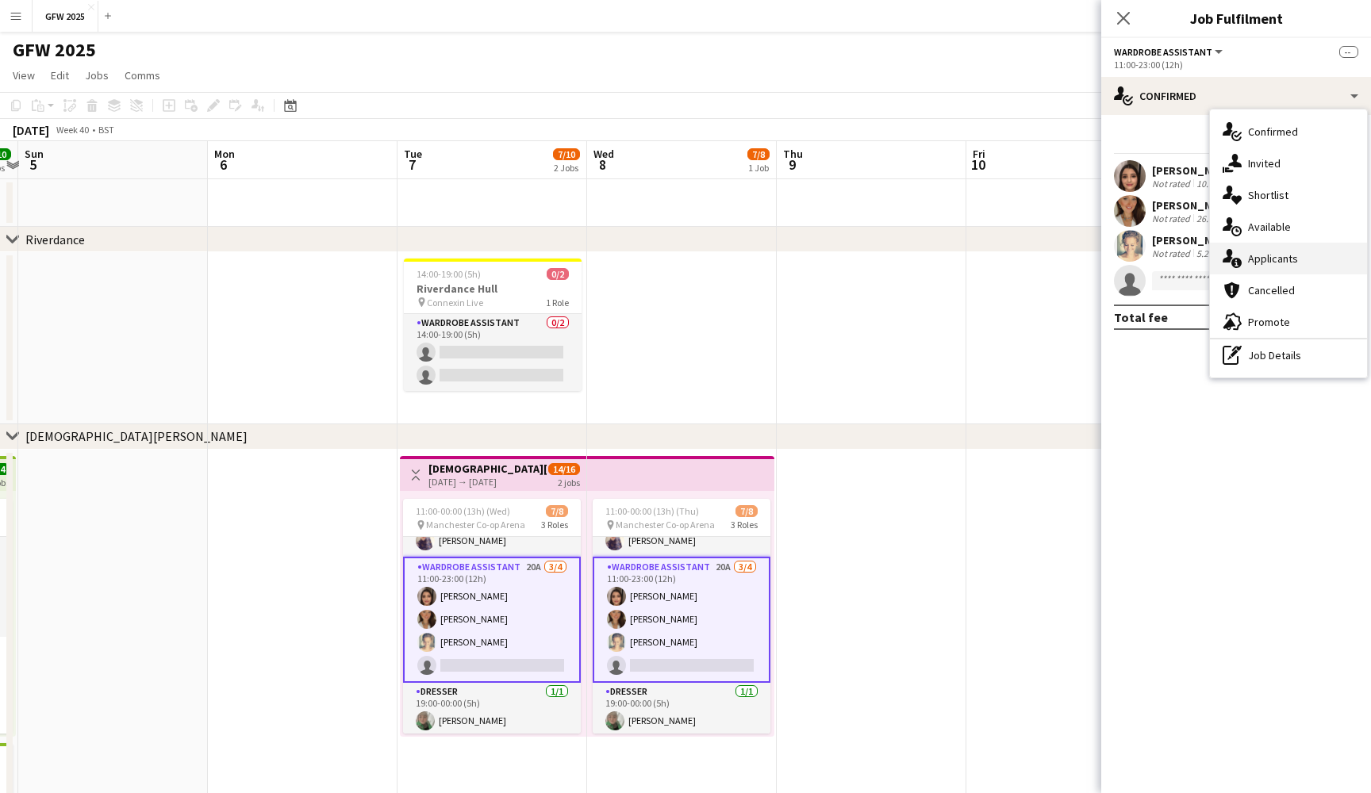
click at [1290, 252] on span "Applicants" at bounding box center [1273, 258] width 50 height 14
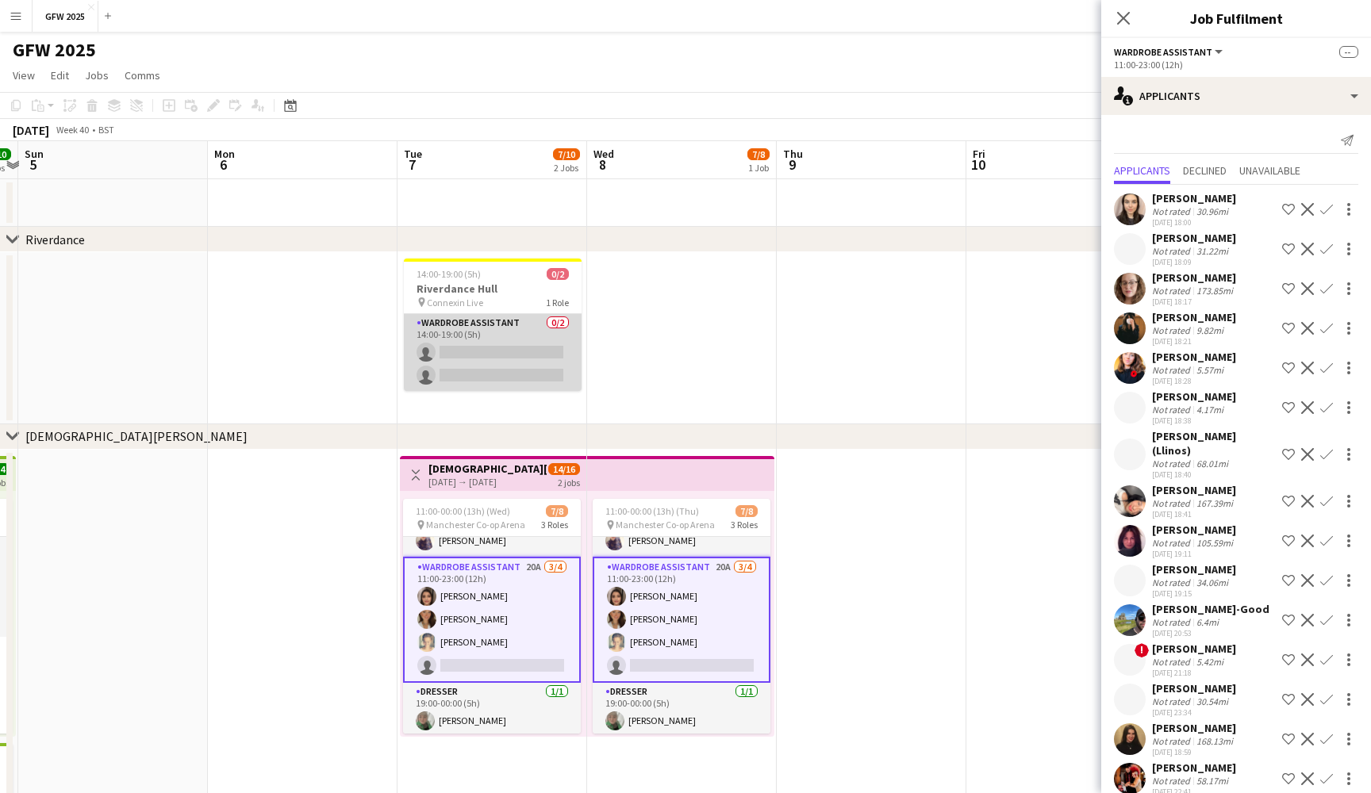
scroll to position [0, 0]
click at [495, 334] on app-card-role "Wardrobe Assistant 0/2 14:00-19:00 (5h) single-neutral-actions single-neutral-a…" at bounding box center [493, 352] width 178 height 77
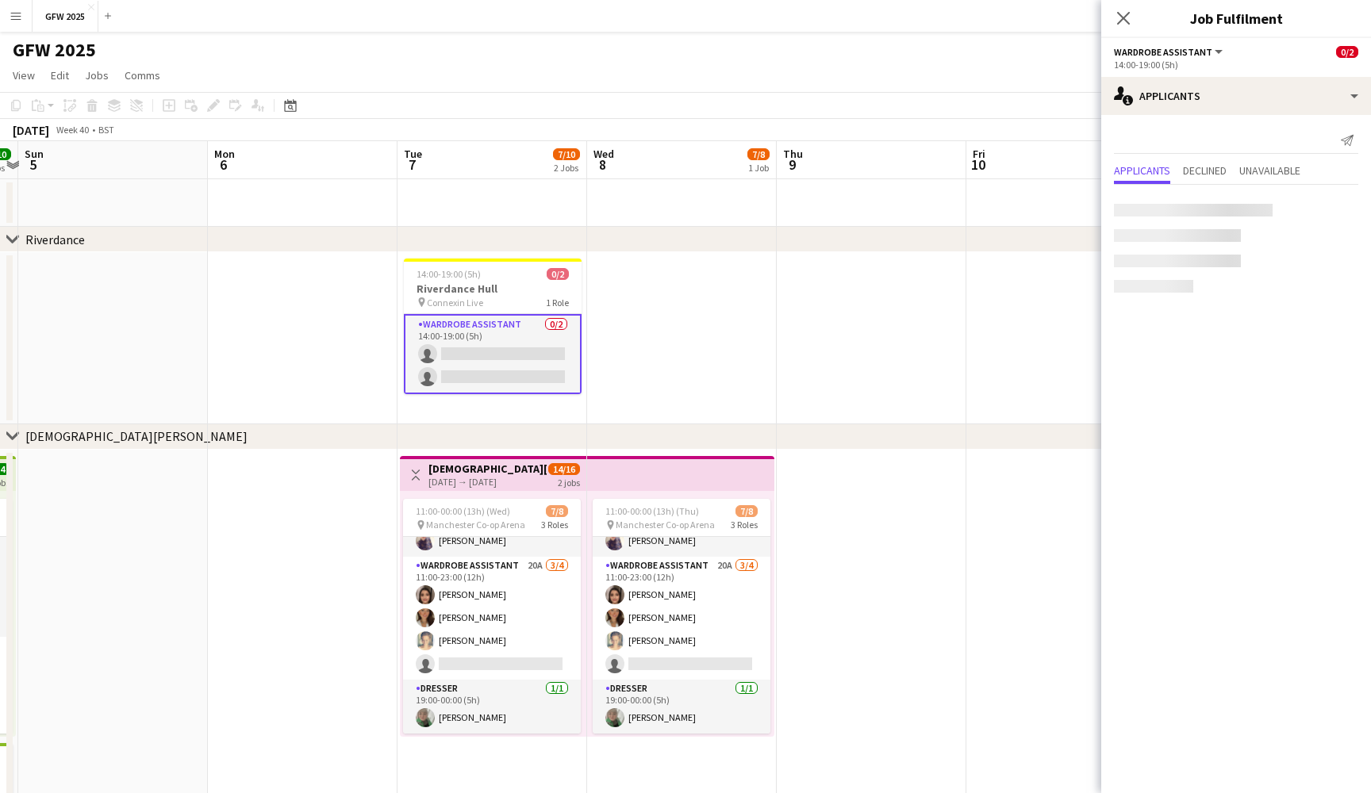
click at [1248, 124] on div "Send notification Applicants Declined Unavailable" at bounding box center [1236, 216] width 270 height 203
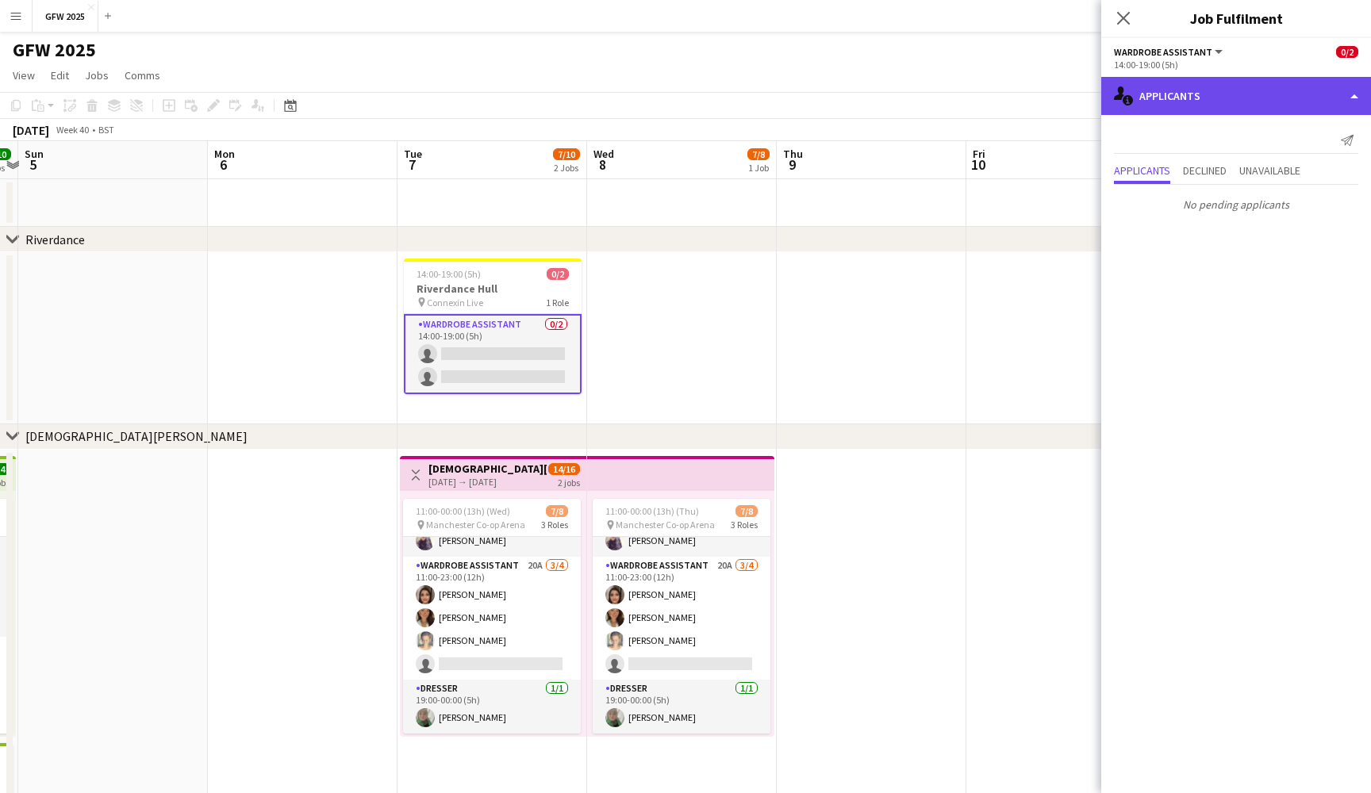
click at [1281, 83] on div "single-neutral-actions-information Applicants" at bounding box center [1236, 96] width 270 height 38
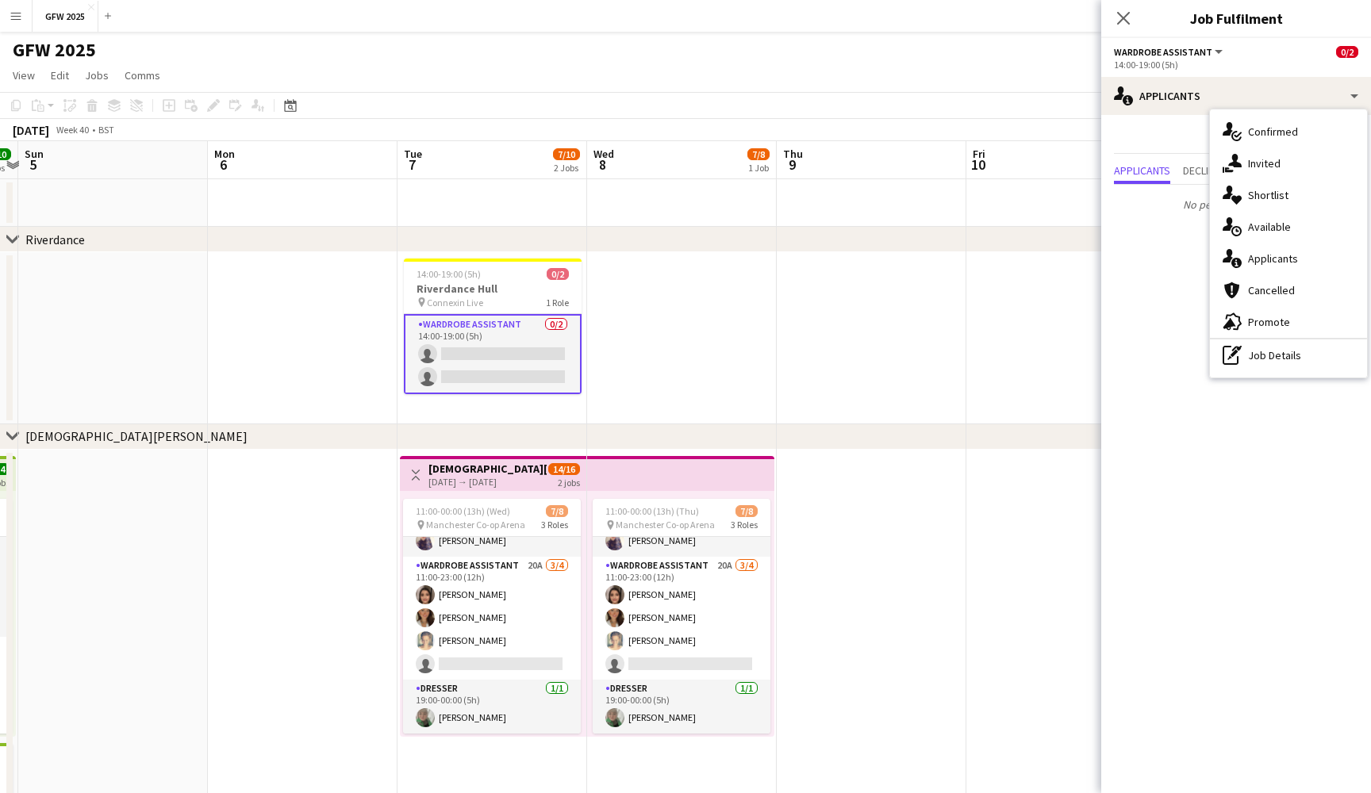
click at [890, 202] on app-date-cell at bounding box center [872, 203] width 190 height 48
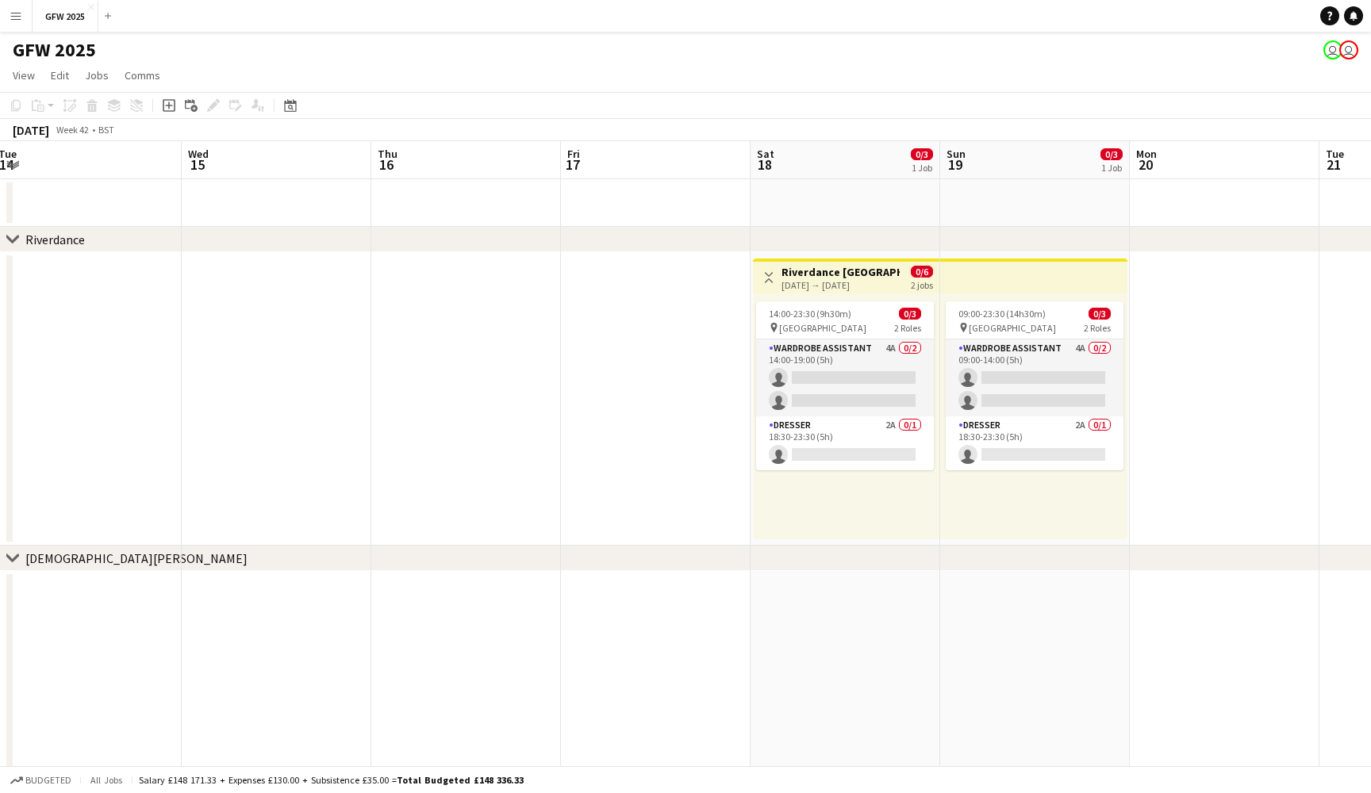
scroll to position [0, 769]
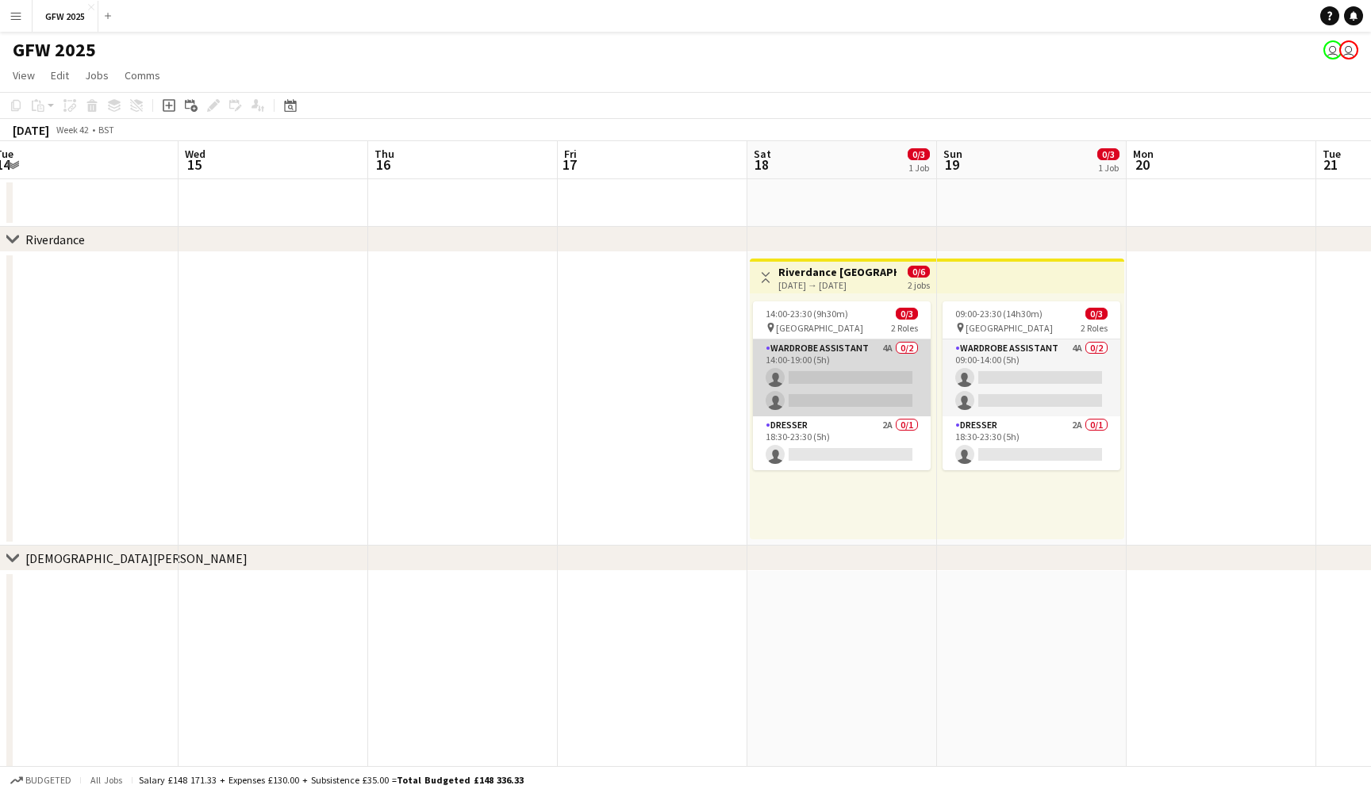
click at [899, 380] on app-card-role "Wardrobe Assistant 4A 0/2 14:00-19:00 (5h) single-neutral-actions single-neutra…" at bounding box center [842, 377] width 178 height 77
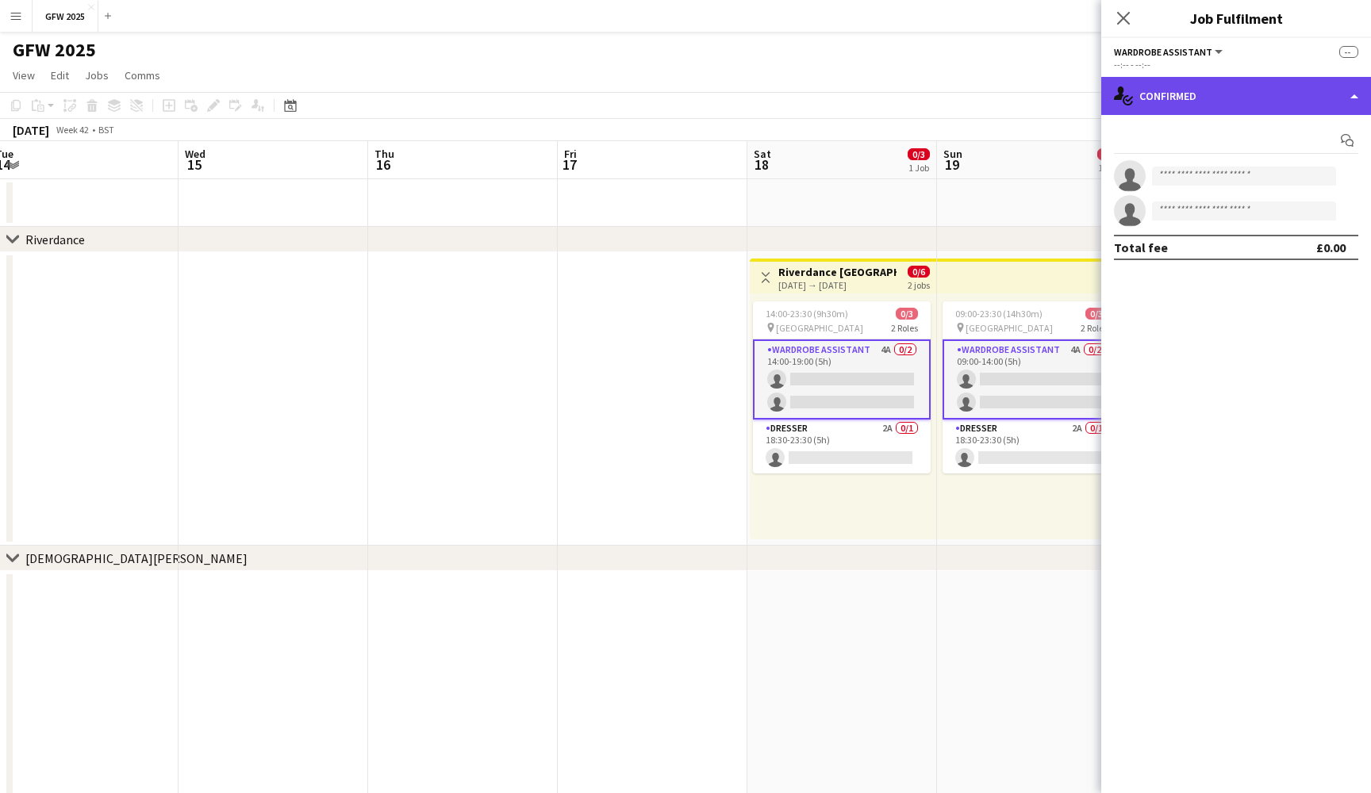
click at [1293, 101] on div "single-neutral-actions-check-2 Confirmed" at bounding box center [1236, 96] width 270 height 38
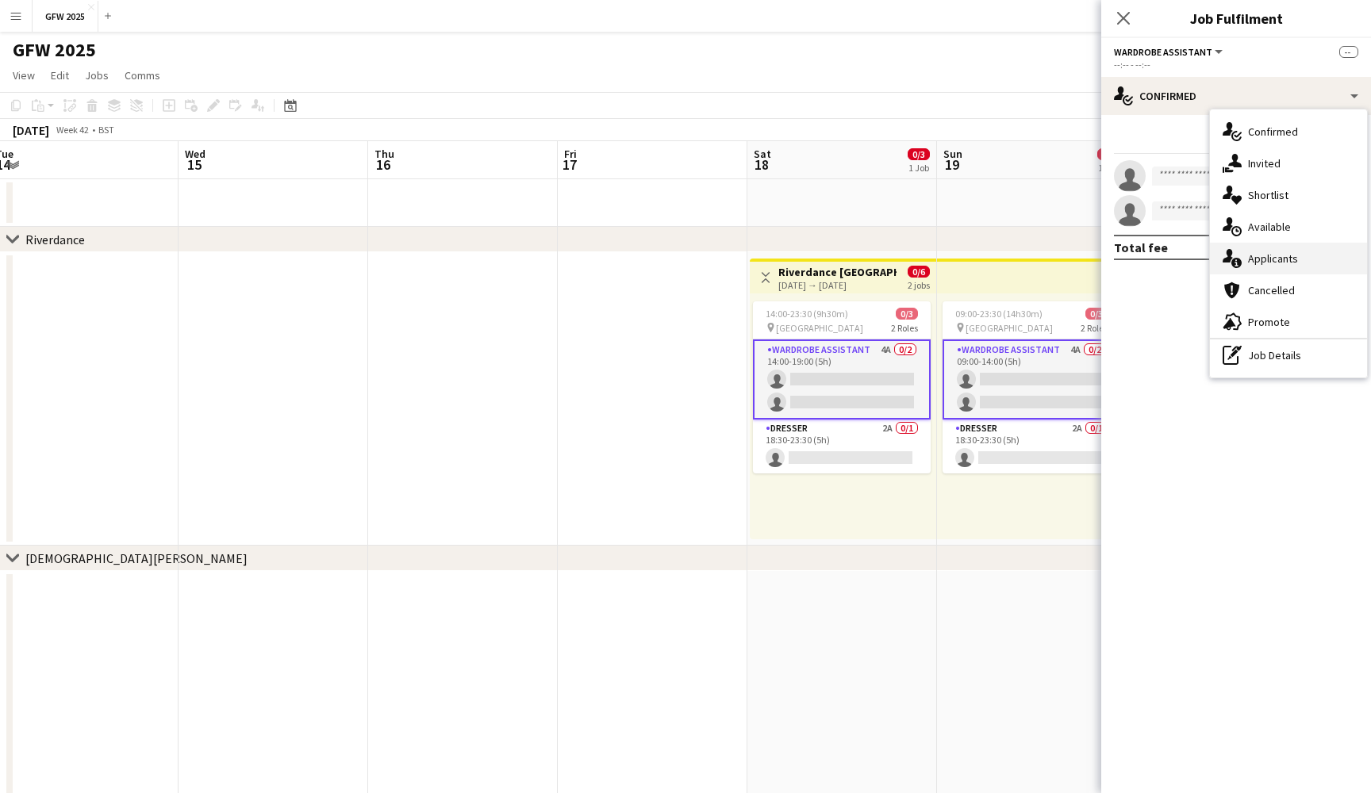
click at [1307, 270] on div "single-neutral-actions-information Applicants" at bounding box center [1288, 259] width 157 height 32
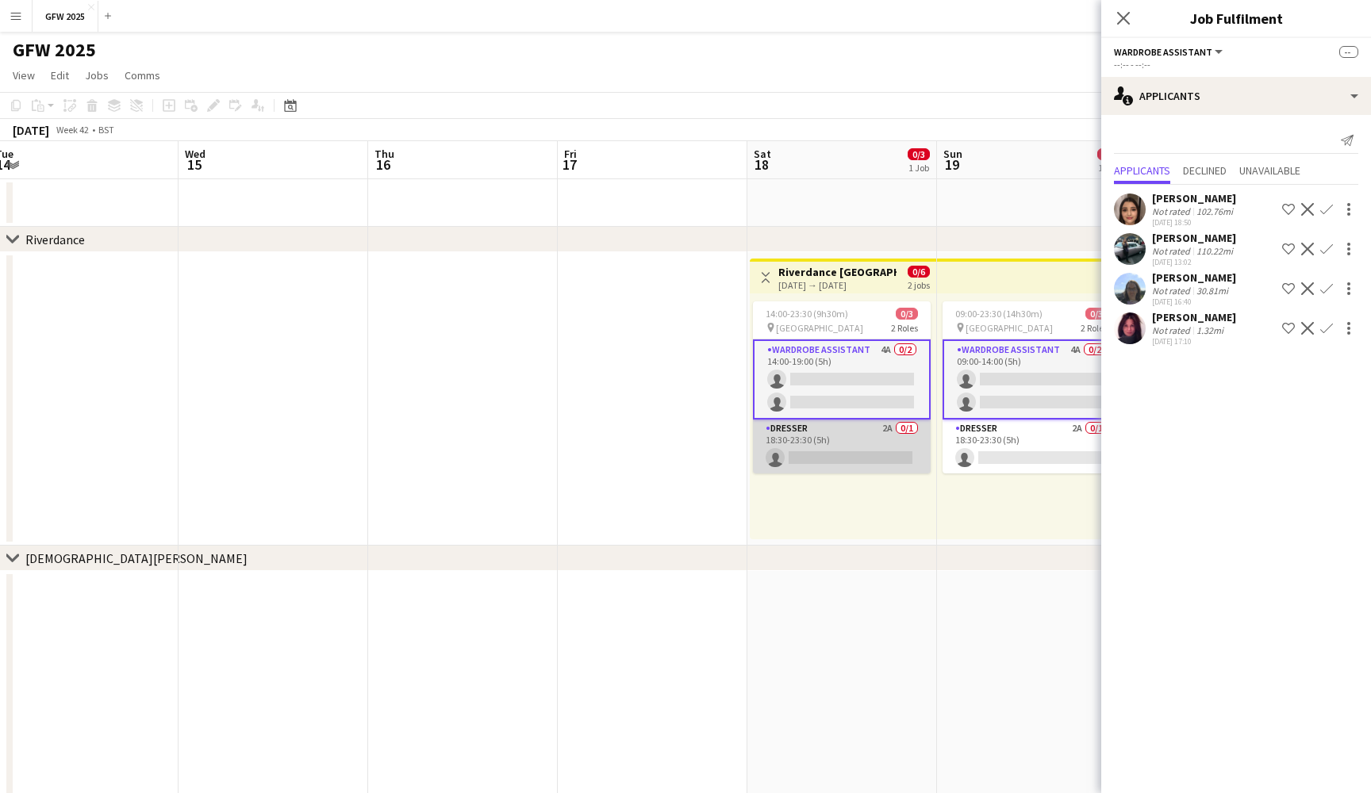
click at [890, 459] on app-card-role "Dresser 2A 0/1 18:30-23:30 (5h) single-neutral-actions" at bounding box center [842, 447] width 178 height 54
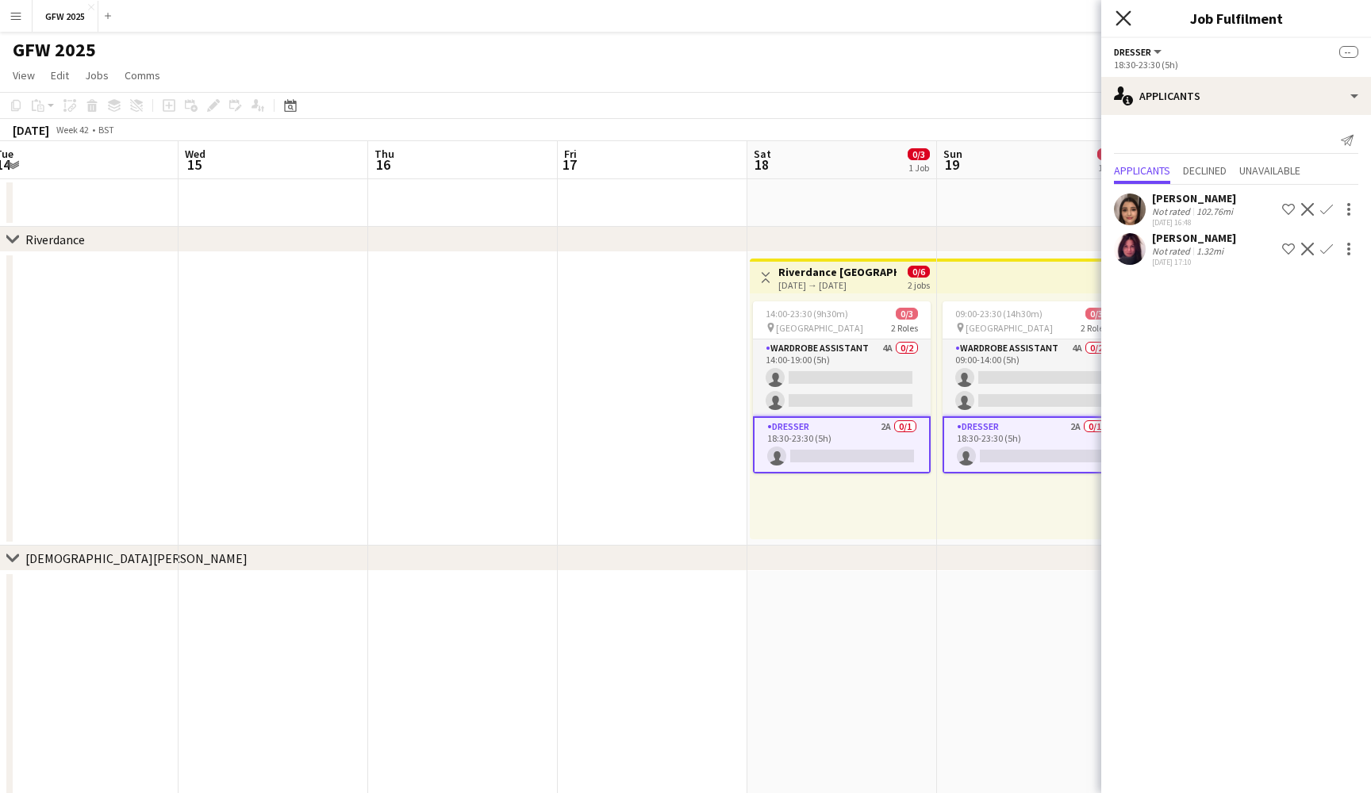
click at [1119, 21] on icon "Close pop-in" at bounding box center [1122, 17] width 15 height 15
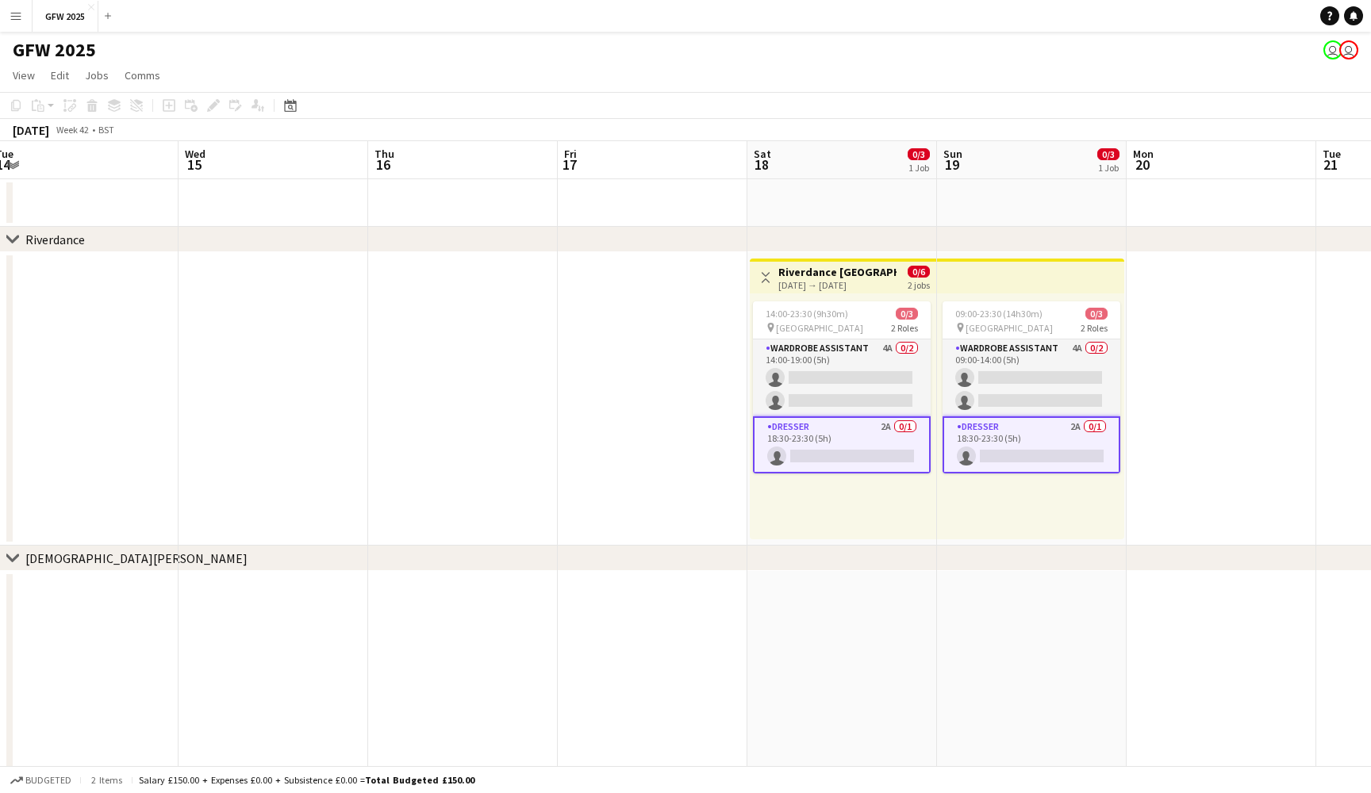
click at [636, 401] on app-date-cell at bounding box center [653, 398] width 190 height 293
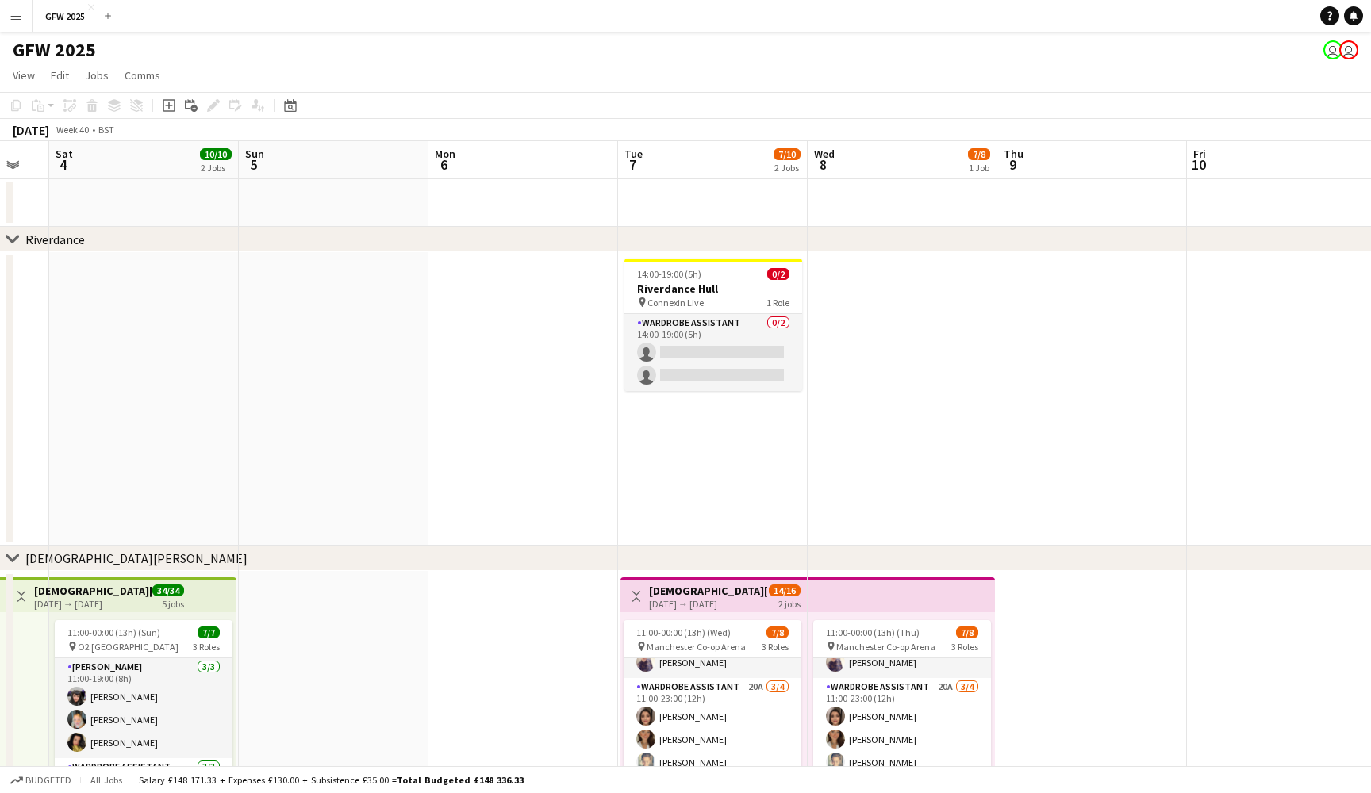
scroll to position [0, 477]
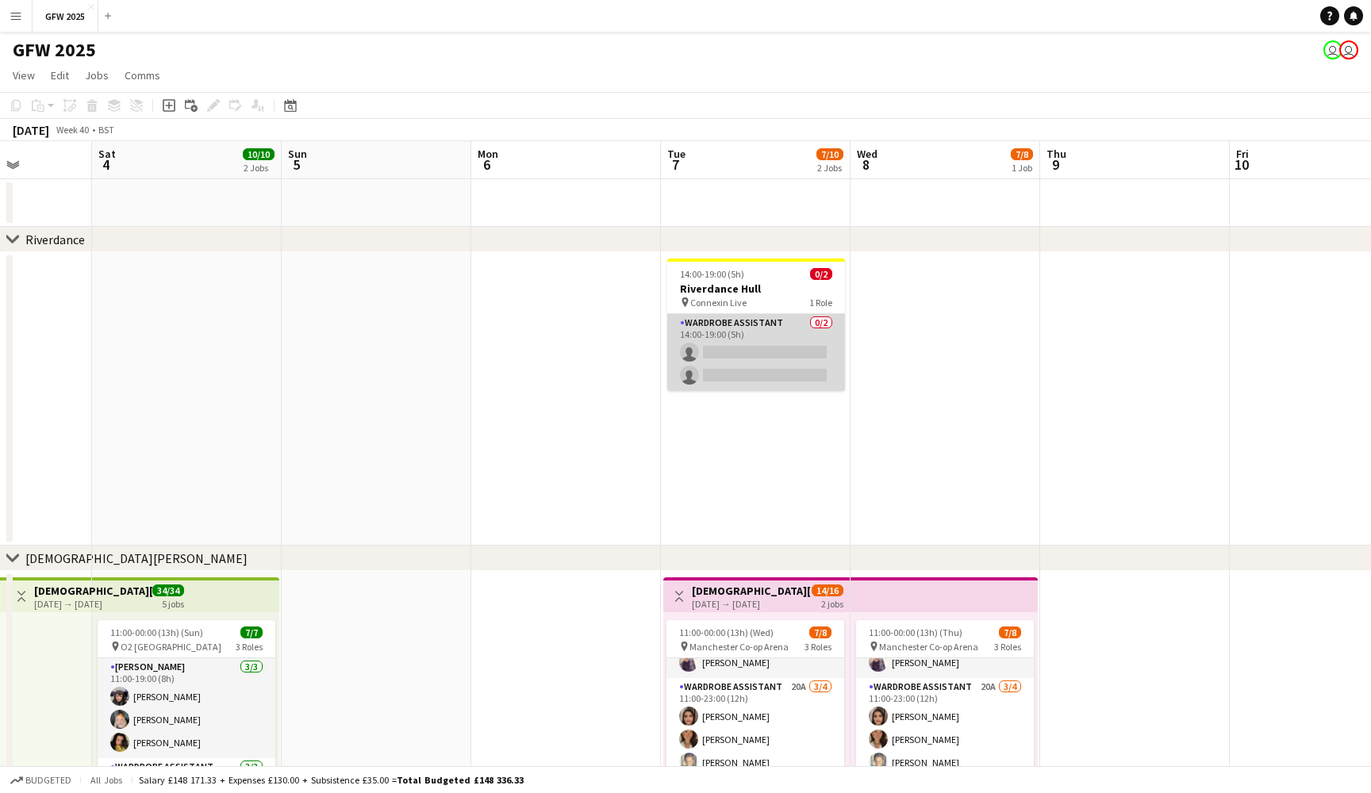
click at [804, 320] on app-card-role "Wardrobe Assistant 0/2 14:00-19:00 (5h) single-neutral-actions single-neutral-a…" at bounding box center [756, 352] width 178 height 77
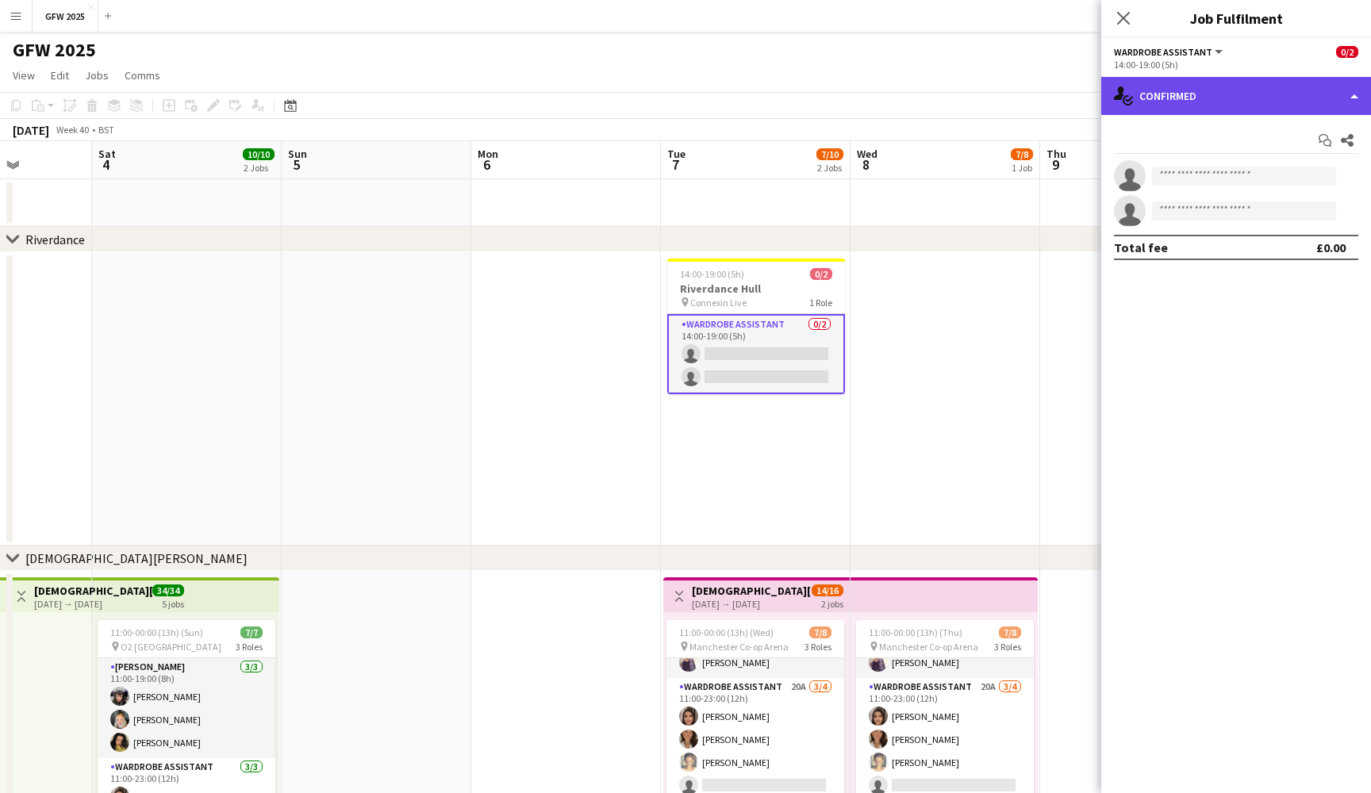
click at [1311, 79] on div "single-neutral-actions-check-2 Confirmed" at bounding box center [1236, 96] width 270 height 38
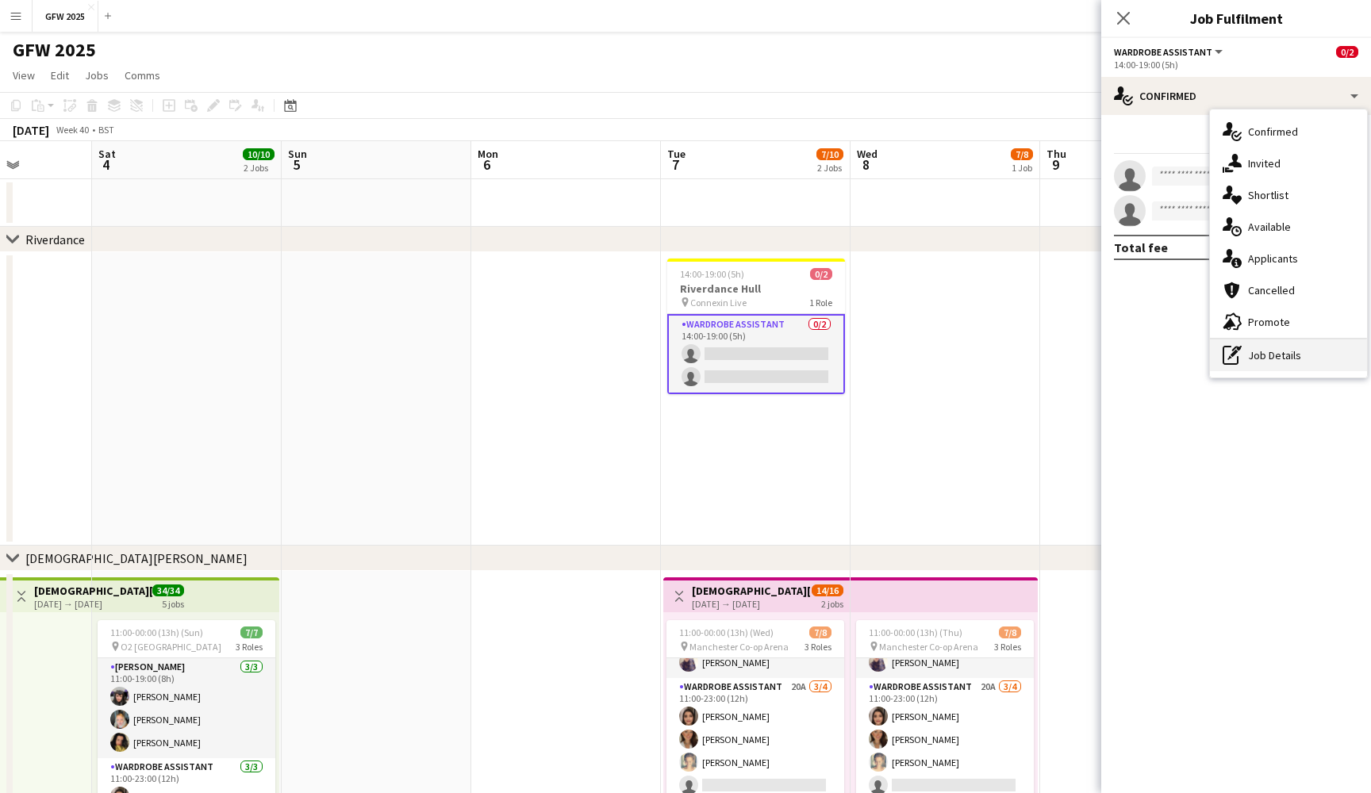
click at [1310, 353] on div "pen-write Job Details" at bounding box center [1288, 355] width 157 height 32
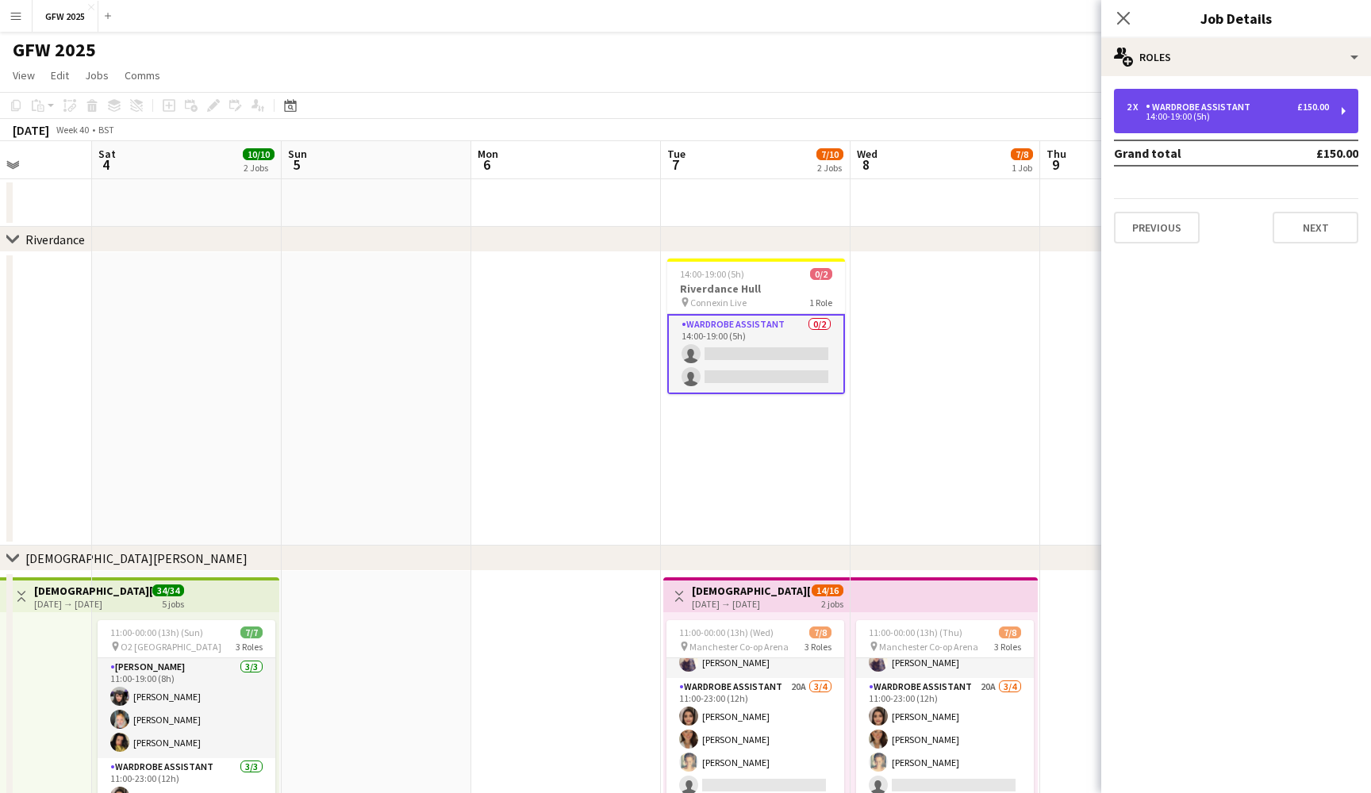
click at [1272, 109] on div "2 x Wardrobe Assistant £150.00" at bounding box center [1227, 107] width 202 height 11
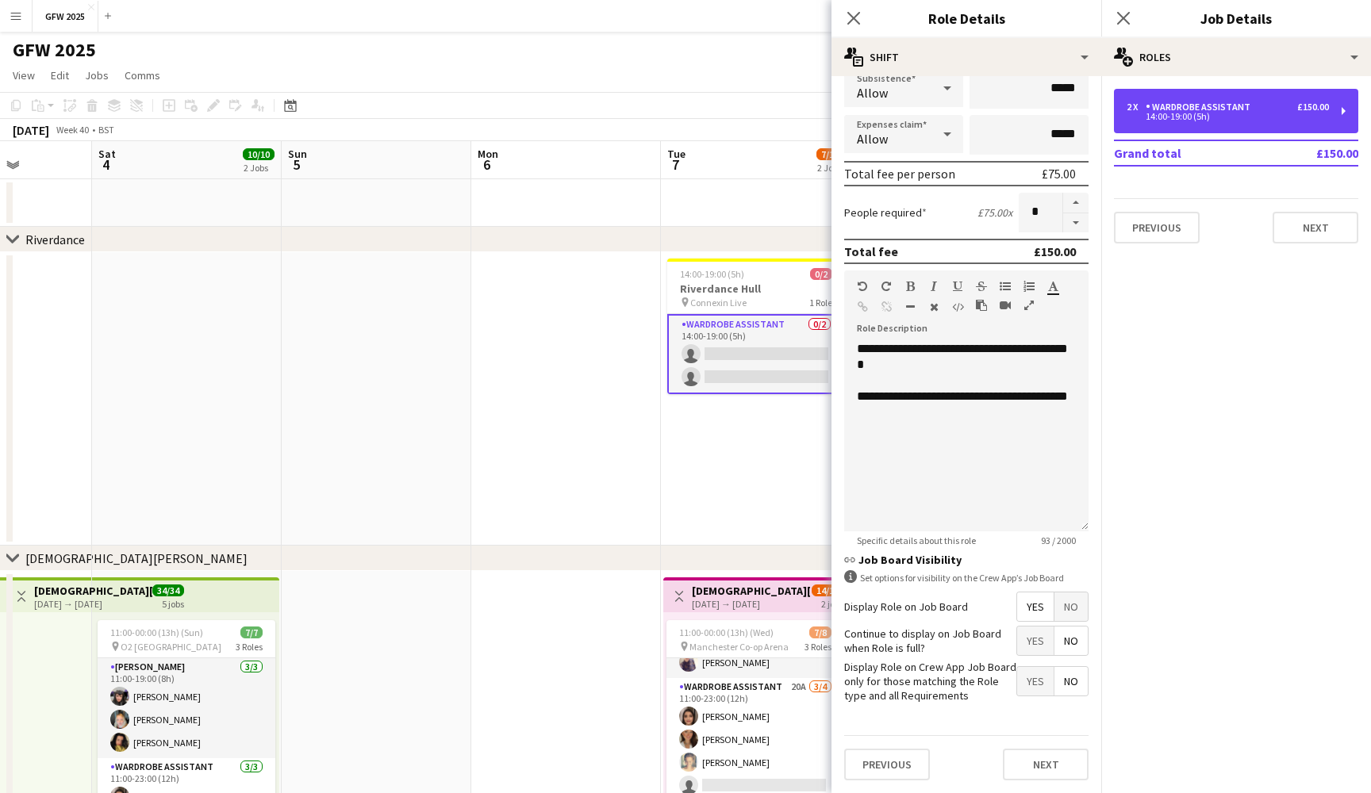
scroll to position [281, 0]
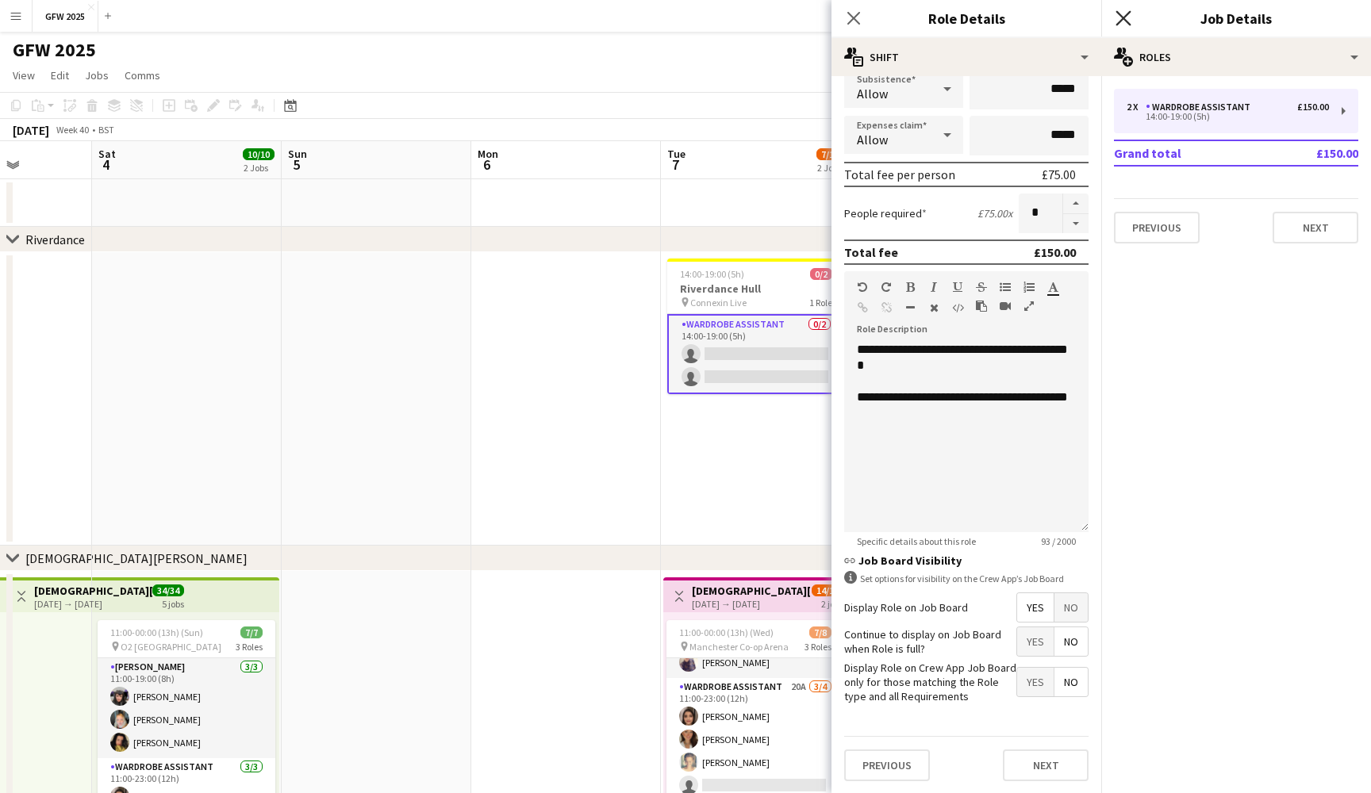
click at [1116, 21] on icon "Close pop-in" at bounding box center [1122, 17] width 15 height 15
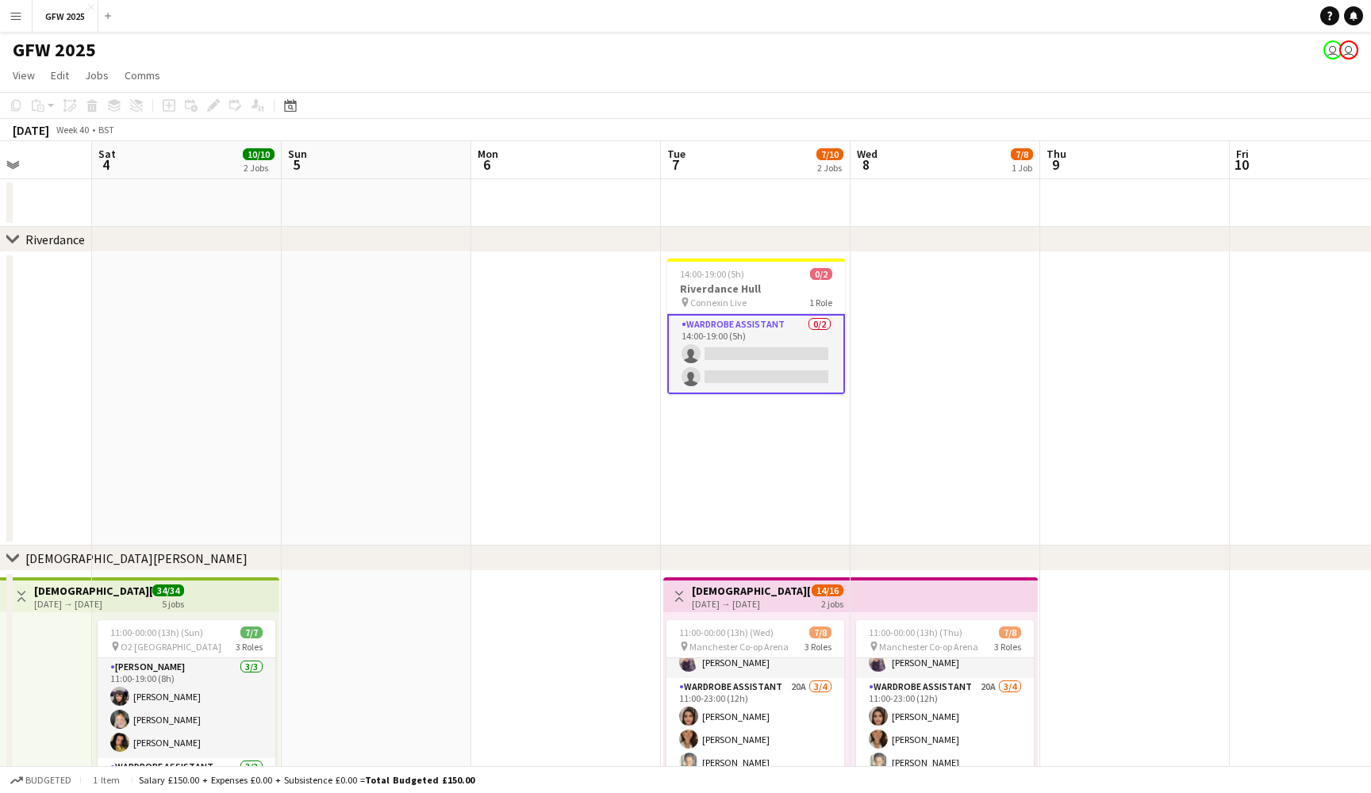
click at [635, 294] on app-date-cell at bounding box center [566, 398] width 190 height 293
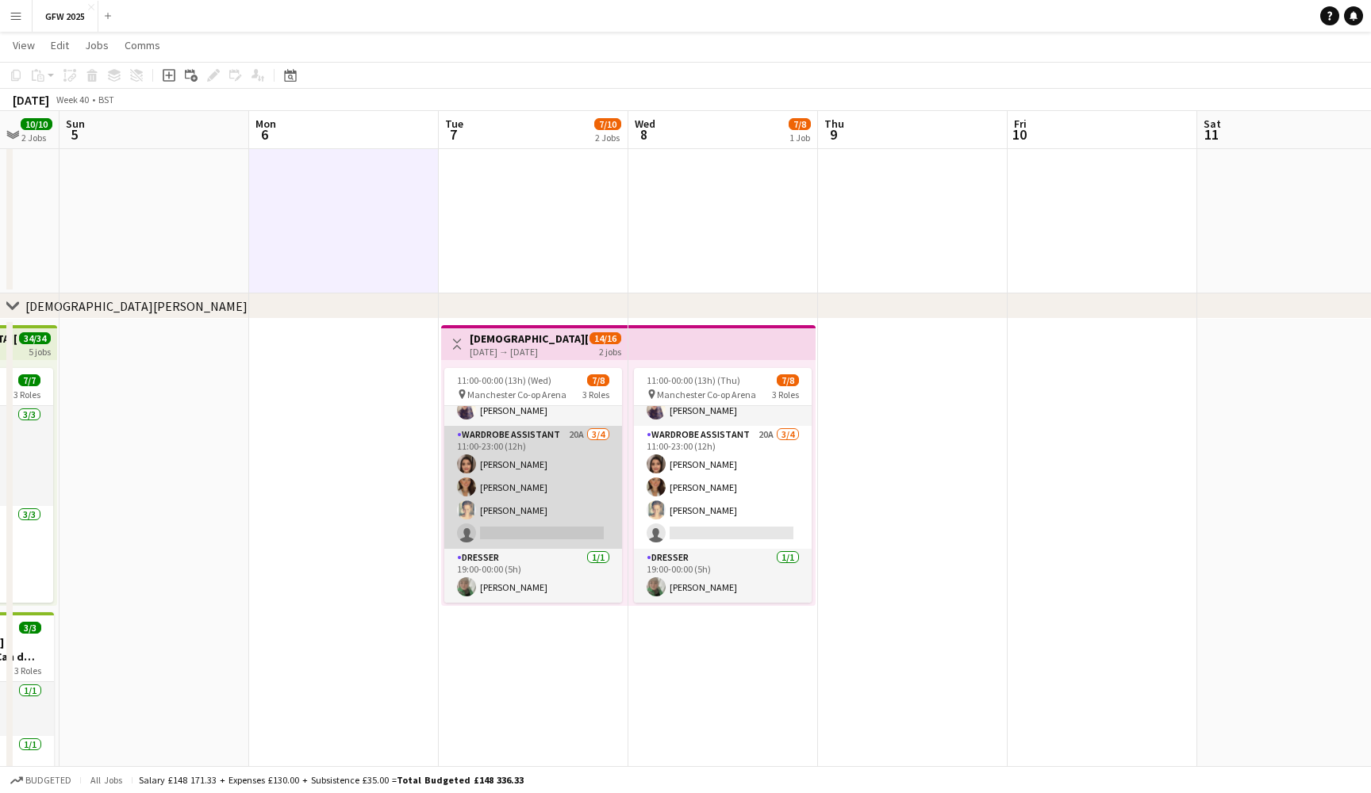
scroll to position [80, 0]
click at [563, 464] on app-card-role "Wardrobe Assistant 20A 3/4 11:00-23:00 (12h) Shannon Pye Francesca Wilkinson Em…" at bounding box center [533, 487] width 178 height 123
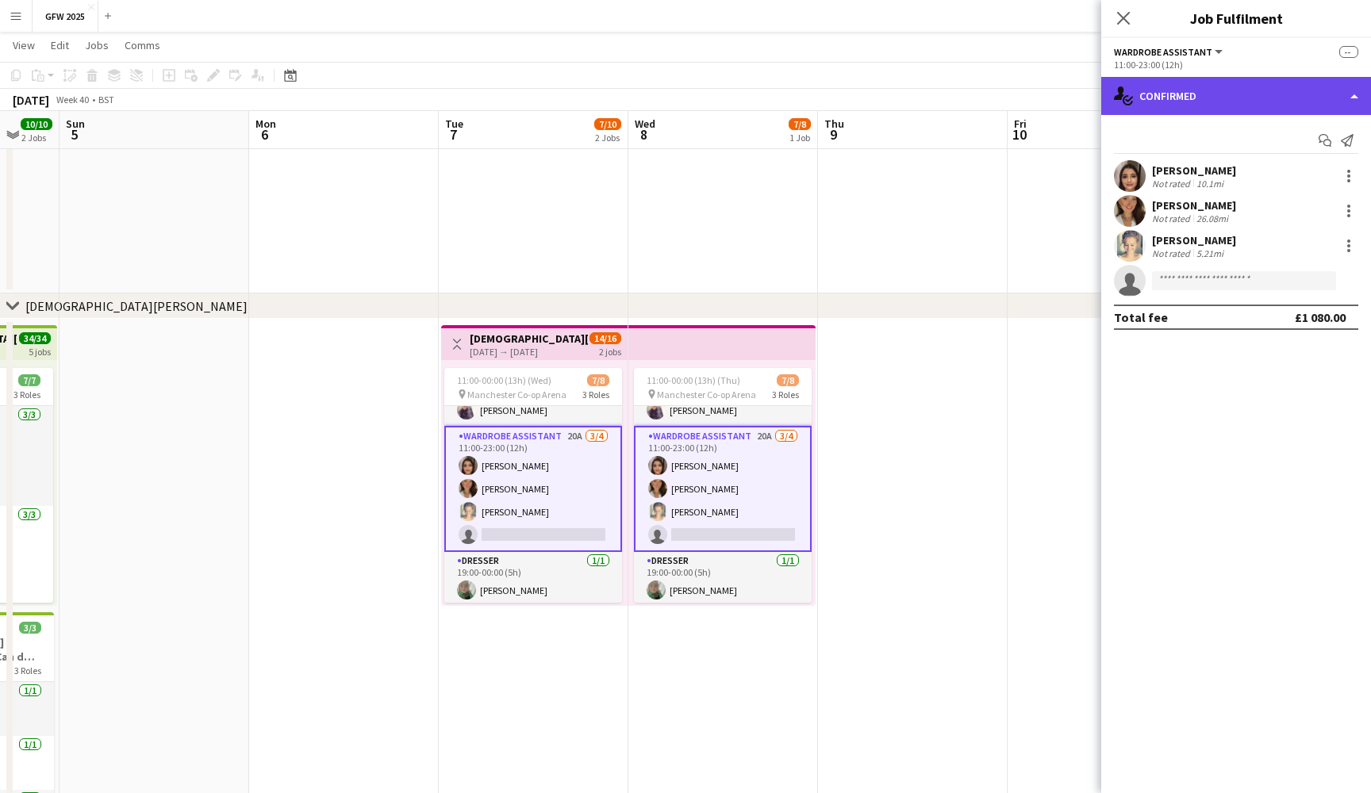
click at [1285, 102] on div "single-neutral-actions-check-2 Confirmed" at bounding box center [1236, 96] width 270 height 38
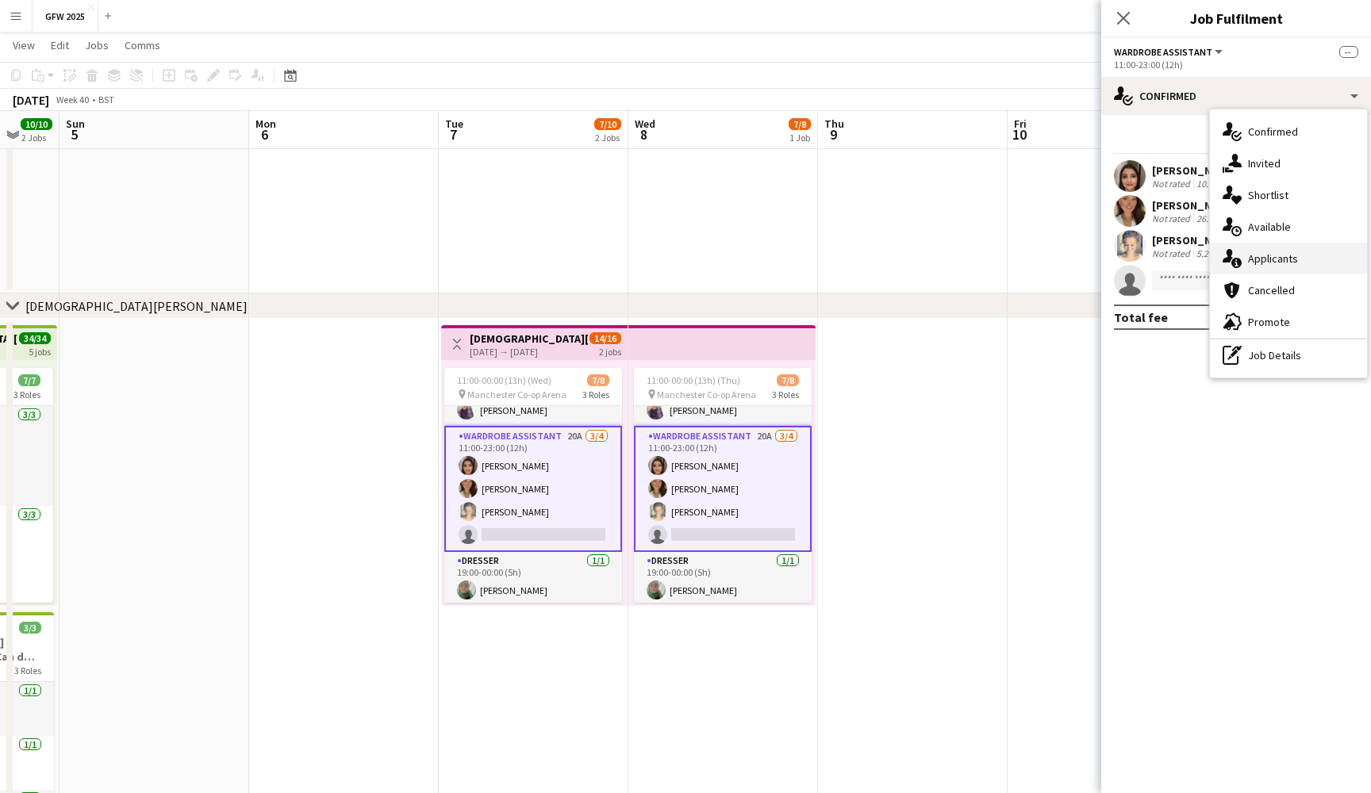
click at [1308, 267] on div "single-neutral-actions-information Applicants" at bounding box center [1288, 259] width 157 height 32
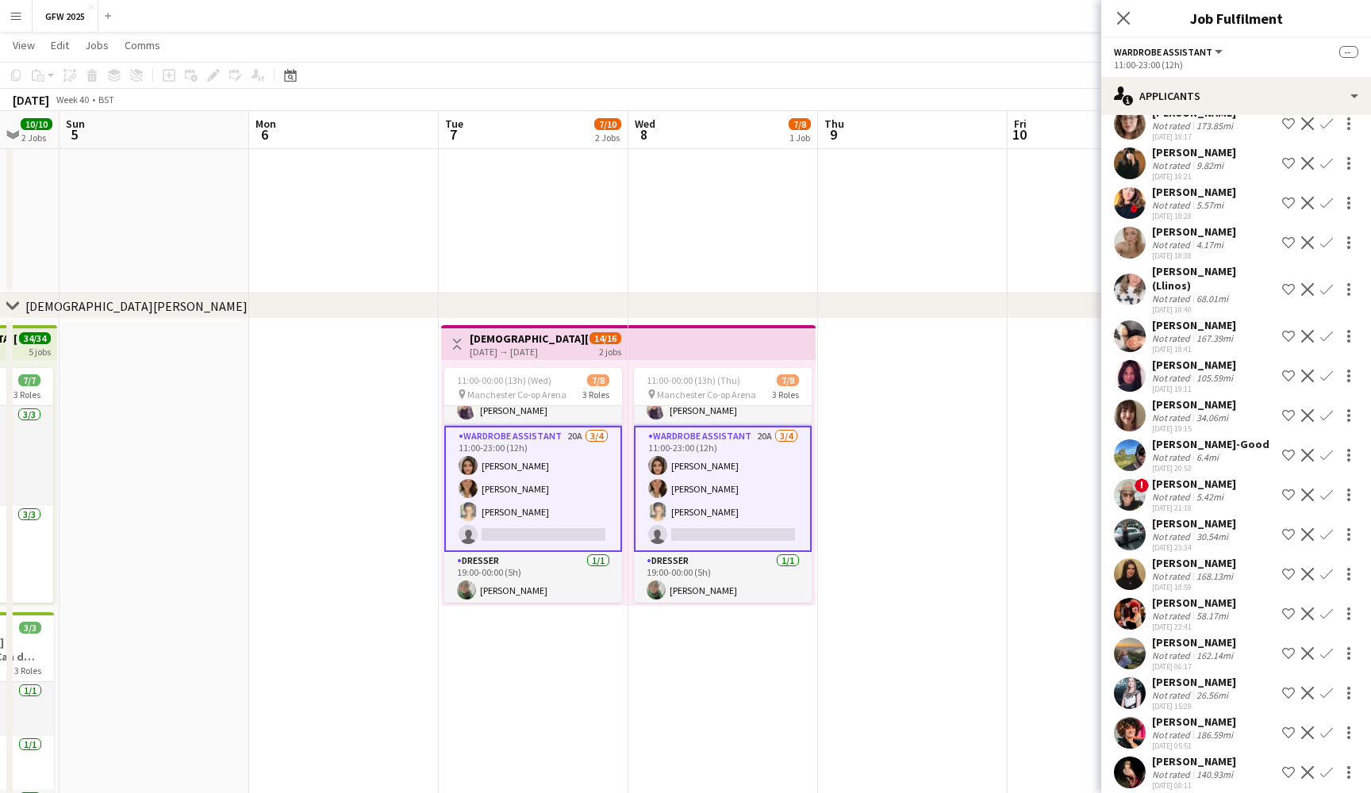
scroll to position [164, 0]
click at [1202, 676] on div "Megan Talbot" at bounding box center [1194, 683] width 84 height 14
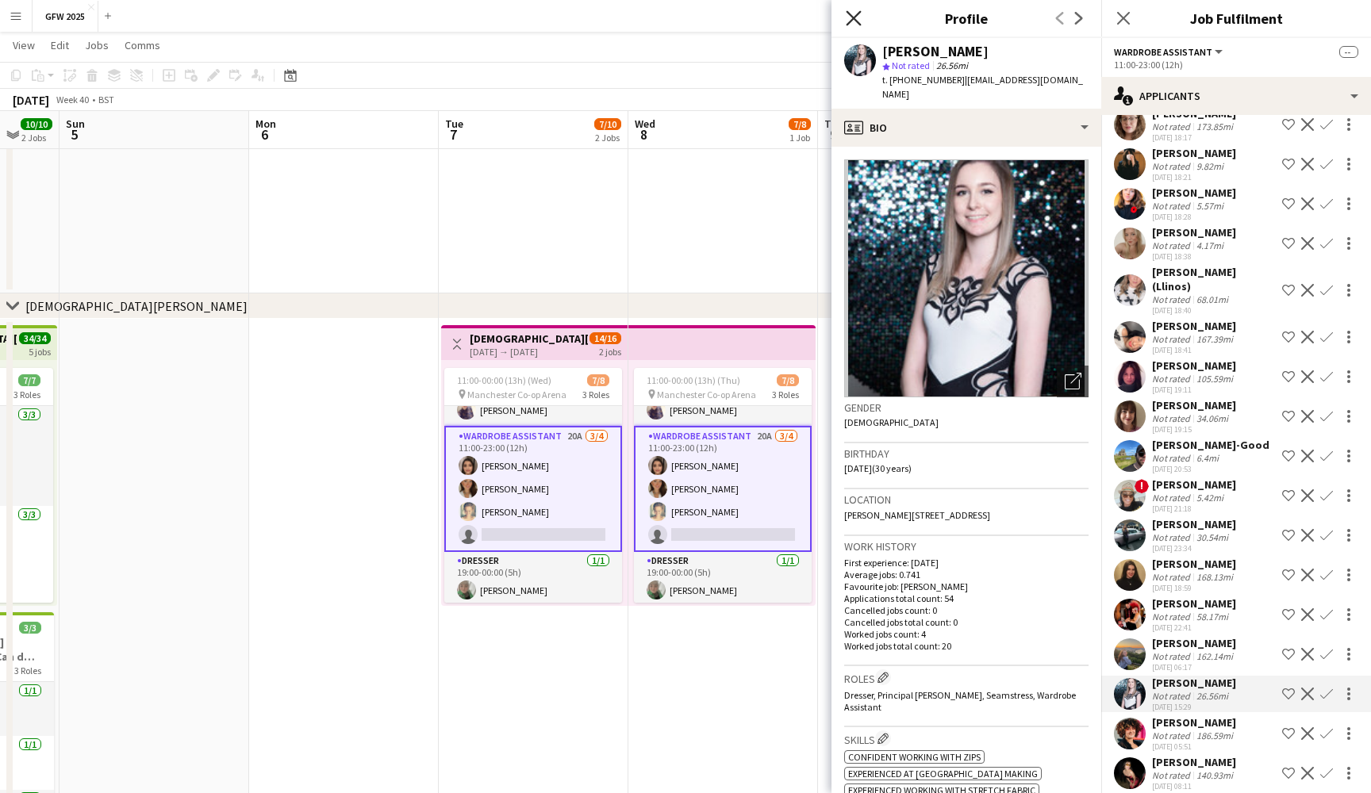
click at [857, 15] on icon at bounding box center [853, 17] width 15 height 15
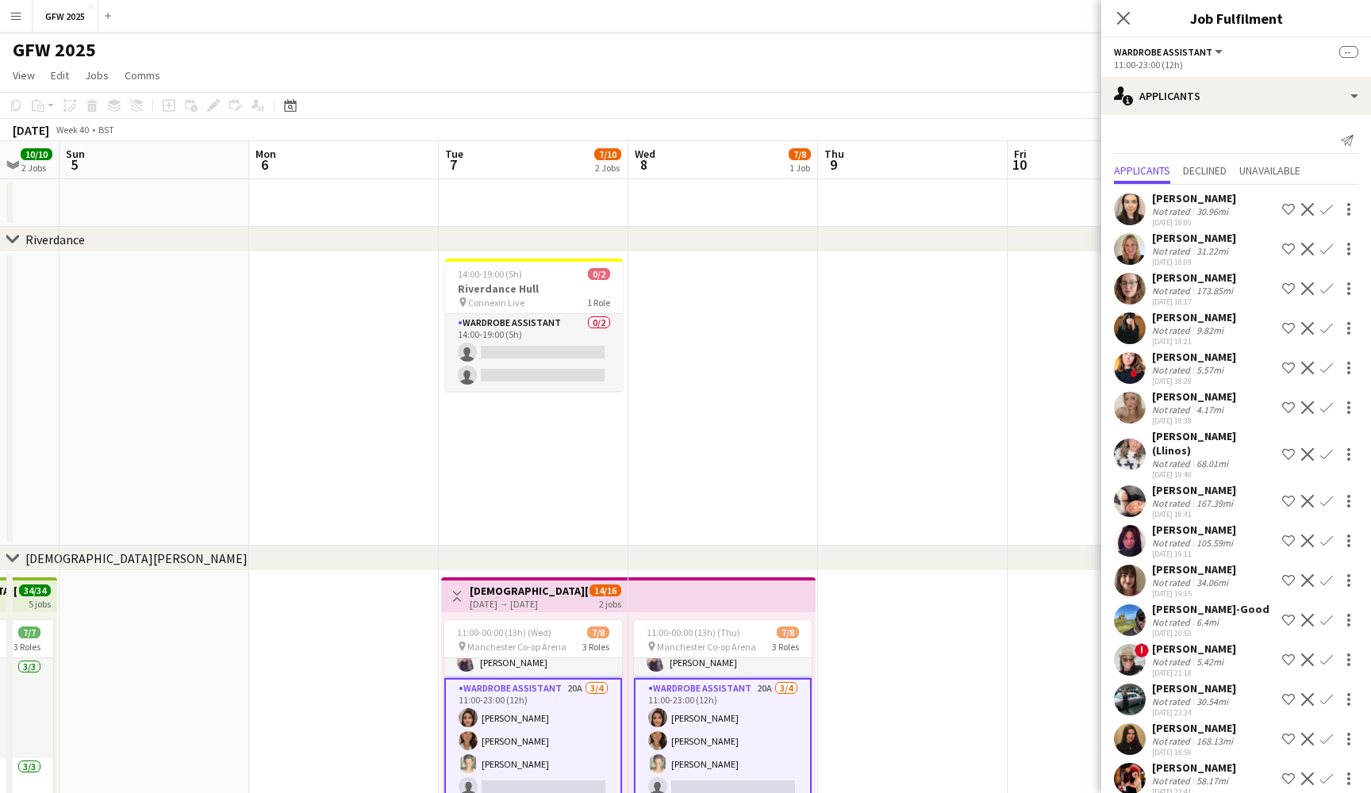
scroll to position [0, 0]
click at [903, 423] on app-date-cell at bounding box center [913, 398] width 190 height 293
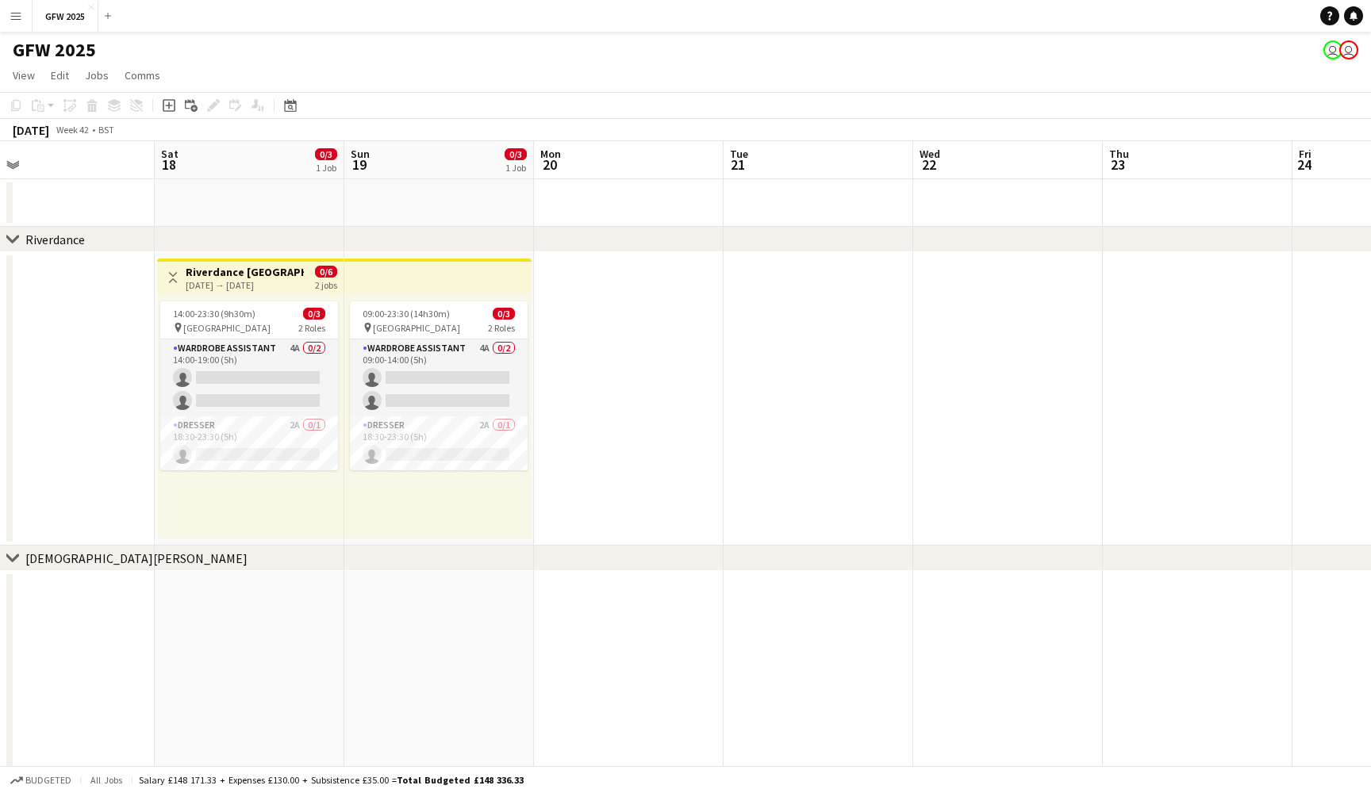
scroll to position [0, 363]
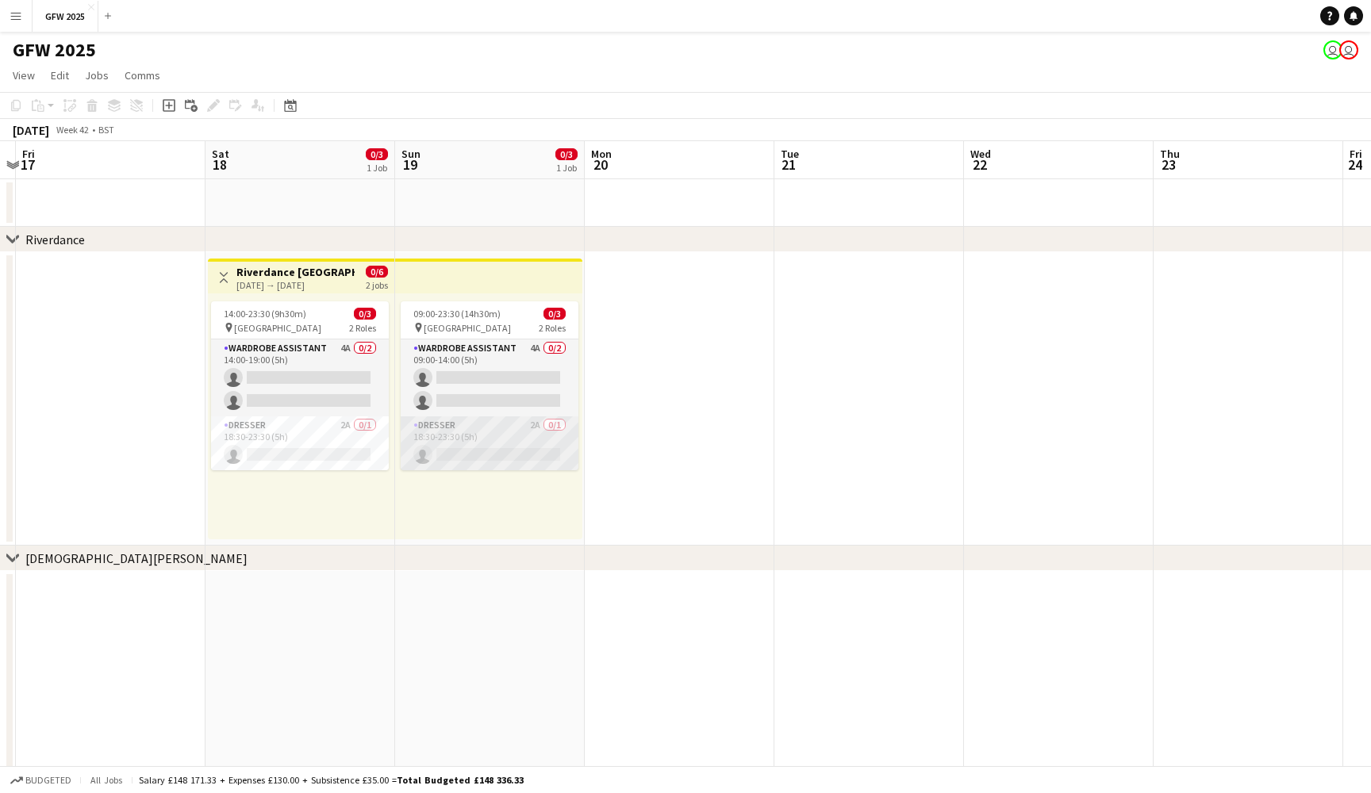
click at [495, 458] on app-card-role "Dresser 2A 0/1 18:30-23:30 (5h) single-neutral-actions" at bounding box center [490, 443] width 178 height 54
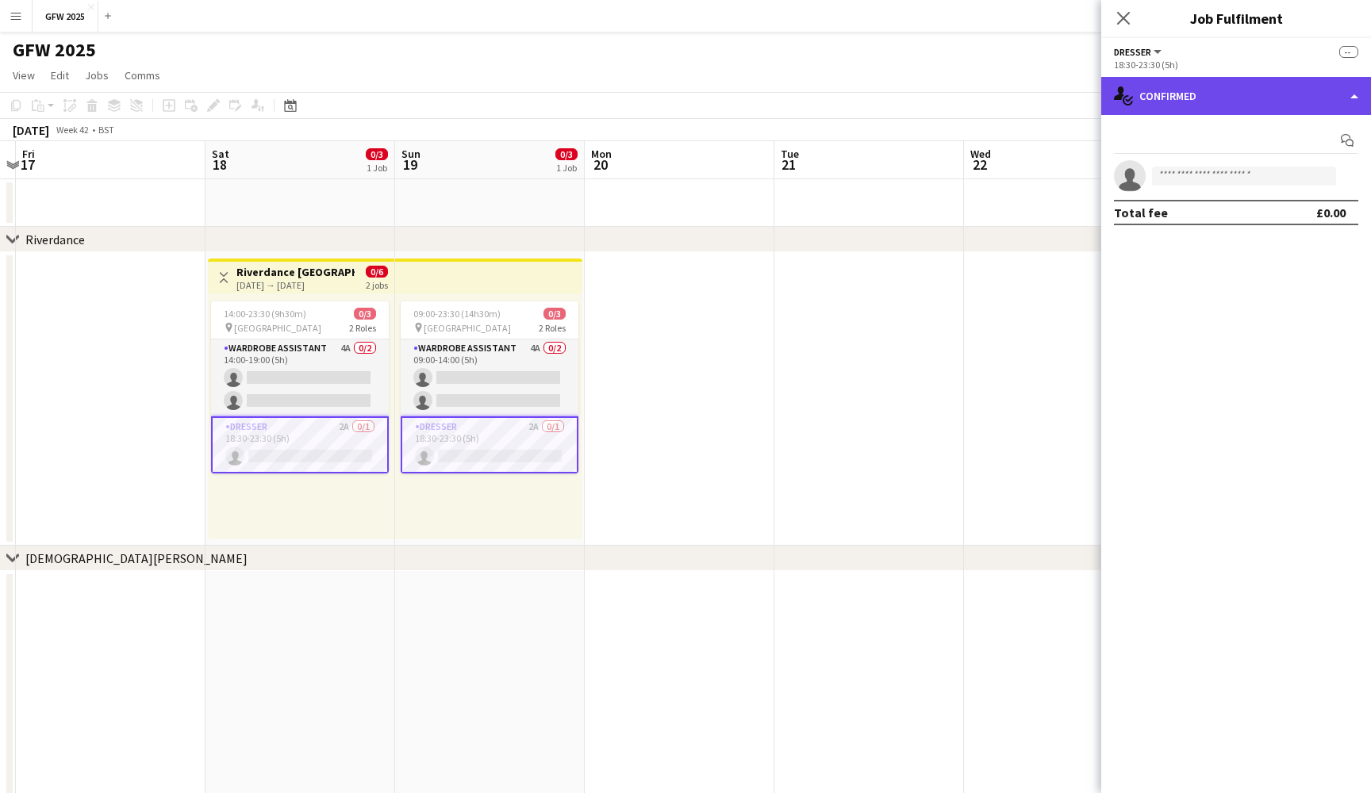
click at [1287, 97] on div "single-neutral-actions-check-2 Confirmed" at bounding box center [1236, 96] width 270 height 38
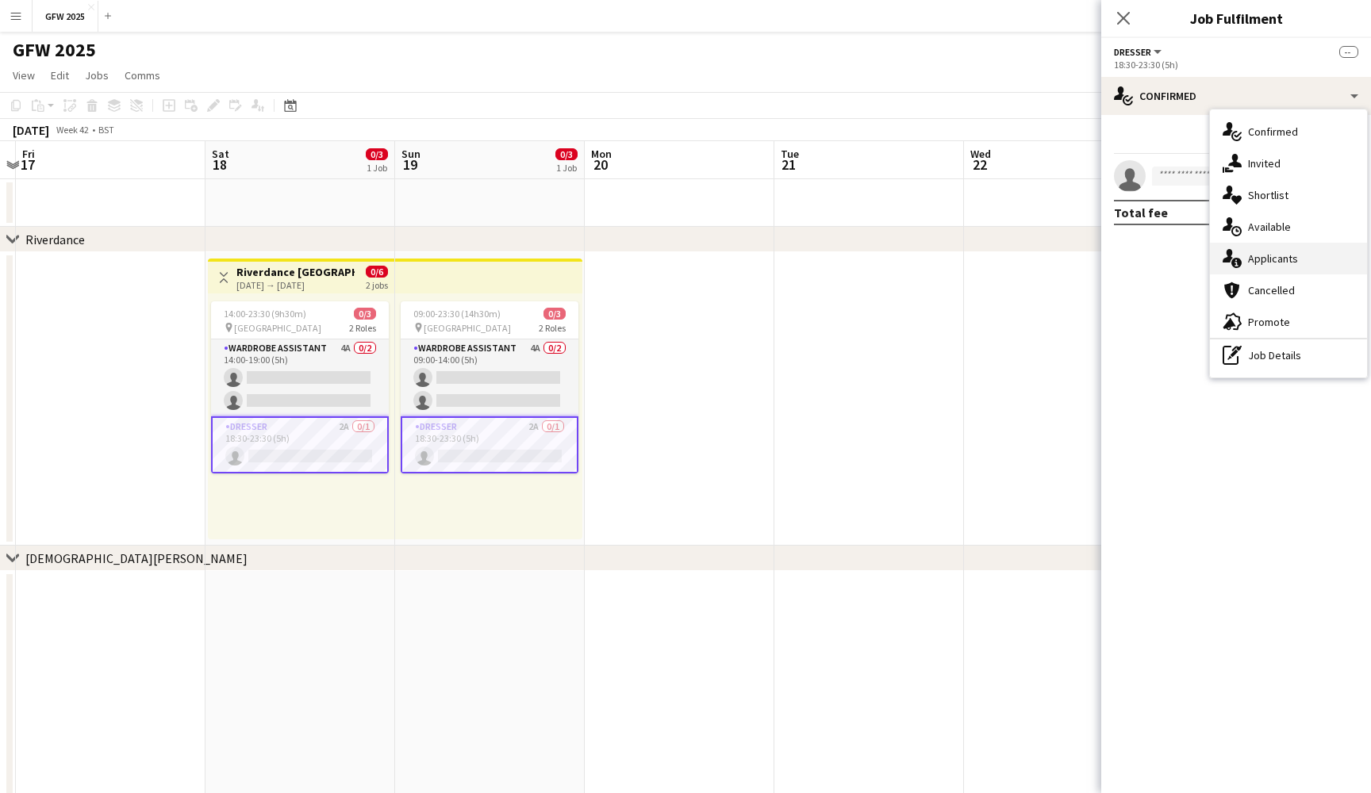
click at [1298, 267] on div "single-neutral-actions-information Applicants" at bounding box center [1288, 259] width 157 height 32
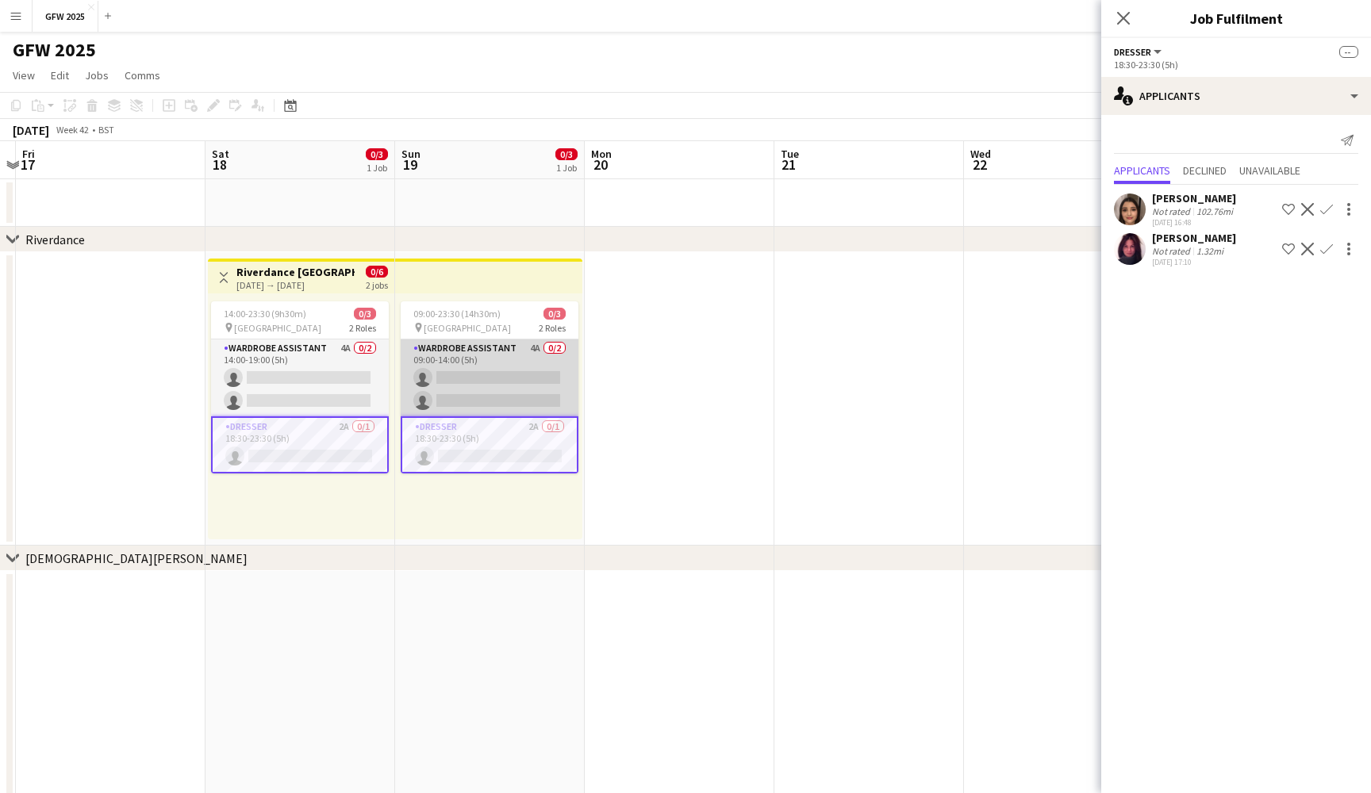
click at [467, 352] on app-card-role "Wardrobe Assistant 4A 0/2 09:00-14:00 (5h) single-neutral-actions single-neutra…" at bounding box center [490, 377] width 178 height 77
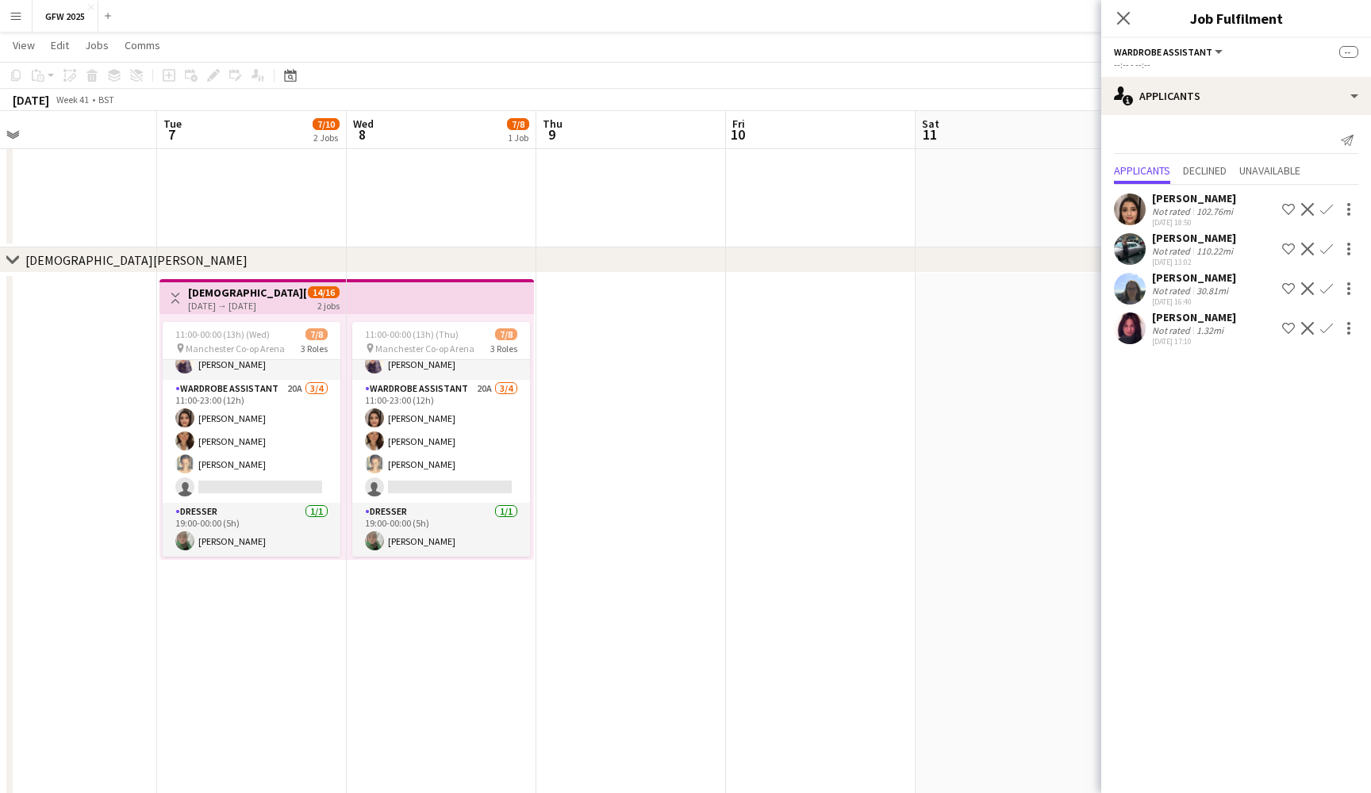
scroll to position [301, 0]
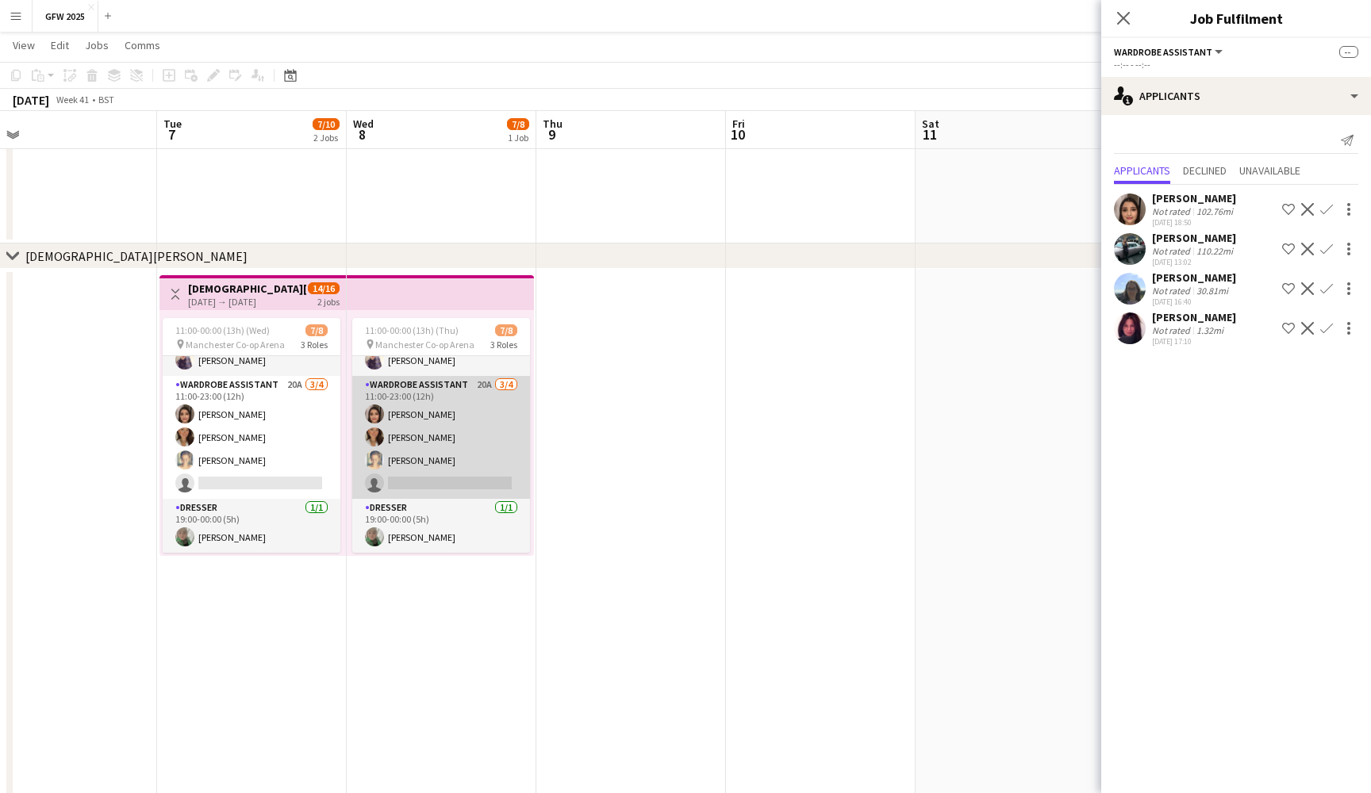
click at [464, 455] on app-card-role "Wardrobe Assistant 20A 3/4 11:00-23:00 (12h) Shannon Pye Francesca Wilkinson Em…" at bounding box center [441, 437] width 178 height 123
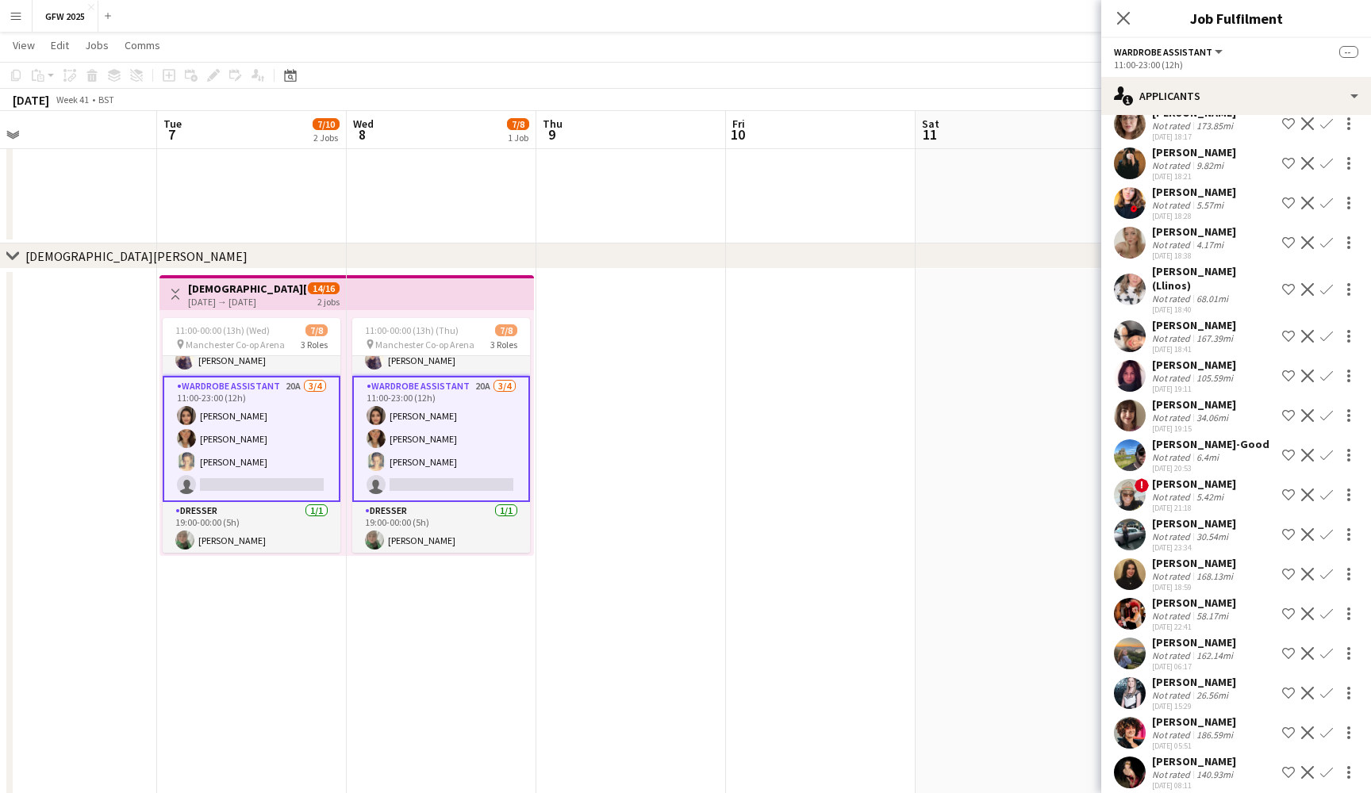
scroll to position [164, 0]
click at [1191, 702] on div "15-09-2025 15:29" at bounding box center [1194, 707] width 84 height 10
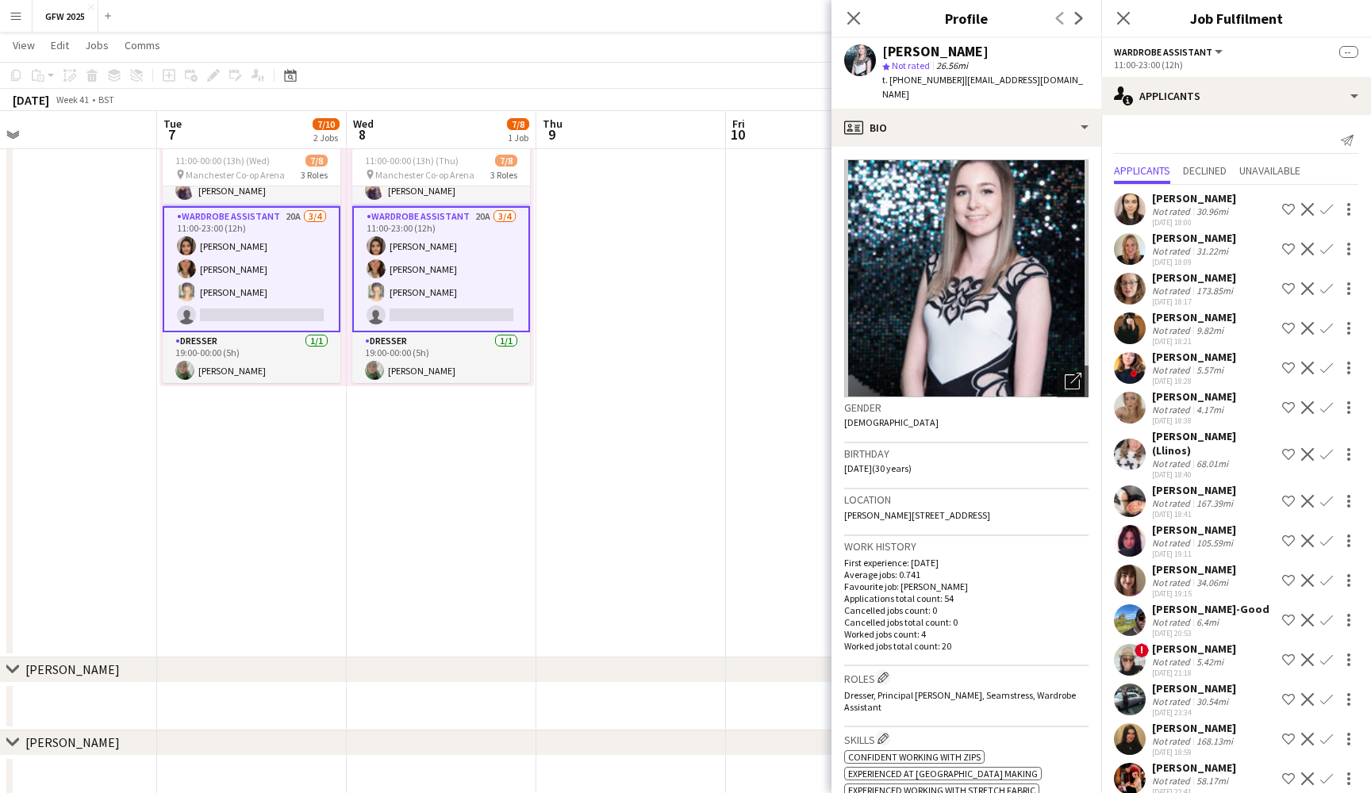
scroll to position [0, 0]
click at [1126, 24] on icon "Close pop-in" at bounding box center [1122, 17] width 15 height 15
